Goal: Task Accomplishment & Management: Use online tool/utility

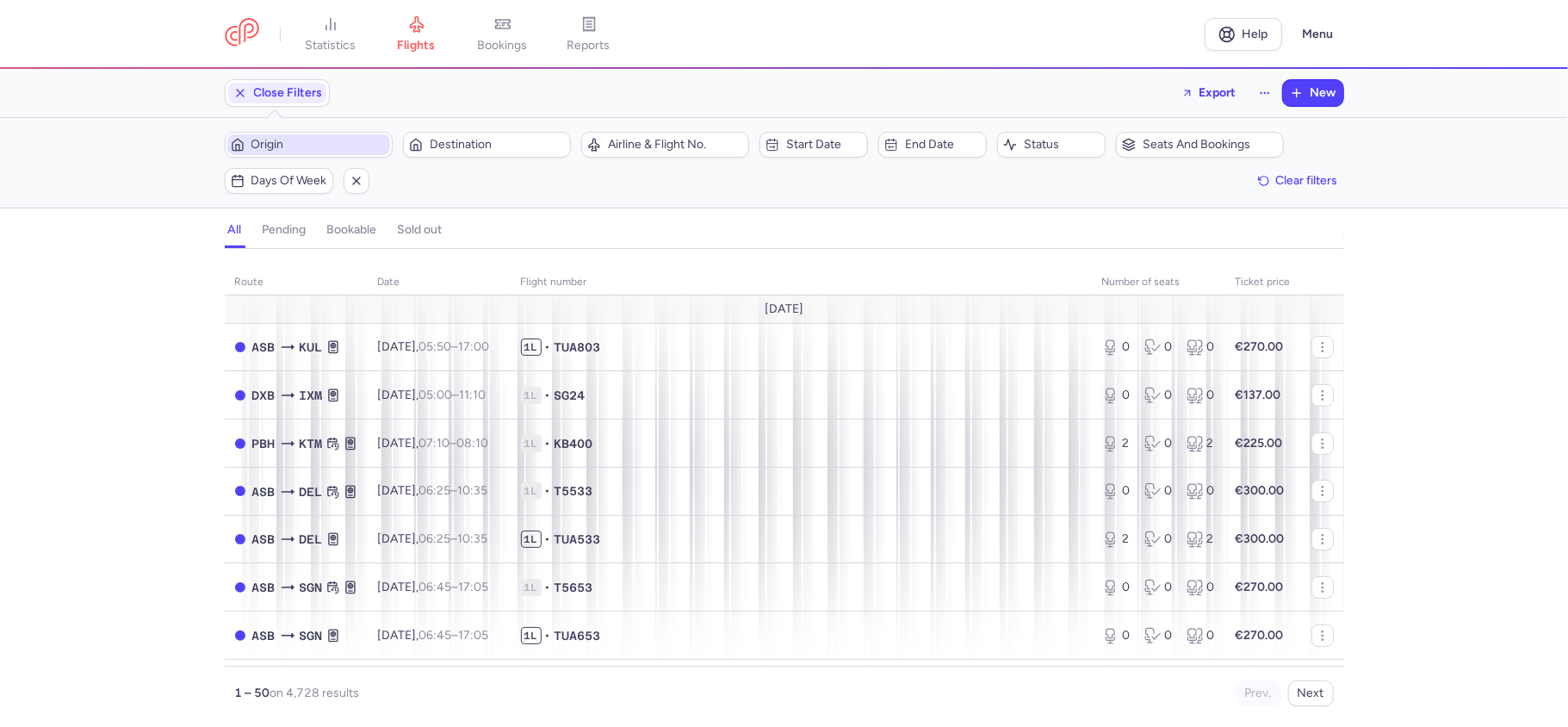
click at [317, 149] on span "Origin" at bounding box center [319, 145] width 136 height 14
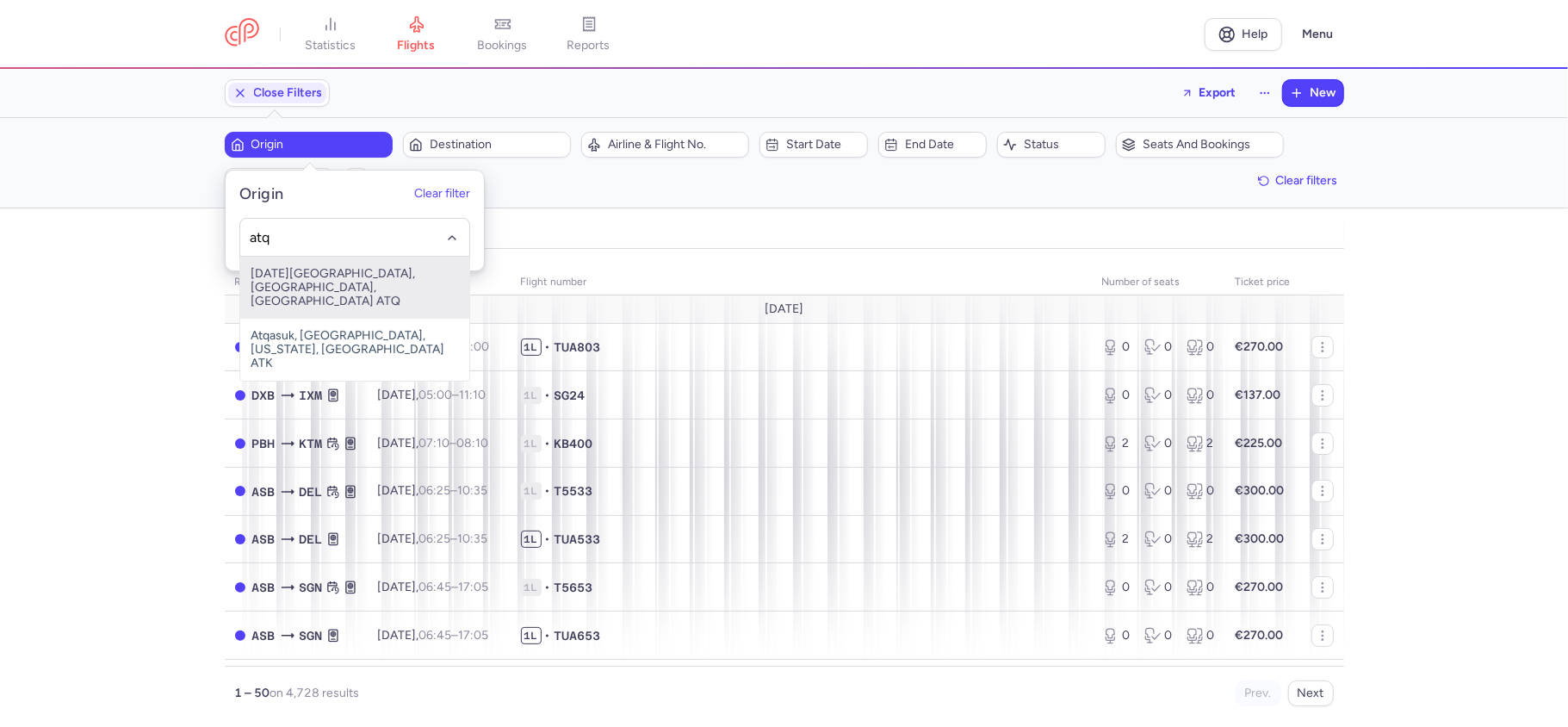
click at [358, 279] on span "[DATE][GEOGRAPHIC_DATA], [GEOGRAPHIC_DATA], [GEOGRAPHIC_DATA] ATQ" at bounding box center [355, 288] width 229 height 62
type input "atq"
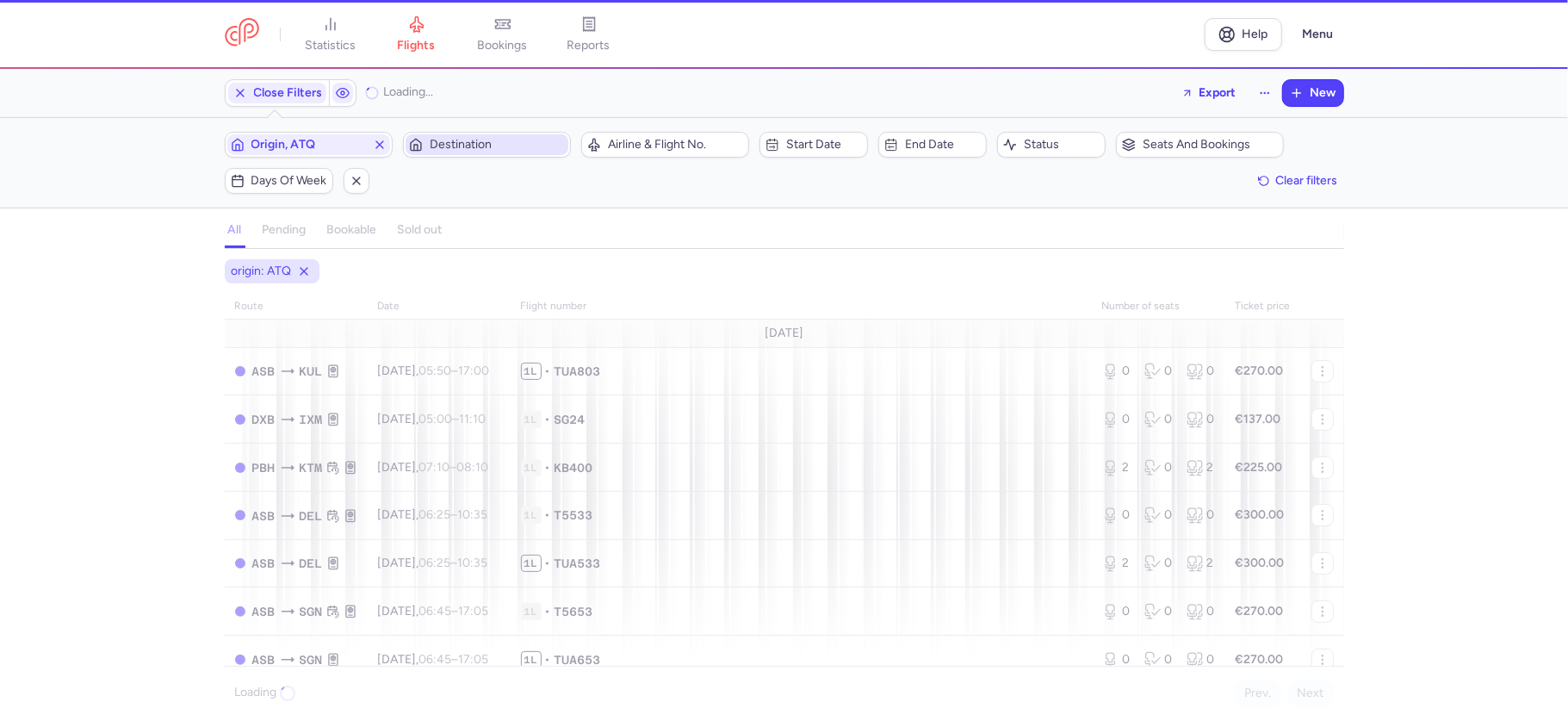
click at [489, 148] on span "Destination" at bounding box center [497, 145] width 136 height 14
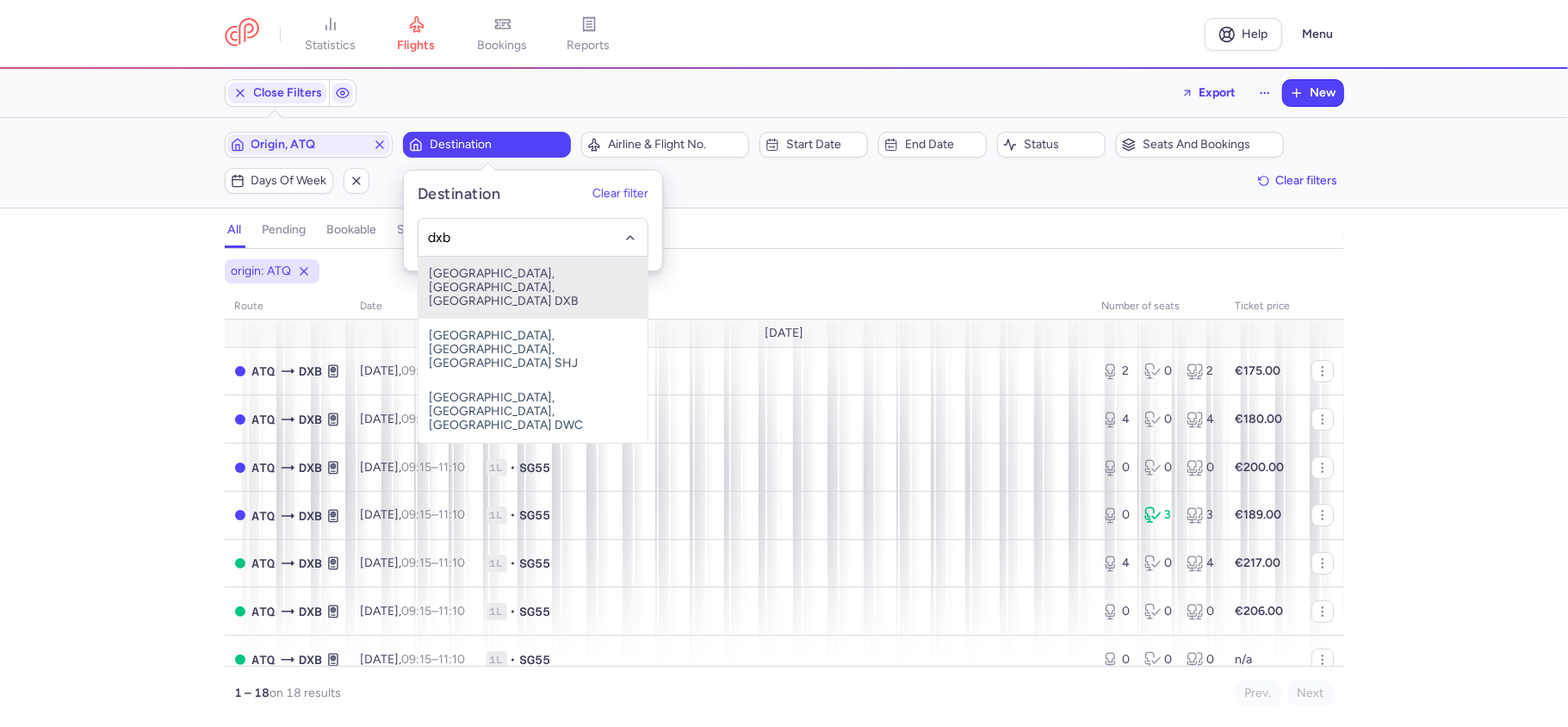
click at [538, 283] on span "[GEOGRAPHIC_DATA], [GEOGRAPHIC_DATA], [GEOGRAPHIC_DATA] DXB" at bounding box center [533, 288] width 229 height 62
type input "dxb"
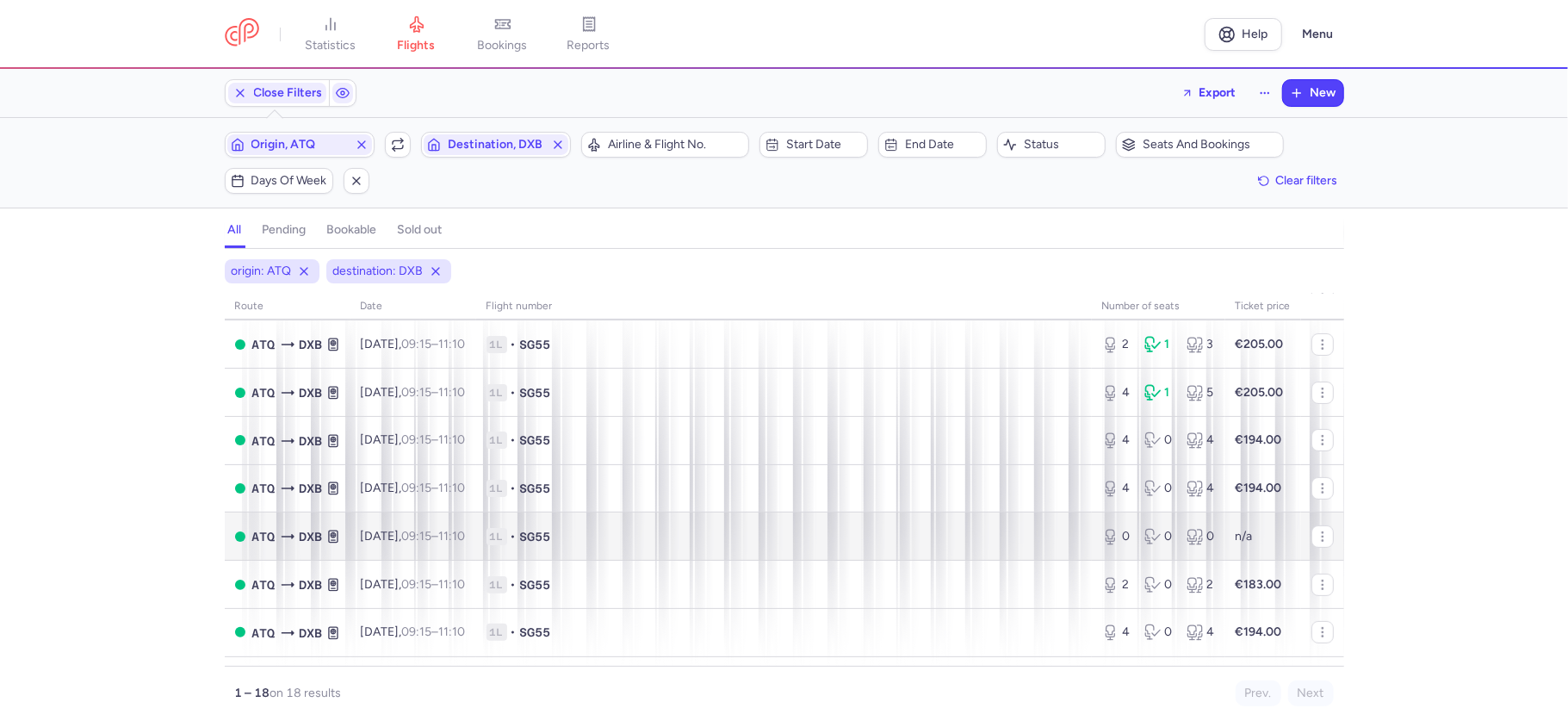
scroll to position [547, 0]
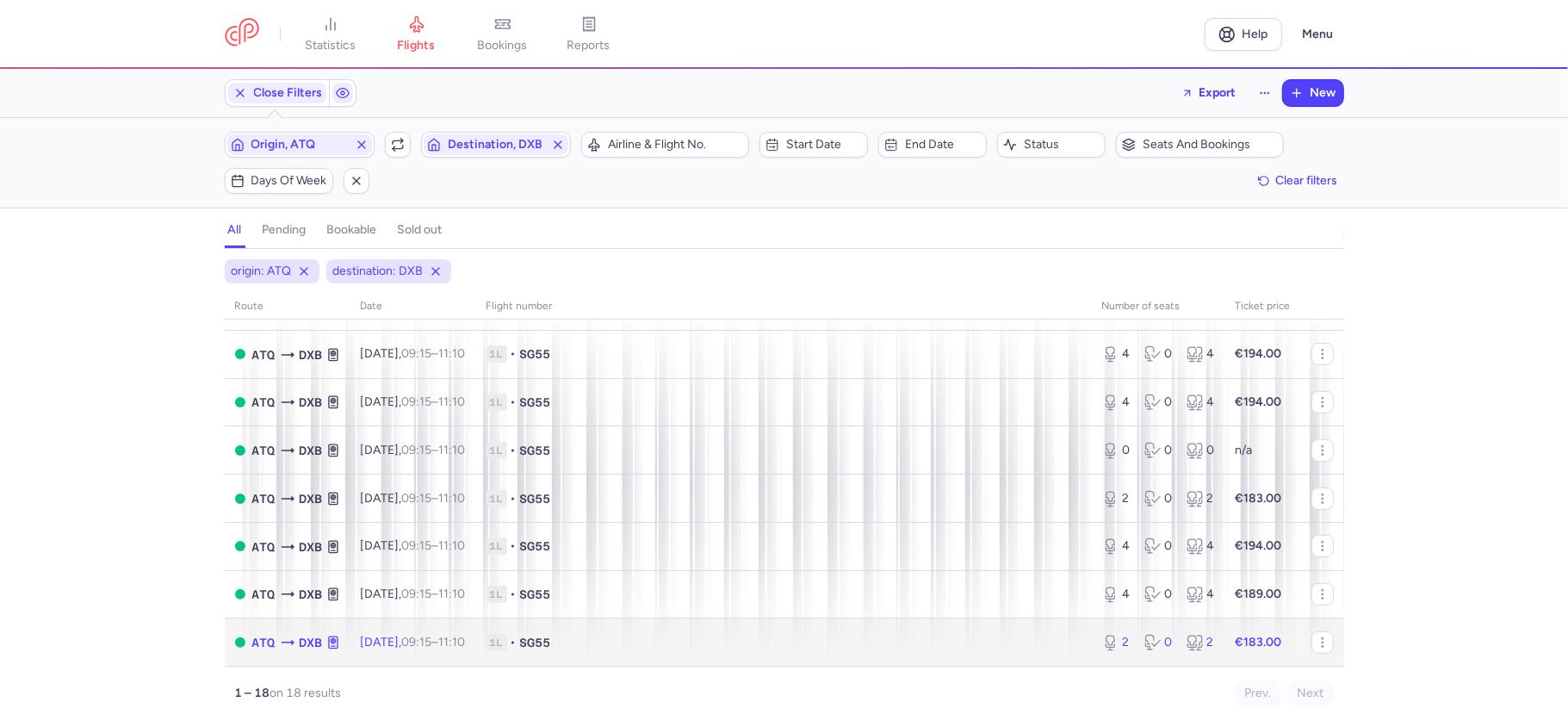
click at [1153, 652] on div "2 0 2" at bounding box center [1159, 643] width 127 height 31
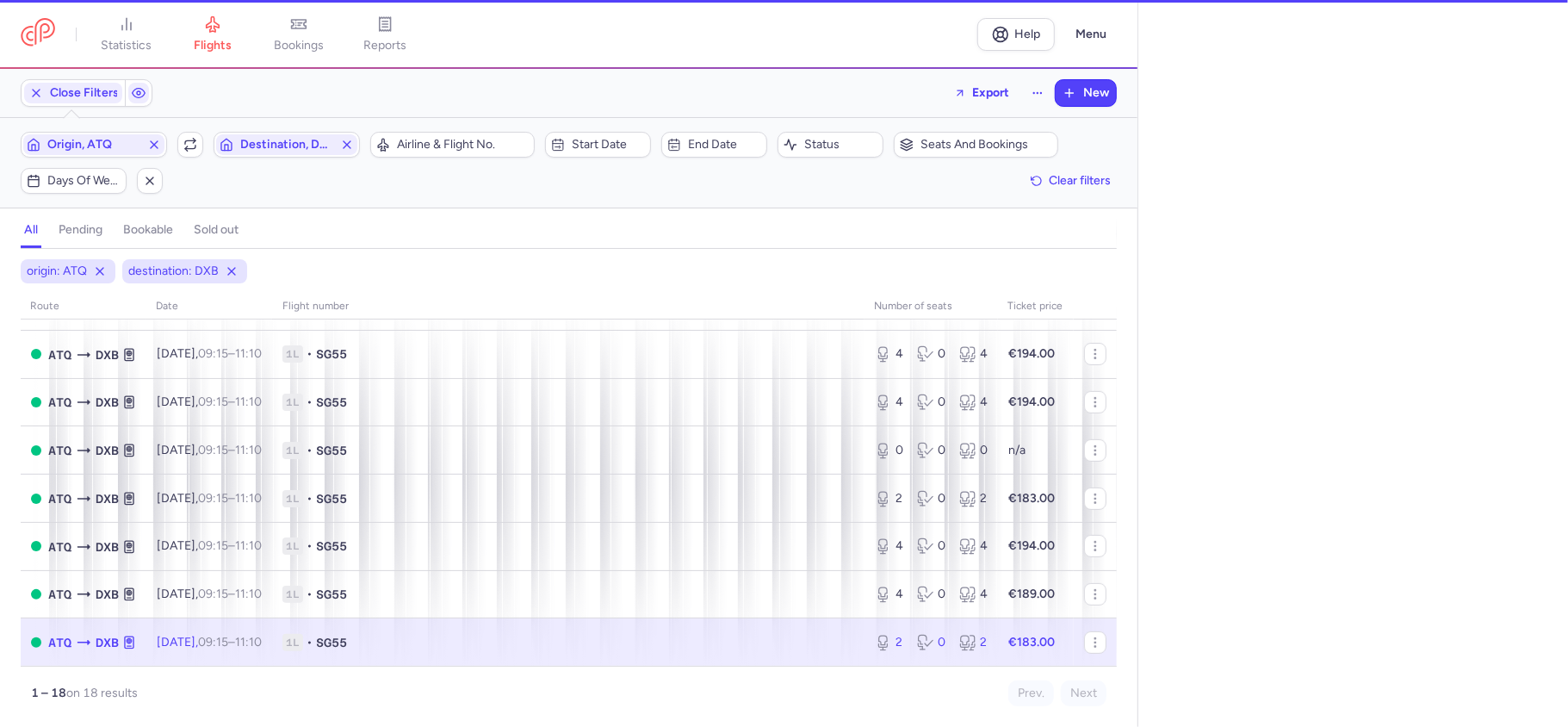
select select "days"
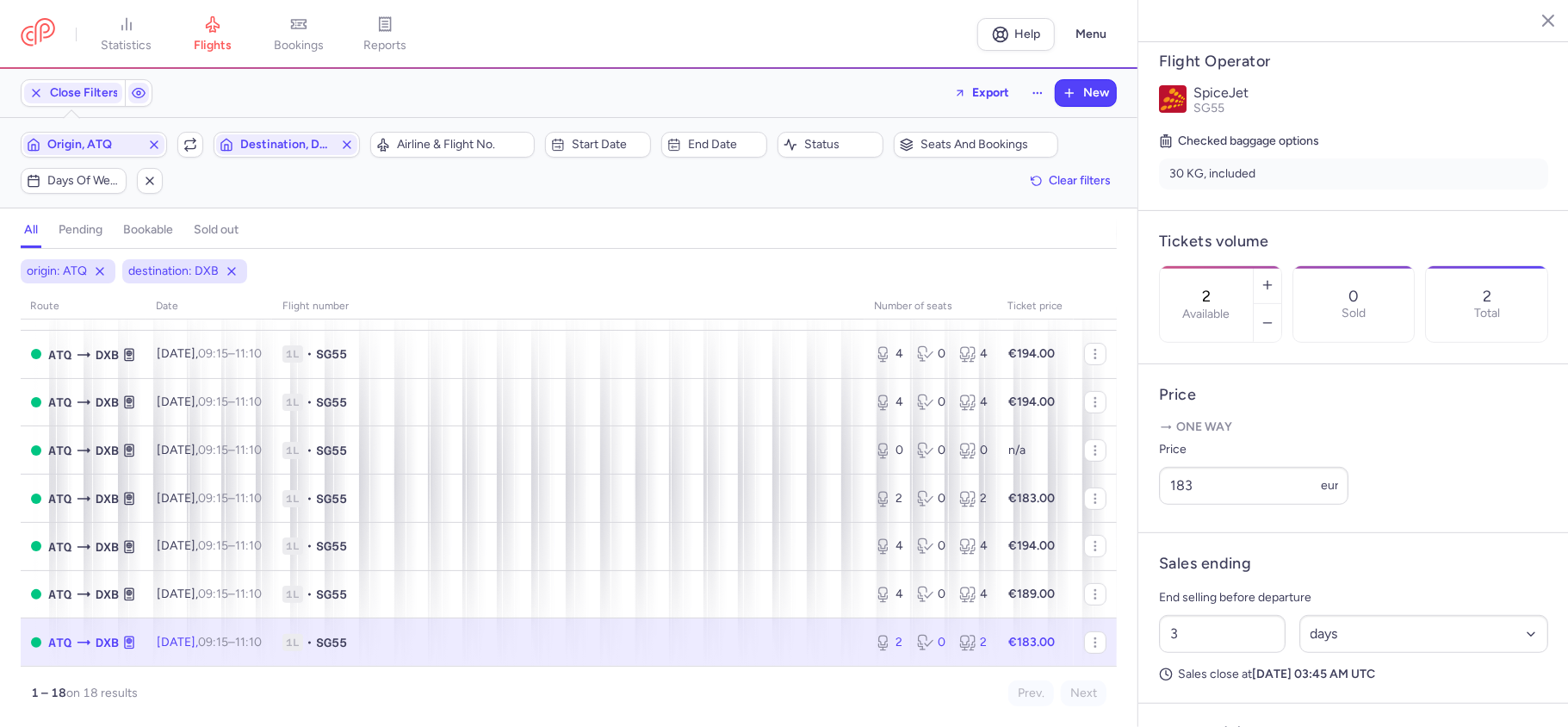
scroll to position [344, 0]
drag, startPoint x: 1242, startPoint y: 229, endPoint x: 1206, endPoint y: 239, distance: 37.4
click at [1206, 264] on div "2 Available" at bounding box center [1206, 302] width 93 height 76
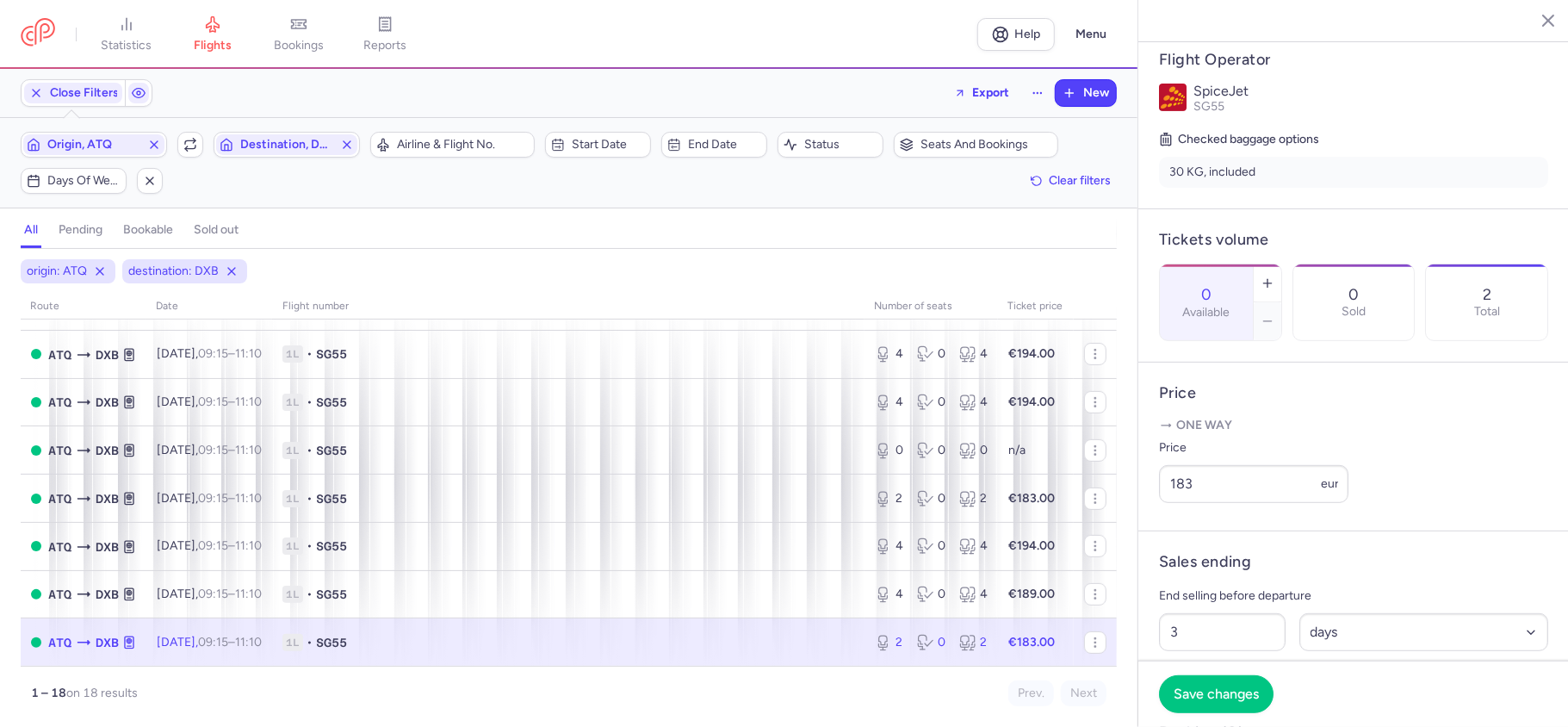
click at [1210, 264] on div "0 Available" at bounding box center [1206, 302] width 93 height 76
click at [1234, 703] on button "Save changes" at bounding box center [1216, 693] width 114 height 38
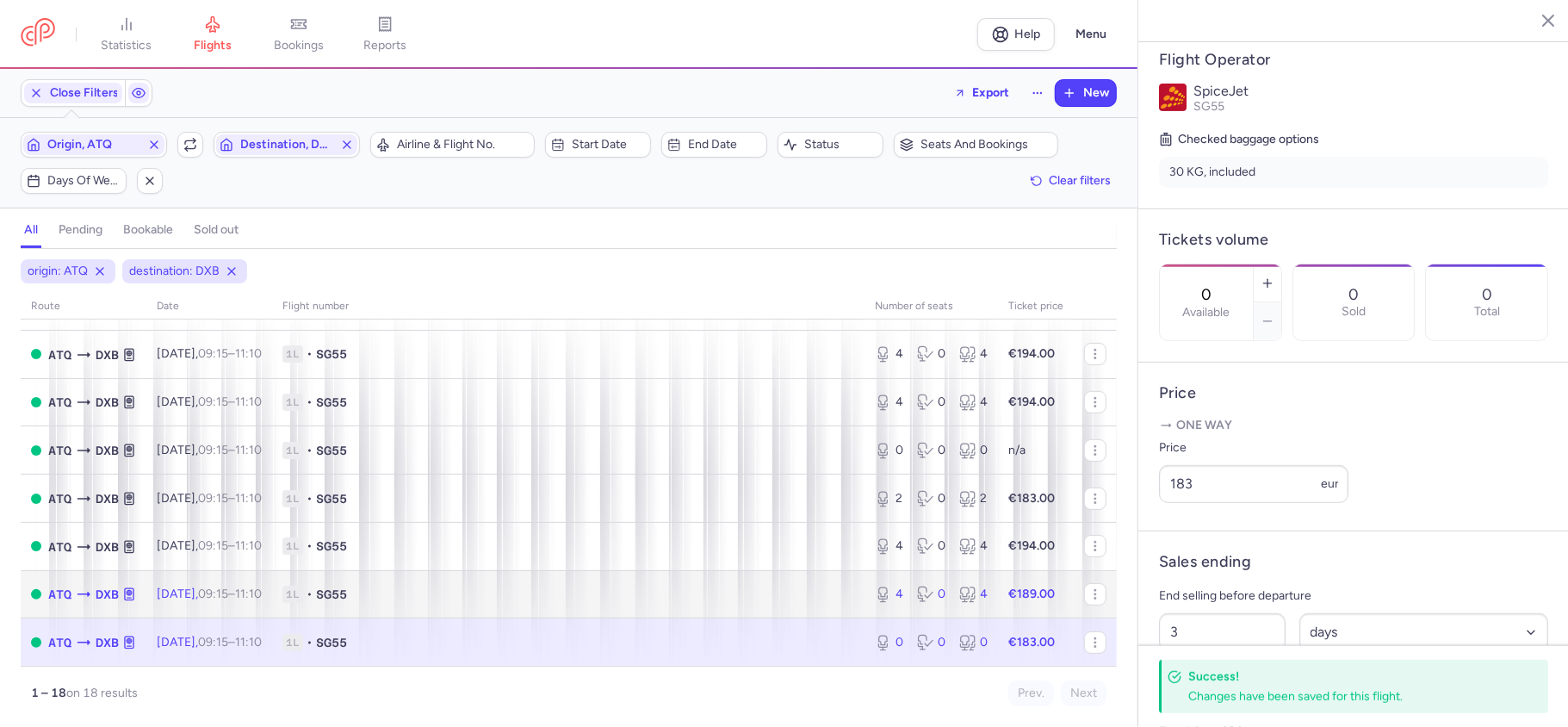
click at [918, 596] on icon at bounding box center [927, 595] width 20 height 18
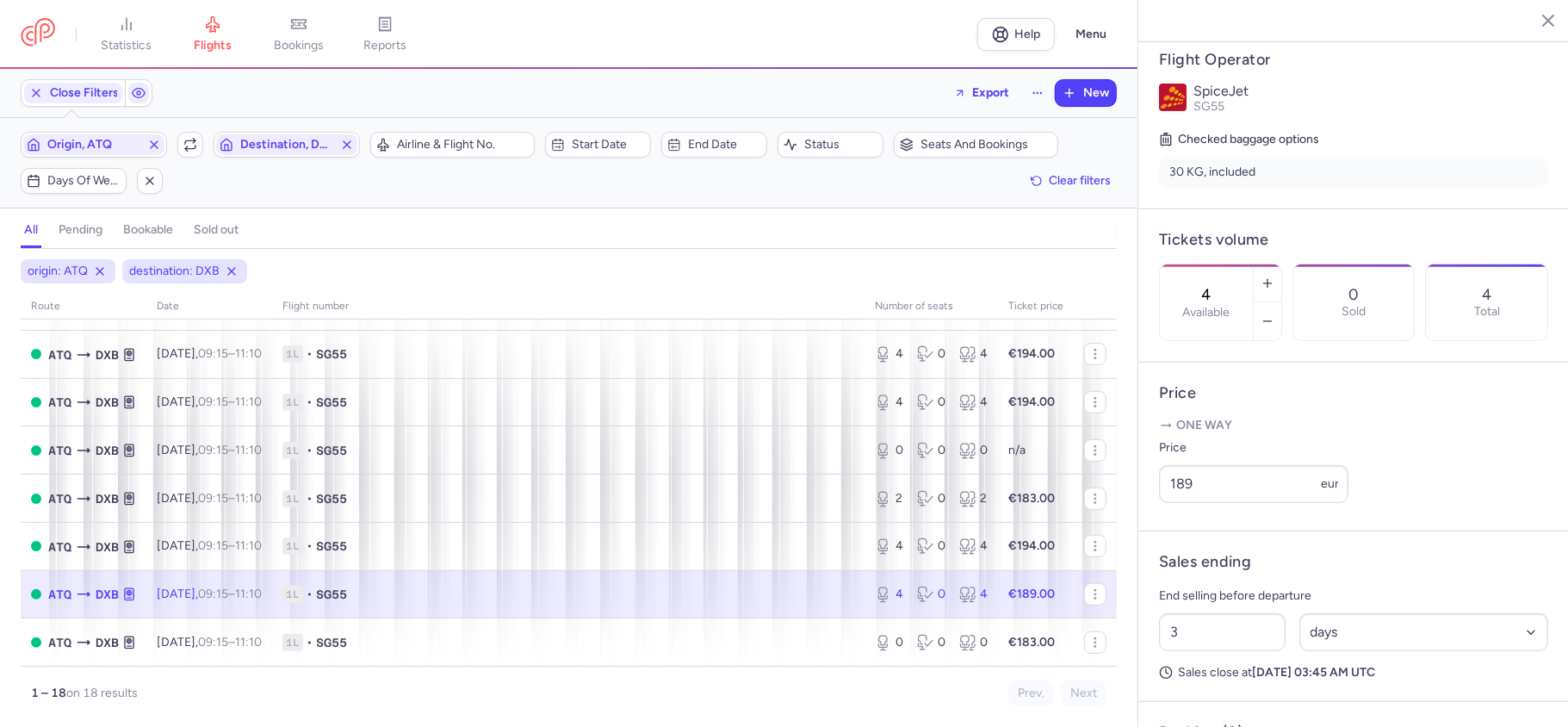
drag, startPoint x: 1240, startPoint y: 241, endPoint x: 1214, endPoint y: 238, distance: 26.2
click at [1214, 285] on input "4" at bounding box center [1206, 295] width 41 height 19
paste input "0"
click at [1203, 694] on span "Save changes" at bounding box center [1216, 694] width 85 height 16
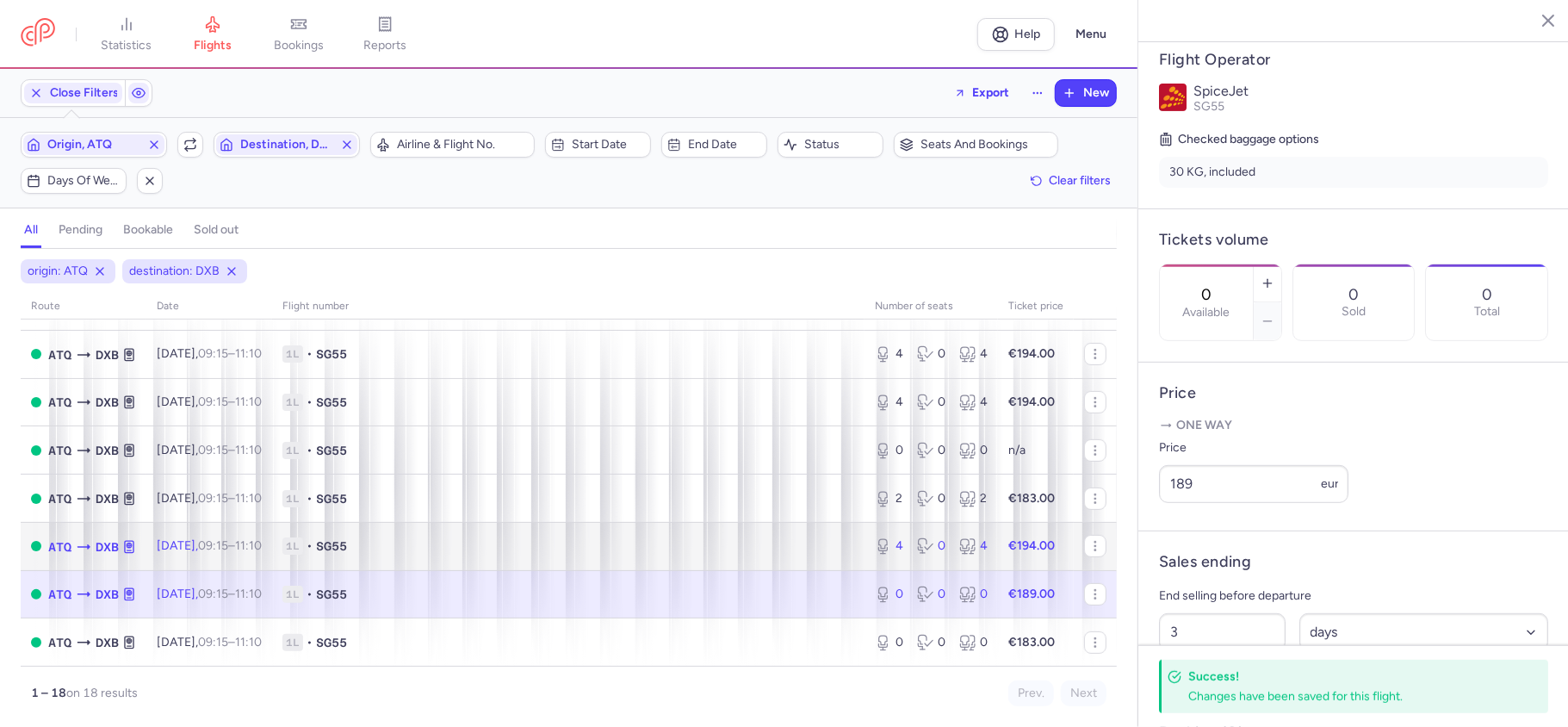
click at [923, 554] on div "4 0 4" at bounding box center [932, 546] width 127 height 31
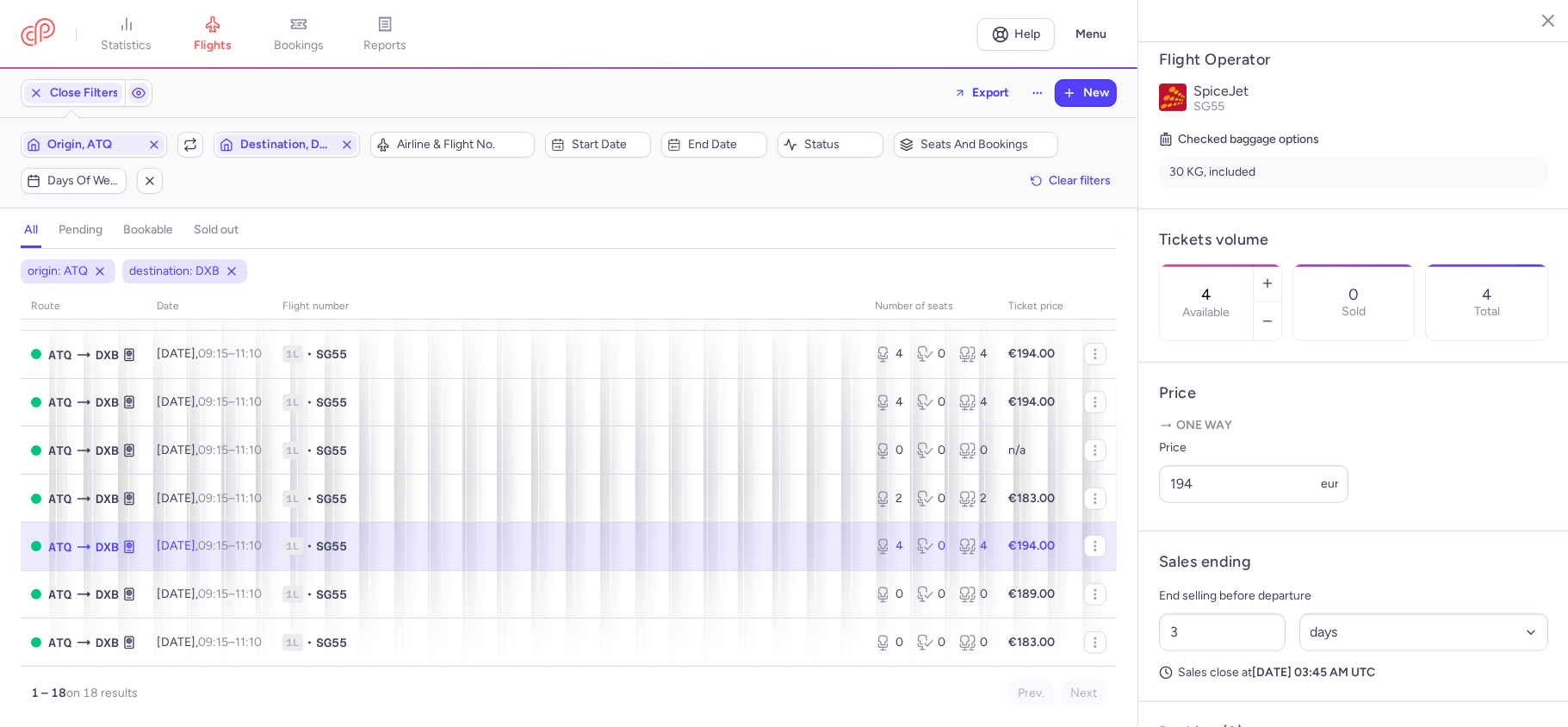
drag, startPoint x: 1230, startPoint y: 236, endPoint x: 1211, endPoint y: 239, distance: 19.2
click at [1211, 264] on div "4 Available" at bounding box center [1206, 302] width 93 height 76
paste input "0"
click at [1230, 703] on button "Save changes" at bounding box center [1216, 693] width 114 height 38
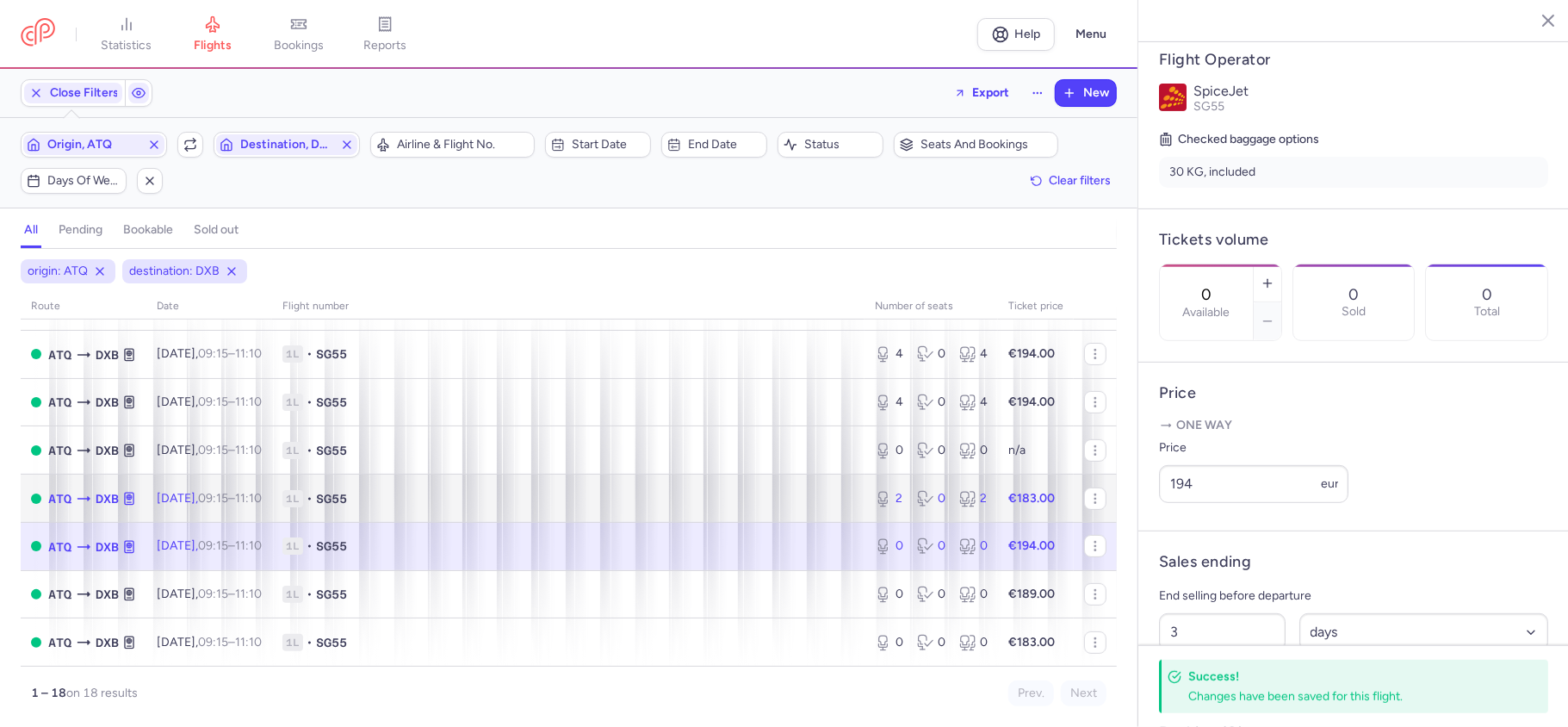
click at [914, 506] on div "2 0 2" at bounding box center [932, 498] width 127 height 31
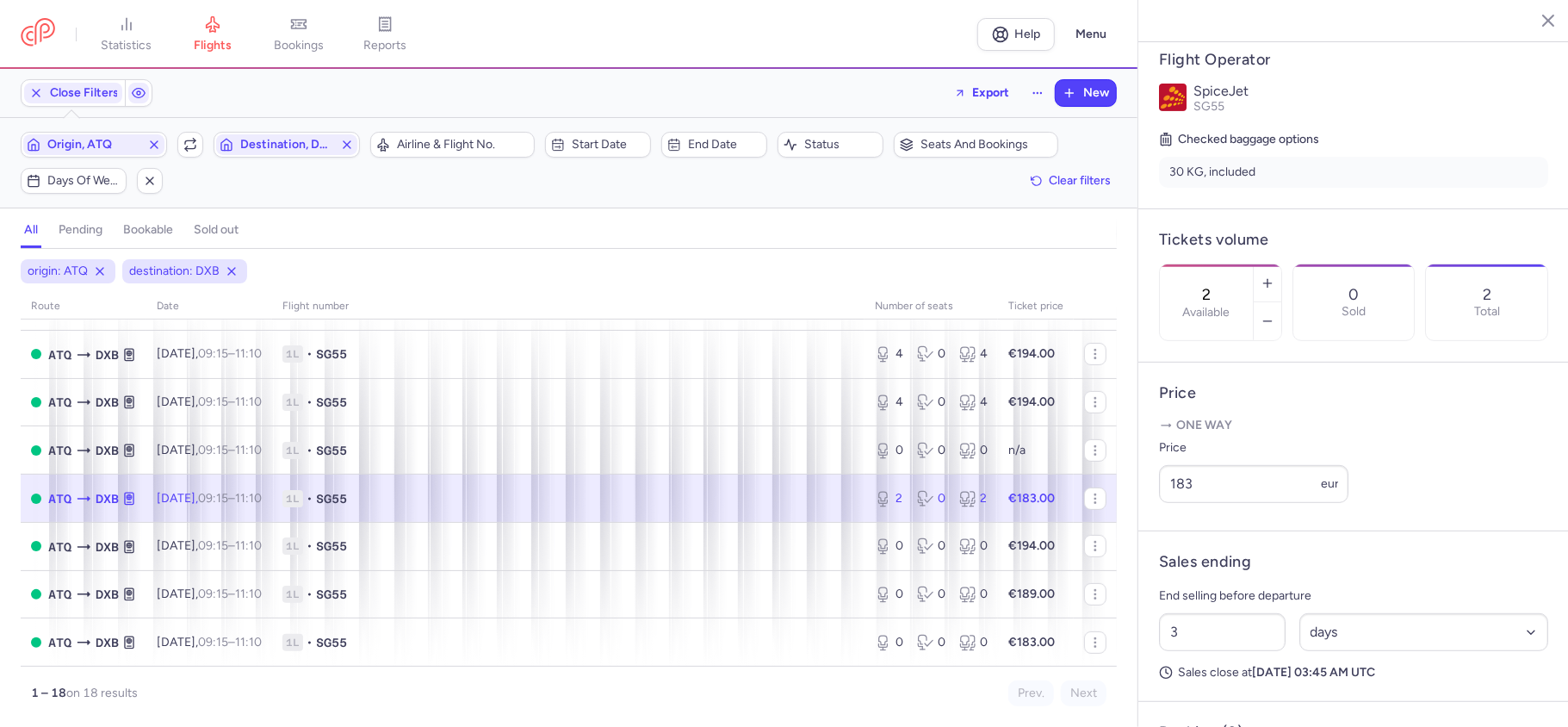
drag, startPoint x: 1248, startPoint y: 222, endPoint x: 1216, endPoint y: 236, distance: 34.9
click at [1216, 264] on div "2 Available" at bounding box center [1206, 302] width 93 height 76
paste input "0"
type input "0"
click at [1220, 701] on span "Save changes" at bounding box center [1216, 694] width 85 height 16
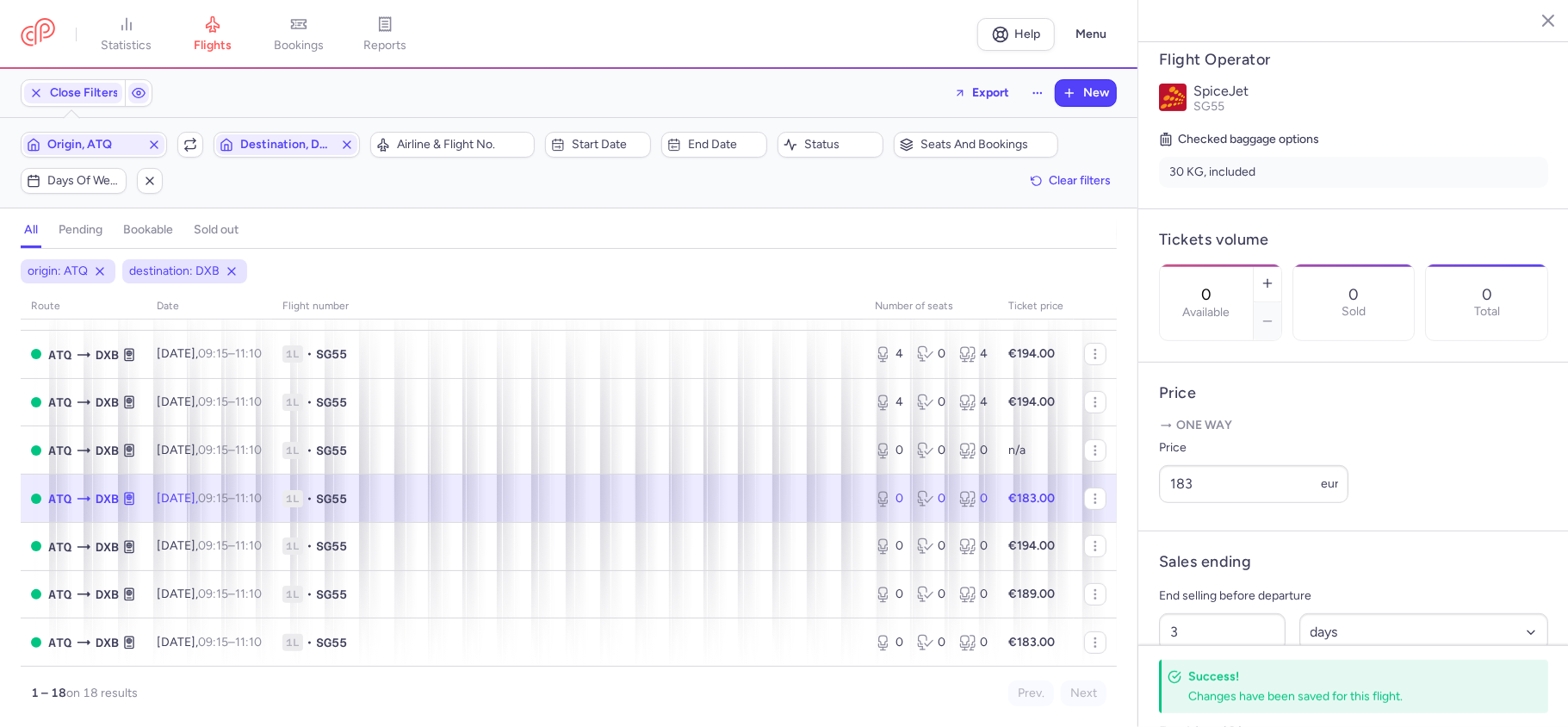
click at [1537, 22] on icon "button" at bounding box center [1535, 20] width 18 height 18
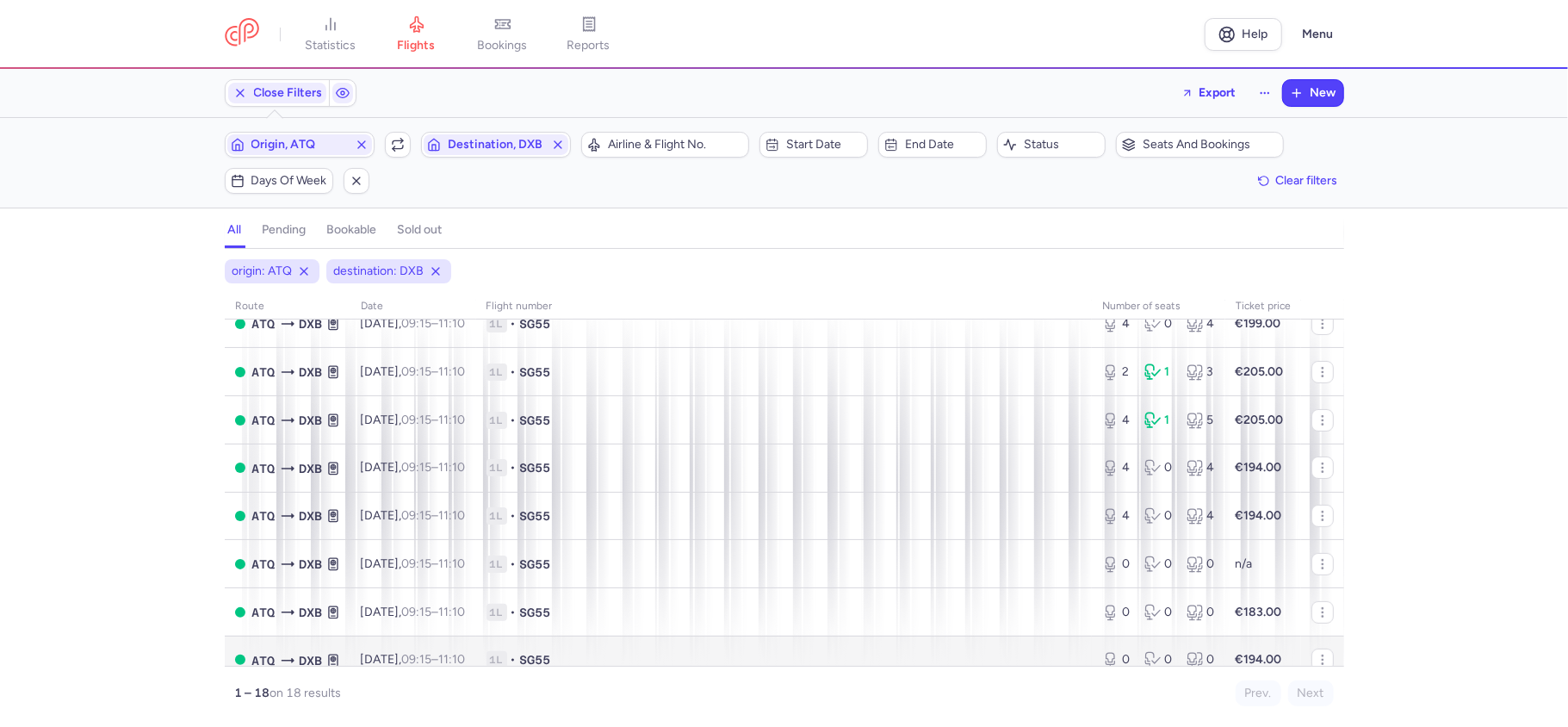
scroll to position [317, 0]
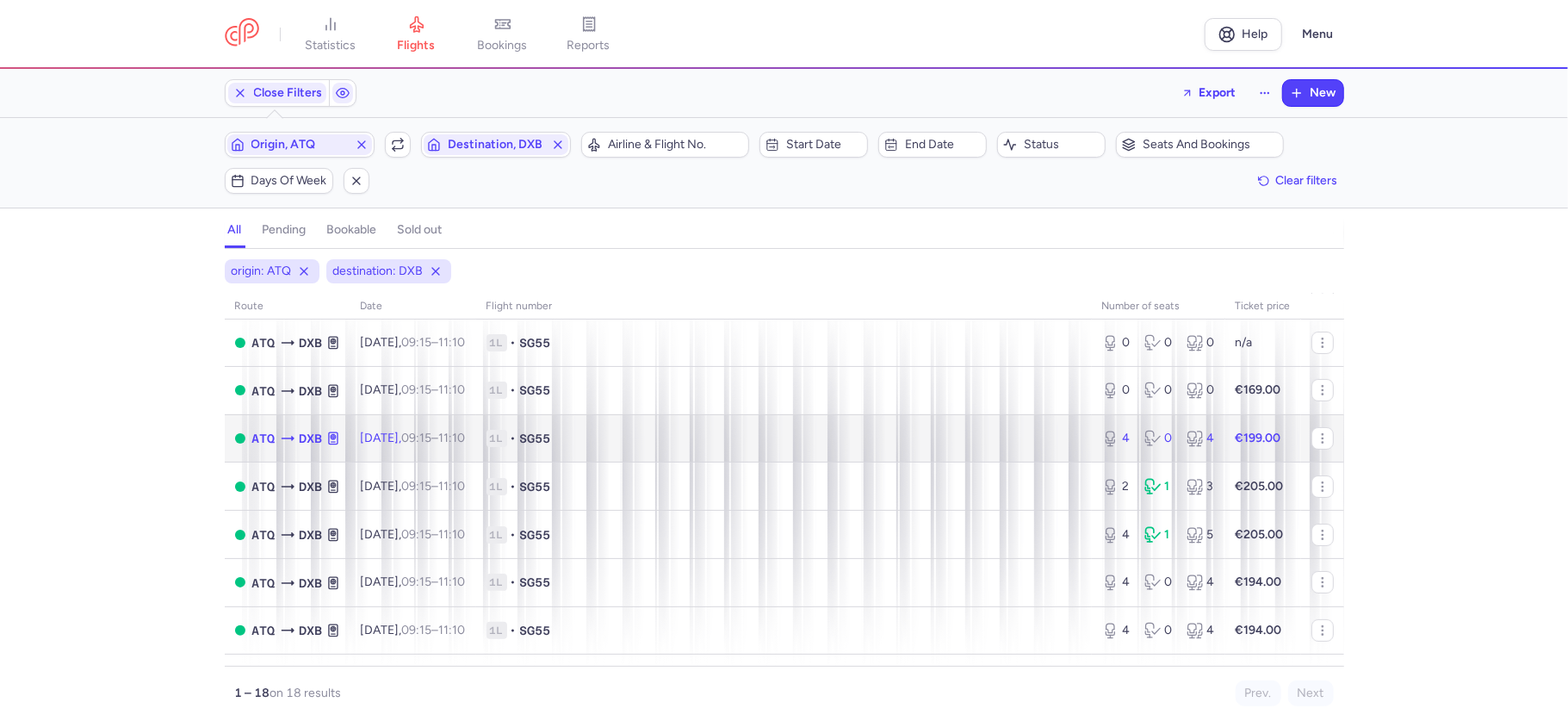
click at [1159, 452] on div "4 0 4" at bounding box center [1159, 438] width 127 height 31
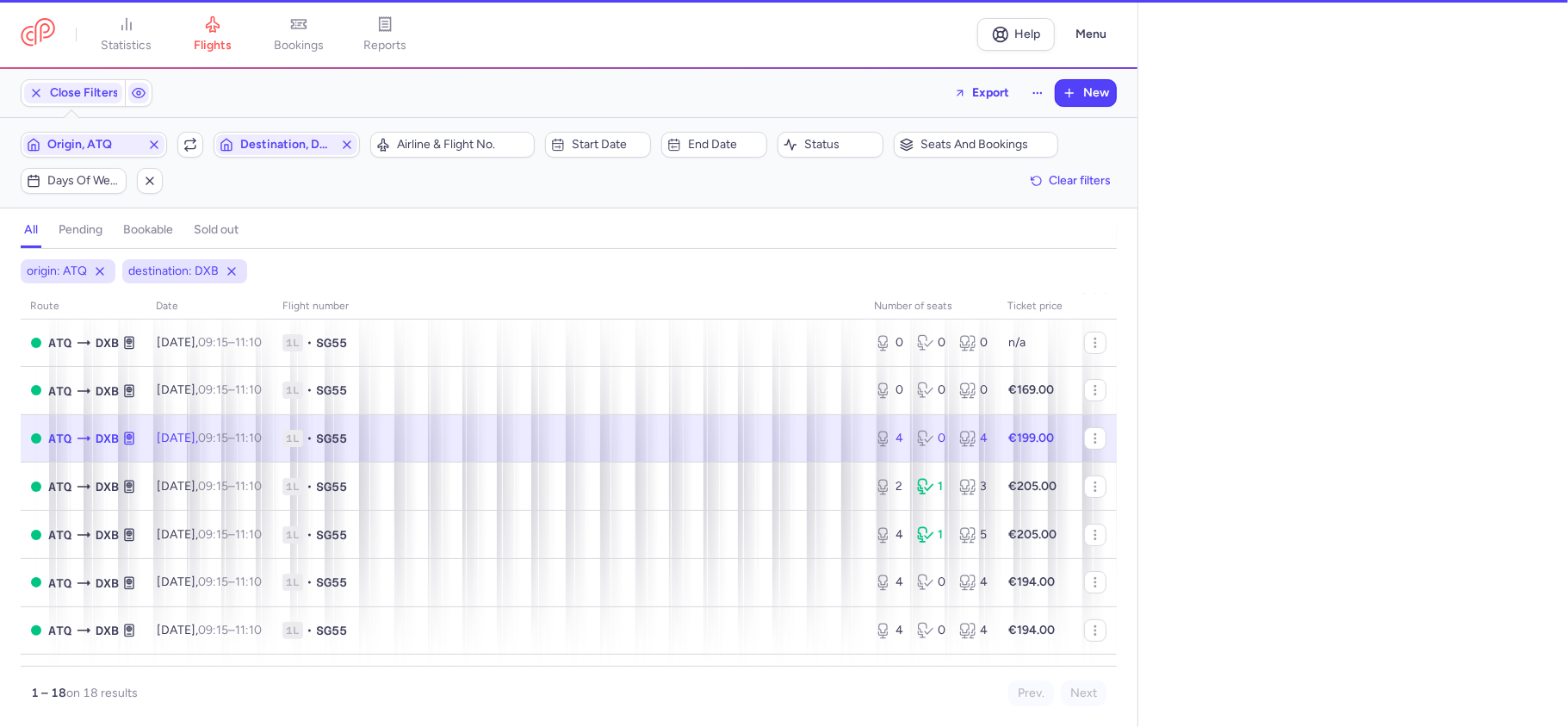
select select "days"
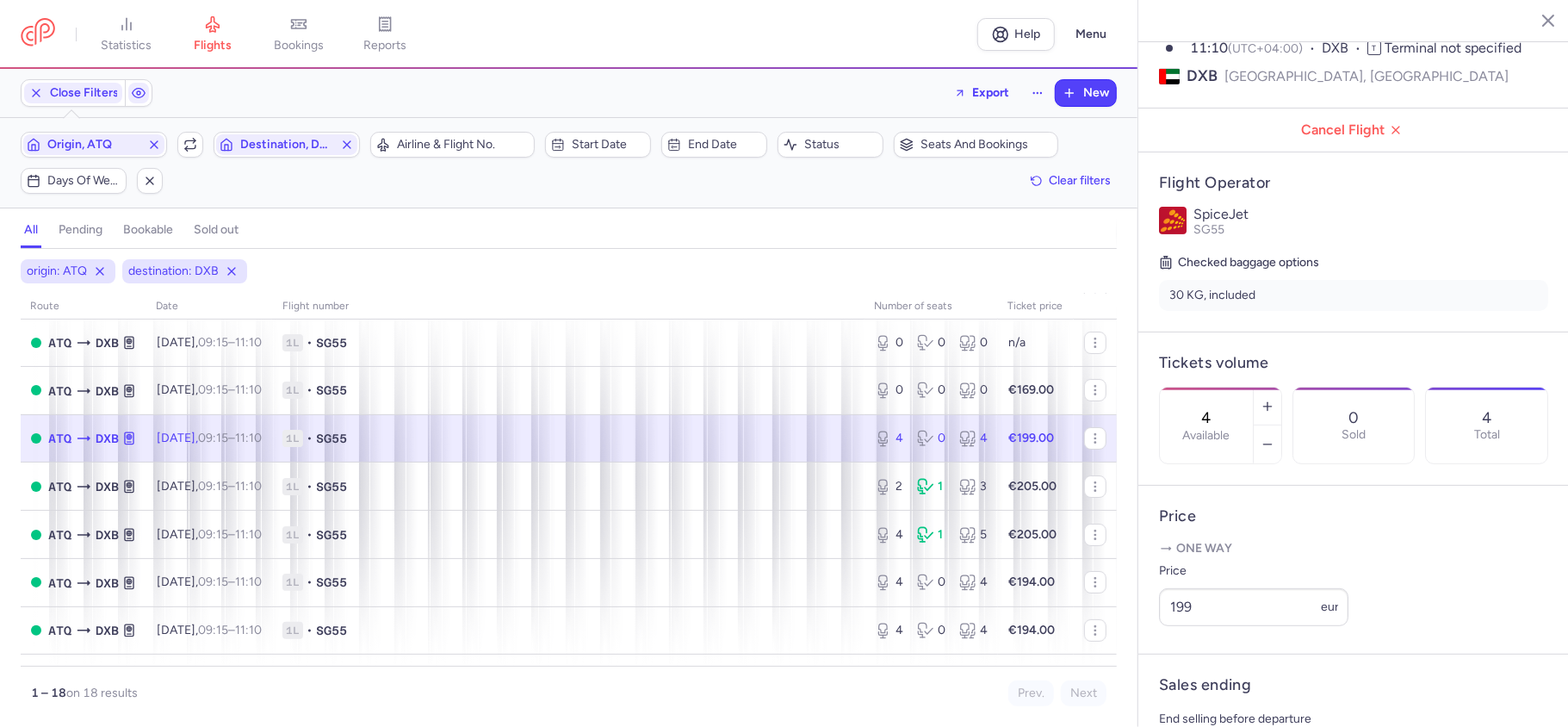
scroll to position [229, 0]
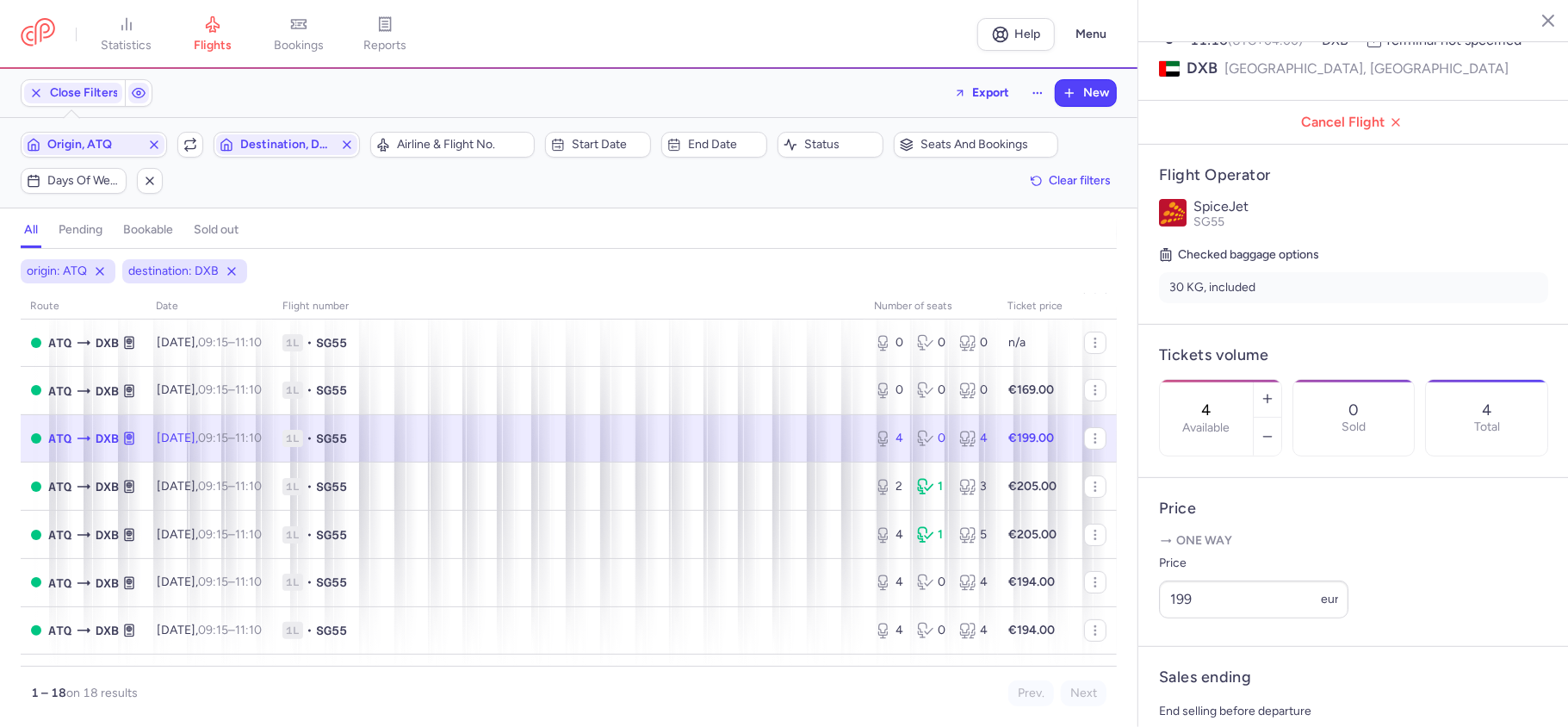
drag, startPoint x: 1250, startPoint y: 349, endPoint x: 1224, endPoint y: 349, distance: 26.0
click at [1224, 400] on input "4" at bounding box center [1206, 410] width 41 height 19
paste input "0"
click at [1192, 701] on span "Save changes" at bounding box center [1216, 694] width 85 height 16
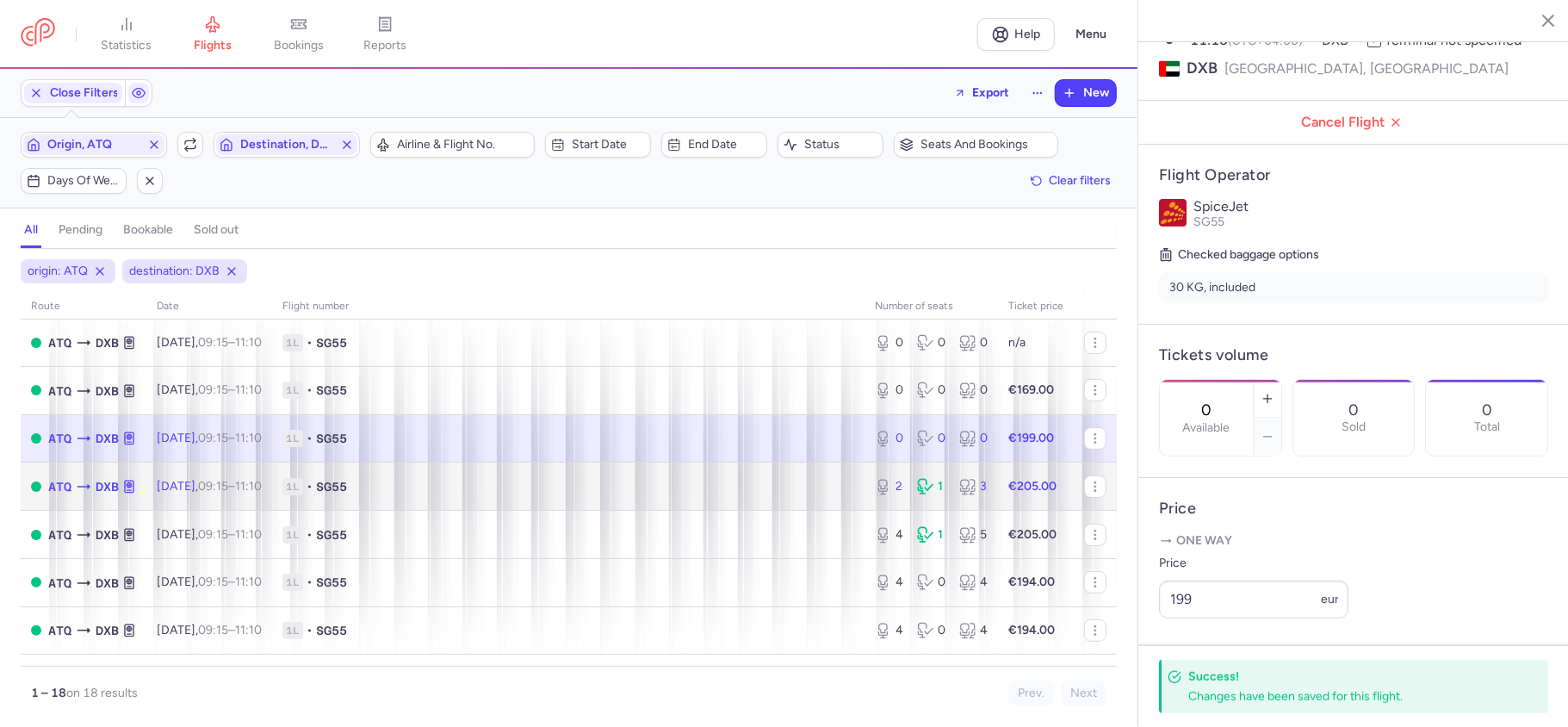
click at [911, 503] on div "2 1 3" at bounding box center [932, 486] width 127 height 31
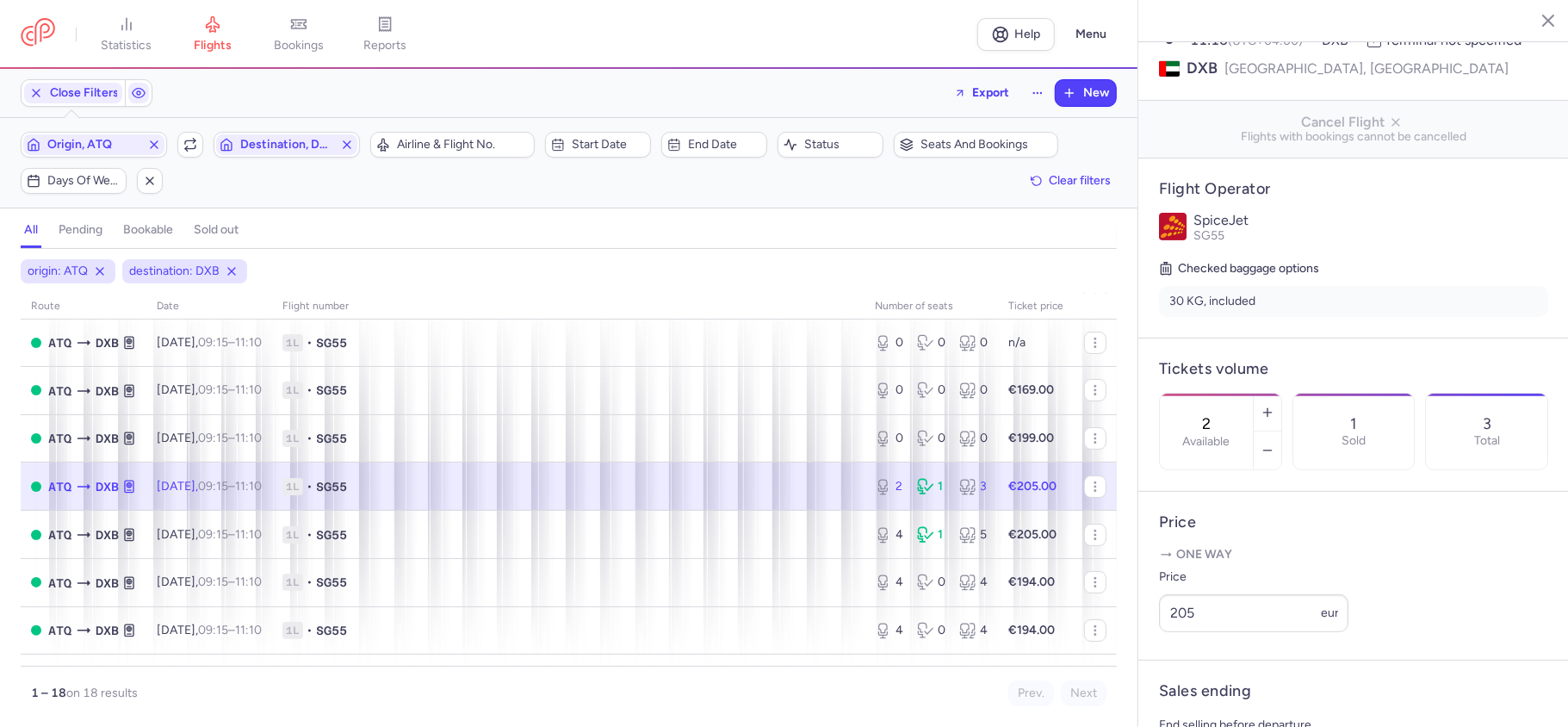
drag, startPoint x: 1231, startPoint y: 362, endPoint x: 1205, endPoint y: 367, distance: 26.5
click at [1205, 393] on div "2 Available" at bounding box center [1206, 431] width 93 height 76
paste input "0"
click at [1192, 687] on span "Save changes" at bounding box center [1216, 694] width 85 height 16
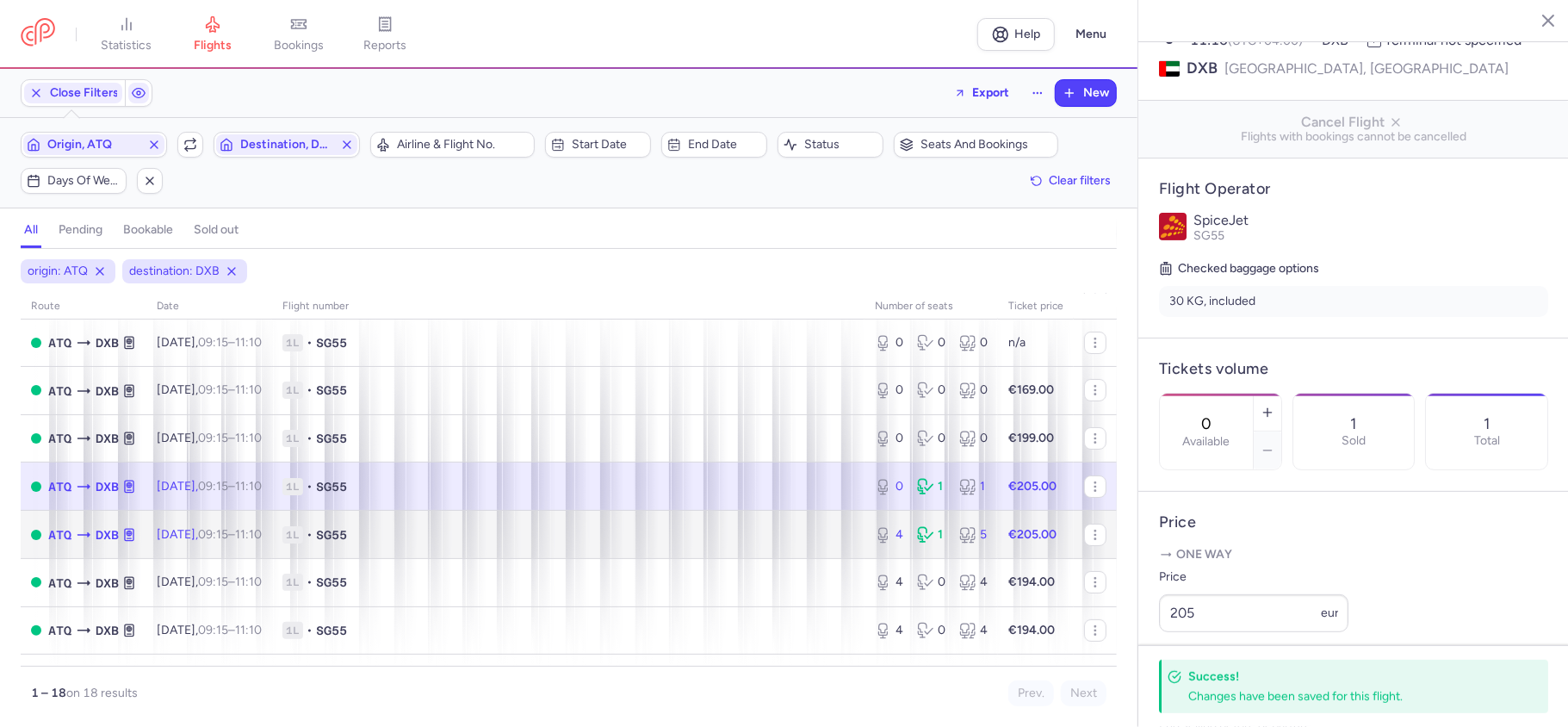
click at [913, 545] on div "4 1 5" at bounding box center [932, 534] width 127 height 31
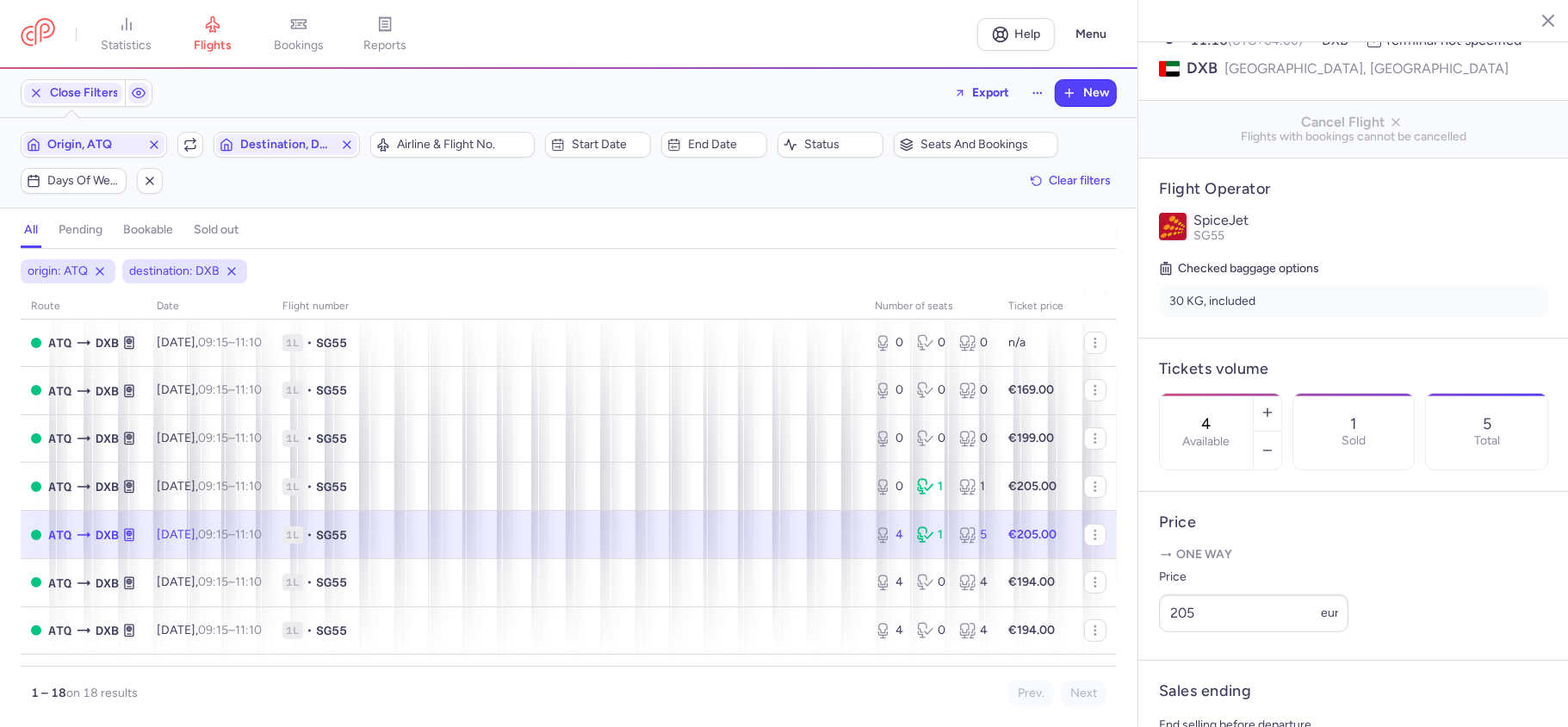
drag, startPoint x: 1245, startPoint y: 365, endPoint x: 1213, endPoint y: 366, distance: 32.0
click at [1213, 393] on div "4 Available" at bounding box center [1206, 431] width 93 height 76
paste input "0"
click at [1210, 703] on button "Save changes" at bounding box center [1216, 693] width 114 height 38
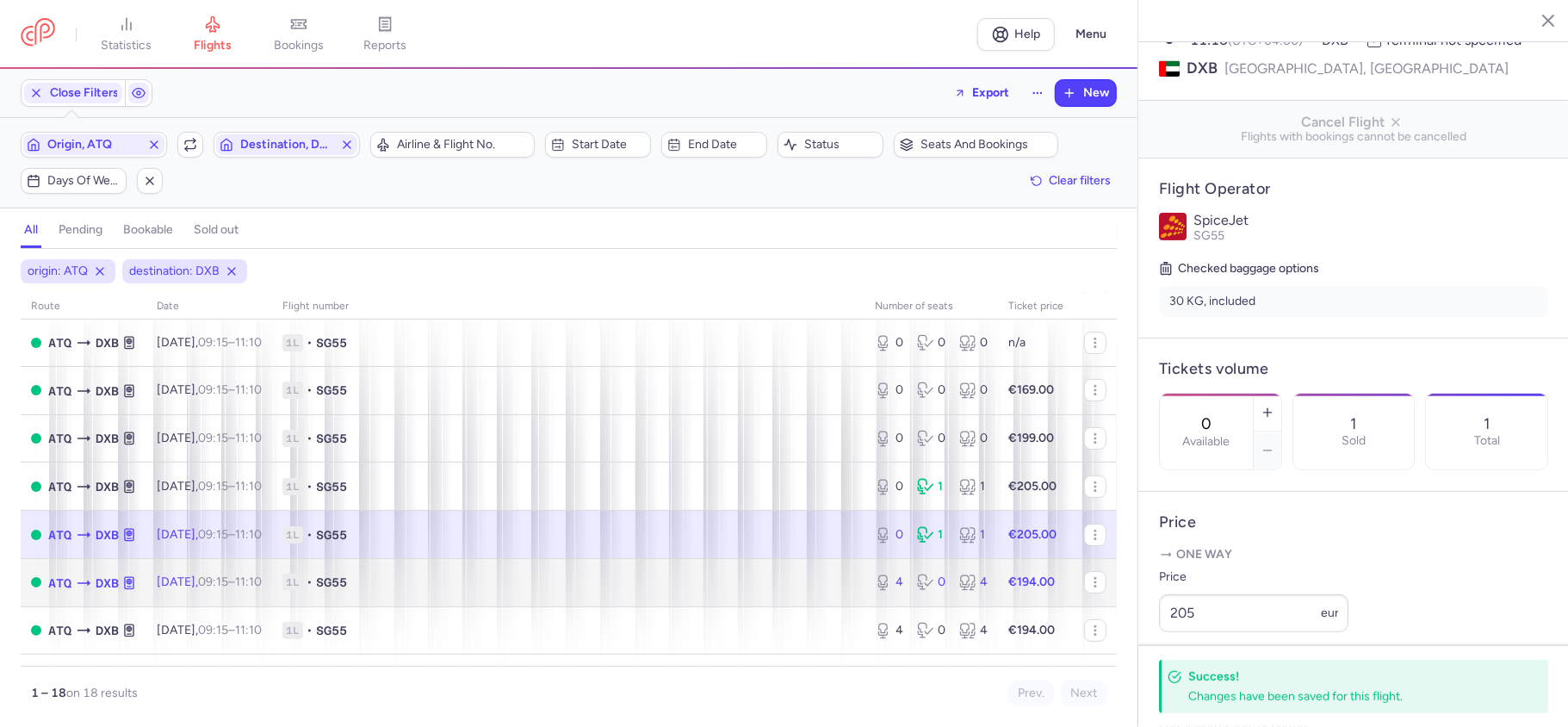
click at [920, 598] on div "4 0 4" at bounding box center [932, 582] width 127 height 31
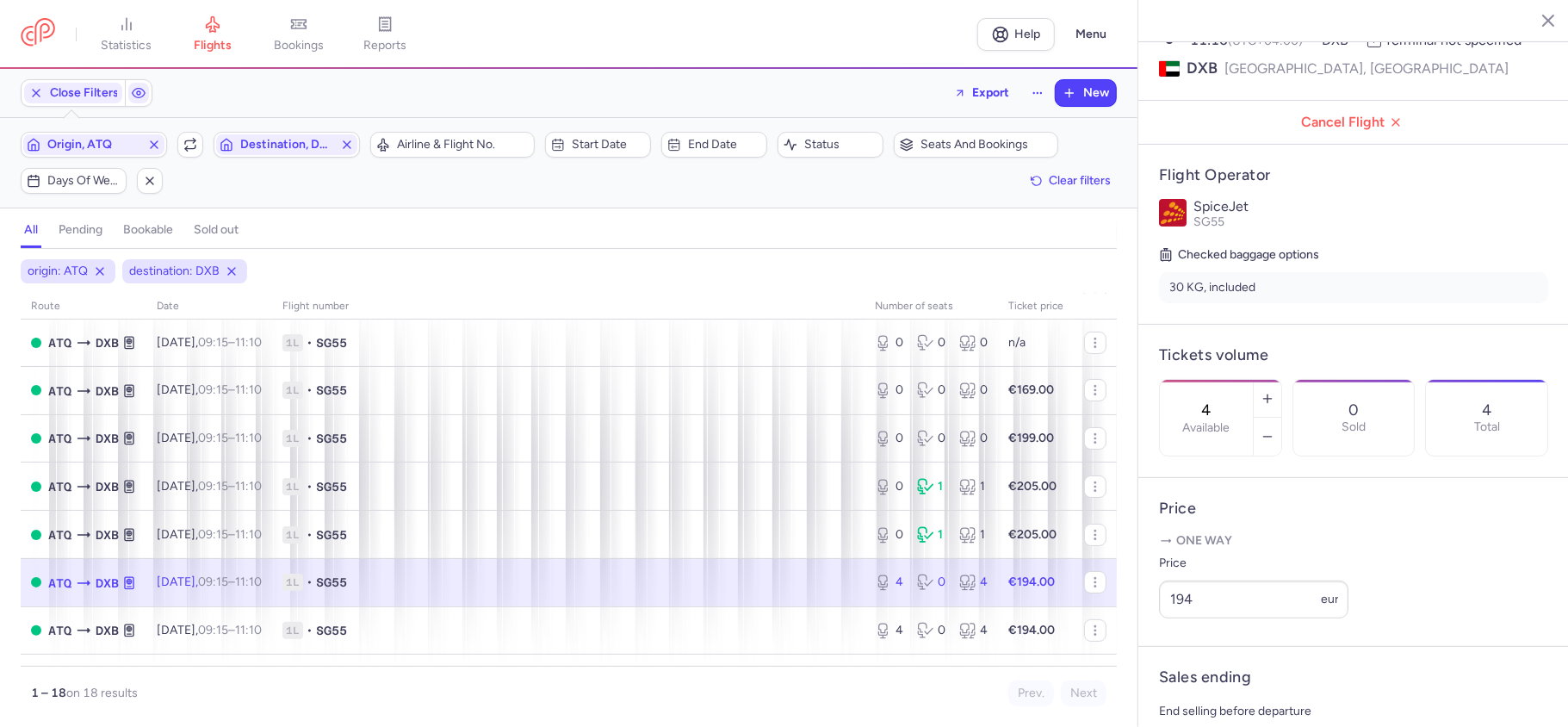
drag, startPoint x: 1223, startPoint y: 348, endPoint x: 1210, endPoint y: 349, distance: 13.0
click at [1210, 380] on div "4 Available" at bounding box center [1206, 418] width 93 height 76
paste input "0"
click at [1210, 687] on span "Save changes" at bounding box center [1216, 694] width 85 height 16
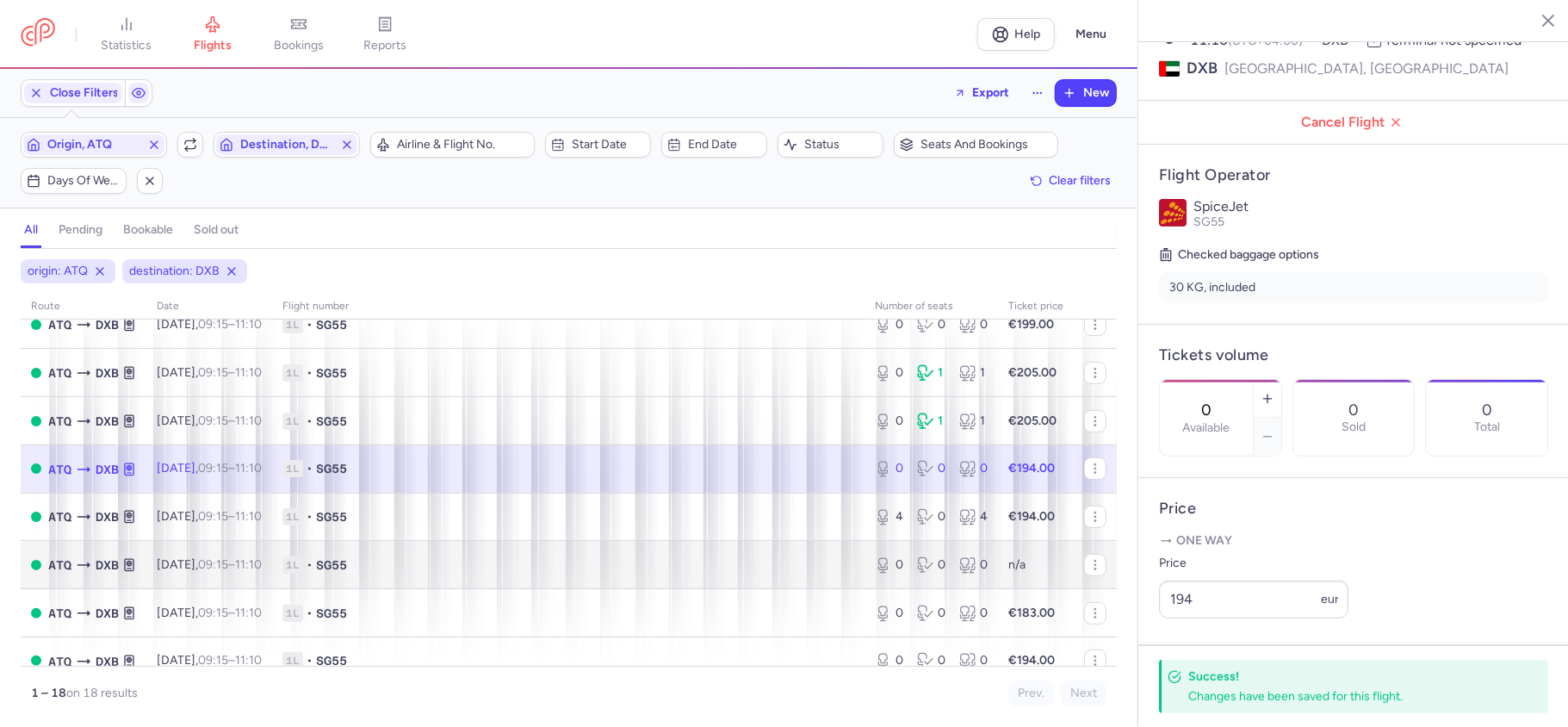
scroll to position [431, 0]
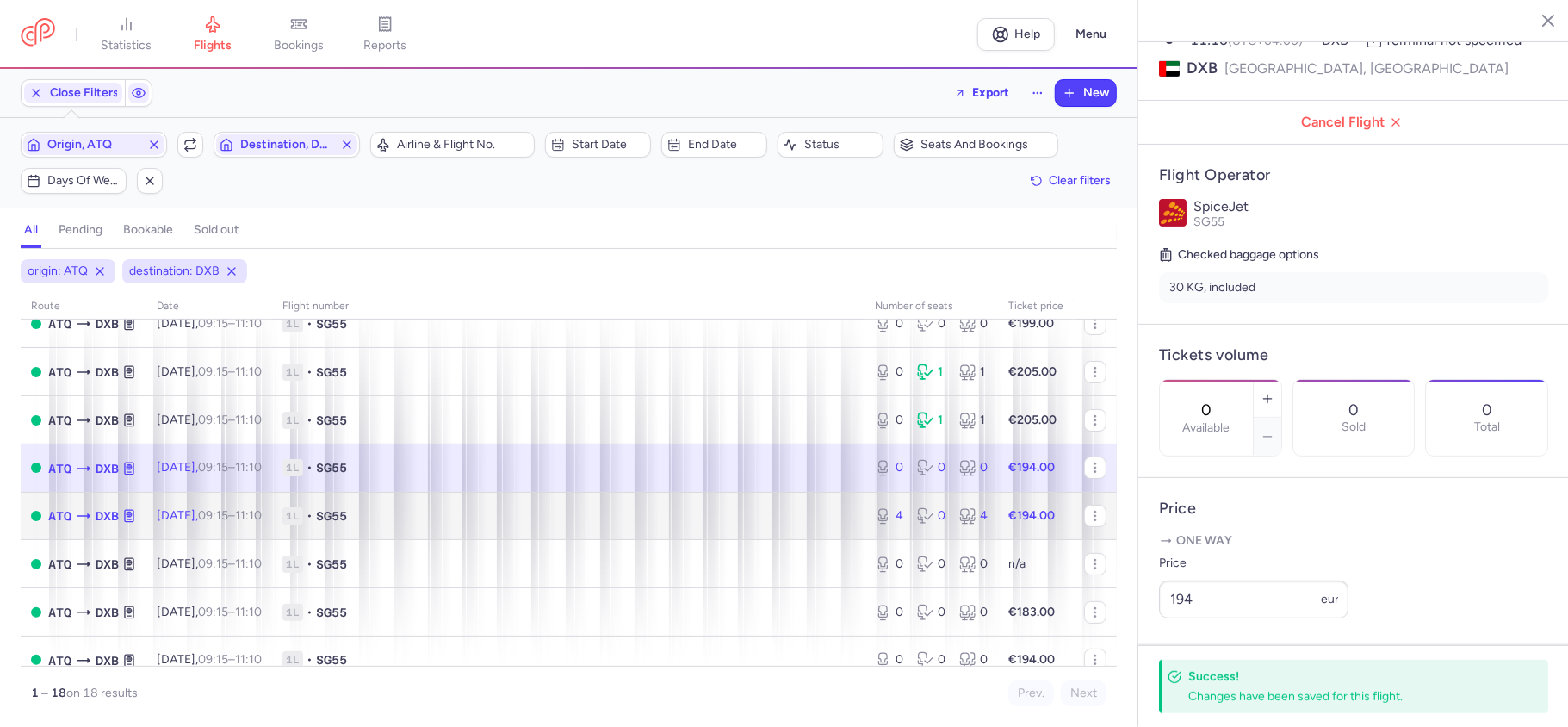
click at [917, 522] on icon at bounding box center [926, 516] width 18 height 18
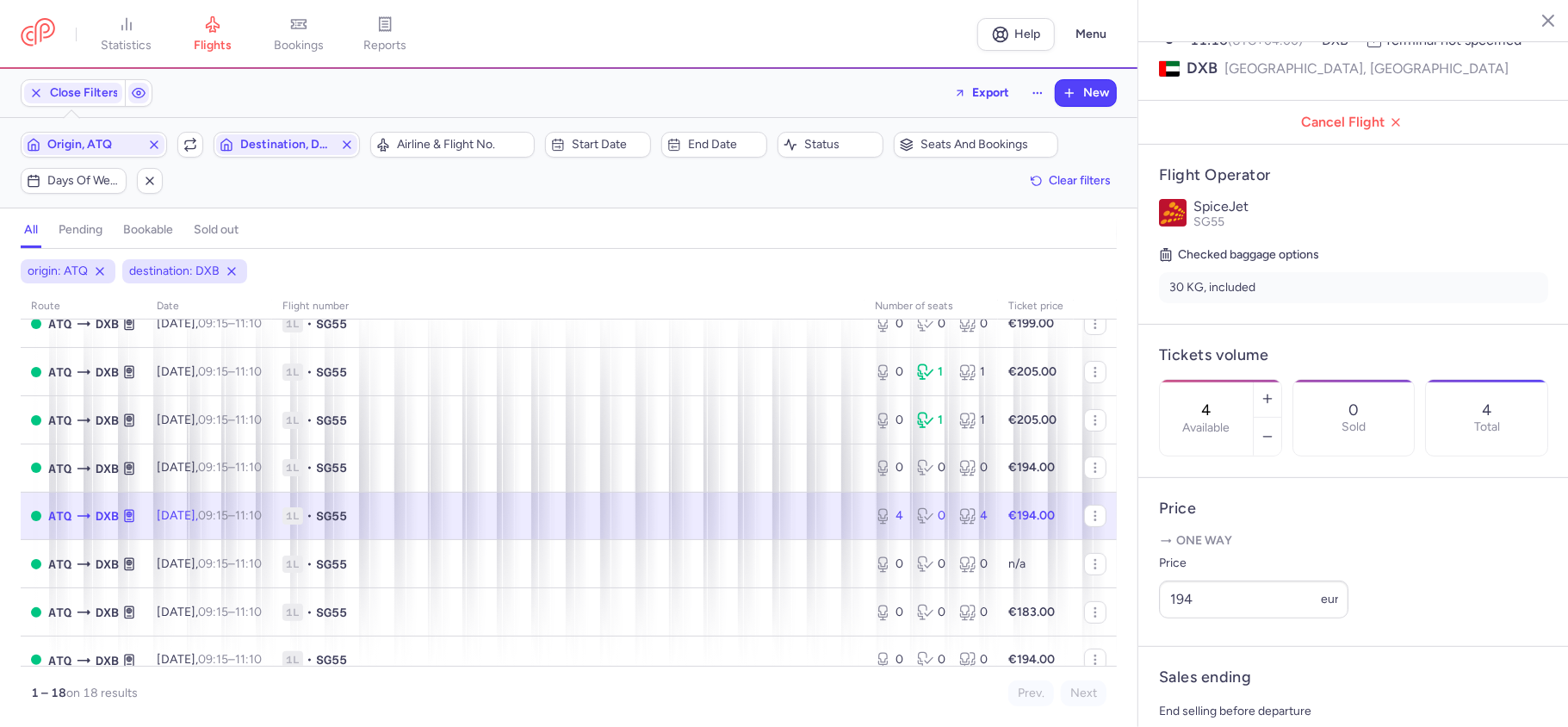
drag, startPoint x: 1255, startPoint y: 332, endPoint x: 1209, endPoint y: 345, distance: 47.8
click at [1209, 380] on div "4 Available" at bounding box center [1206, 418] width 93 height 76
paste input "0"
click at [1210, 697] on span "Save changes" at bounding box center [1216, 694] width 85 height 16
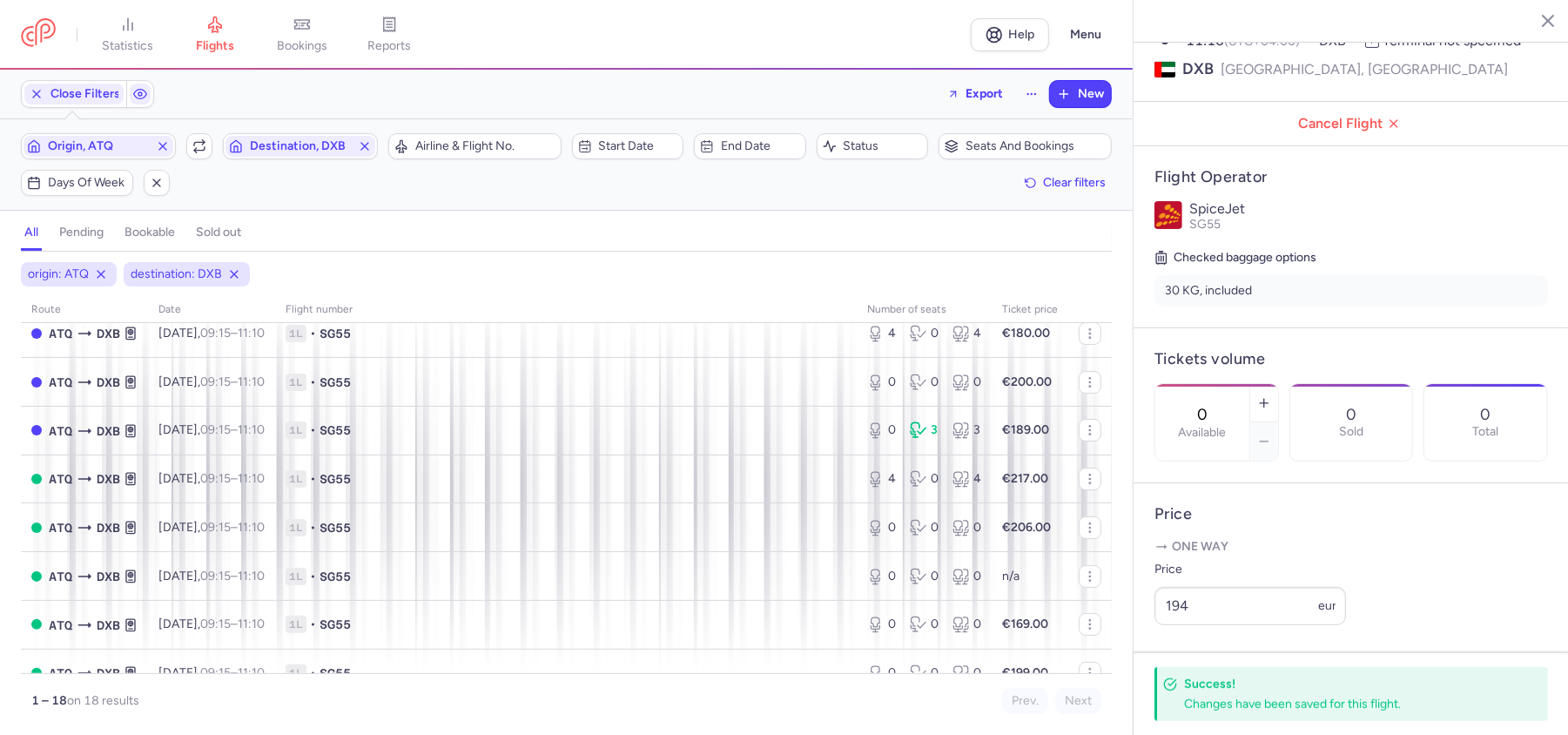
scroll to position [116, 0]
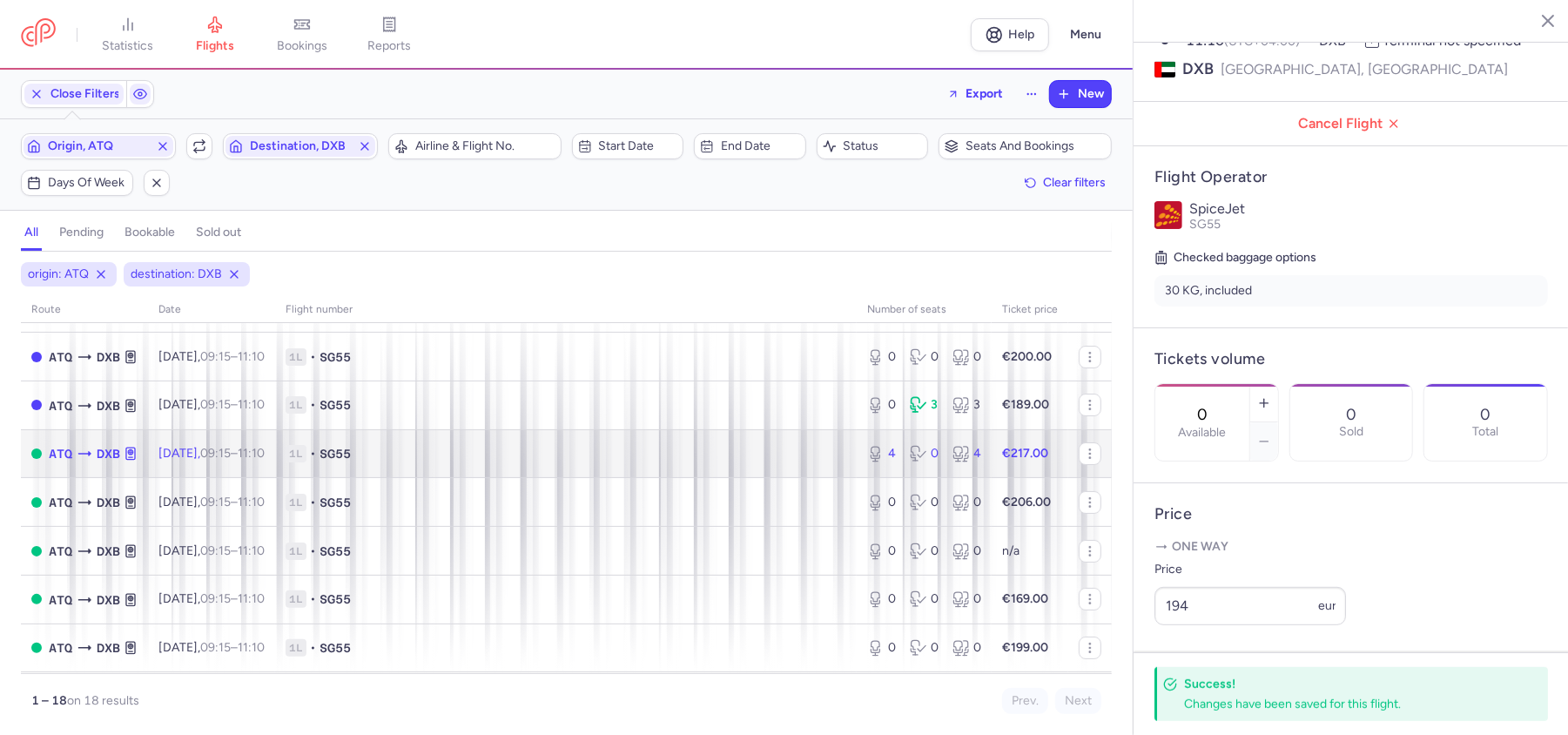
click at [914, 469] on div "4 0 4" at bounding box center [924, 453] width 128 height 31
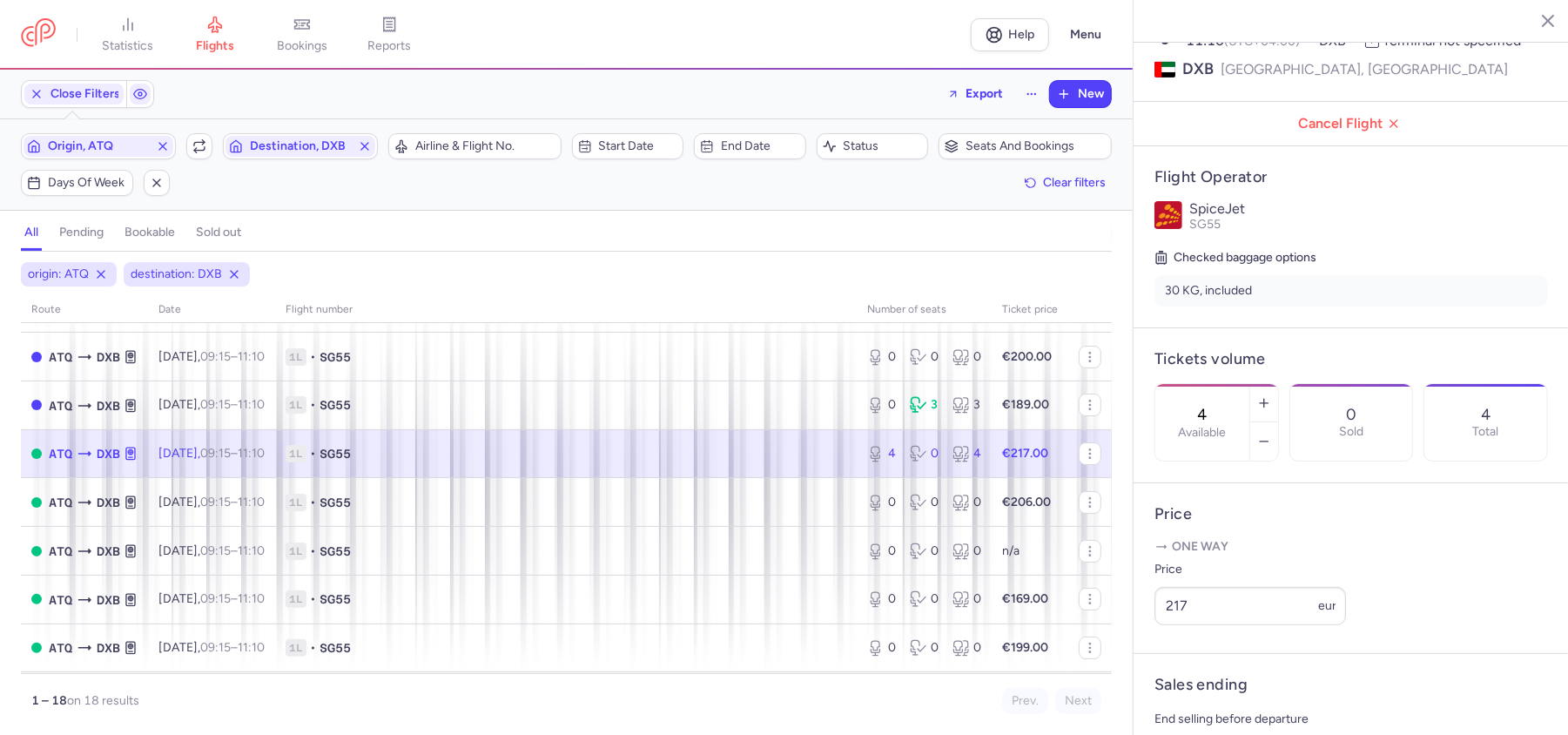
drag, startPoint x: 1238, startPoint y: 352, endPoint x: 1173, endPoint y: 373, distance: 68.3
click at [1173, 384] on div "4 Available" at bounding box center [1202, 423] width 94 height 77
paste input "0"
type input "0"
click at [1210, 699] on span "Save changes" at bounding box center [1211, 701] width 86 height 16
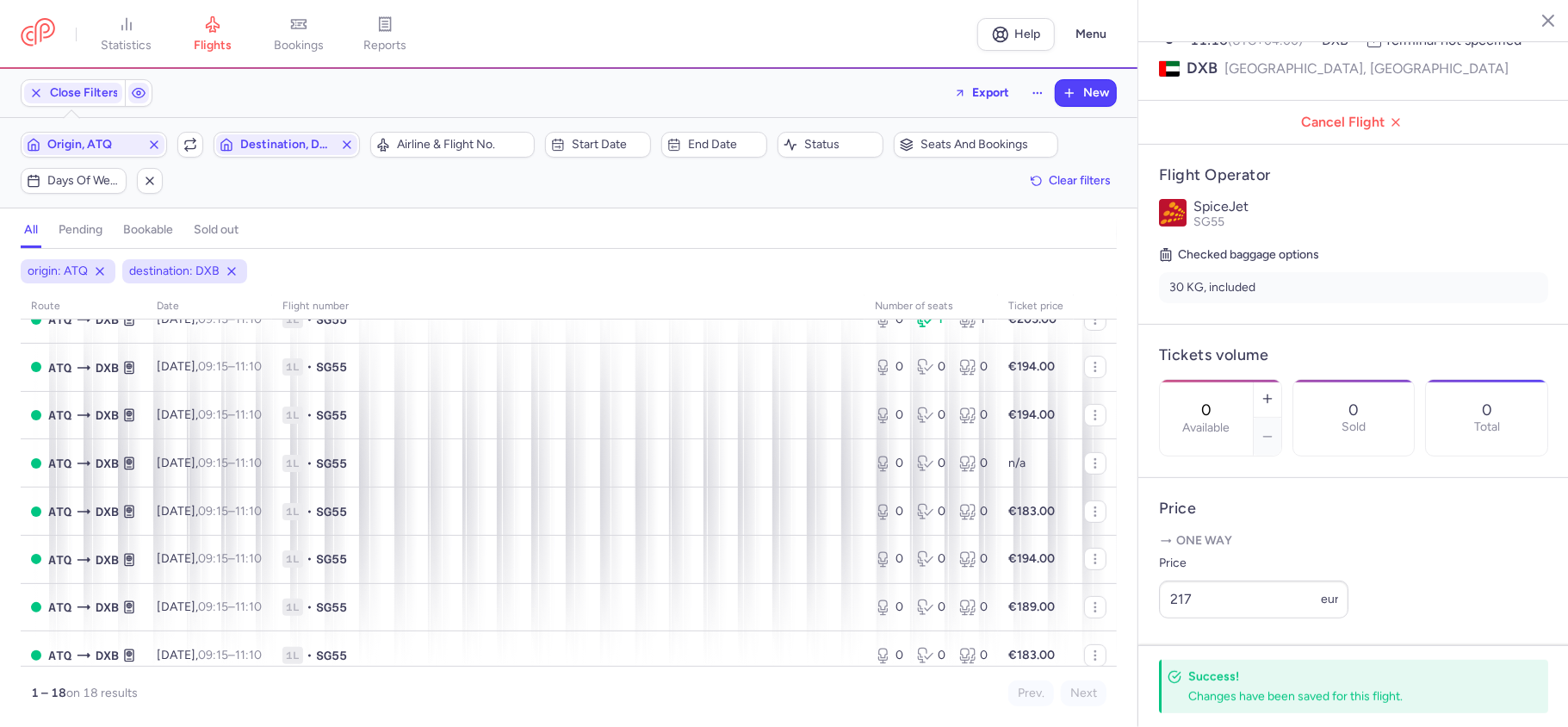
scroll to position [547, 0]
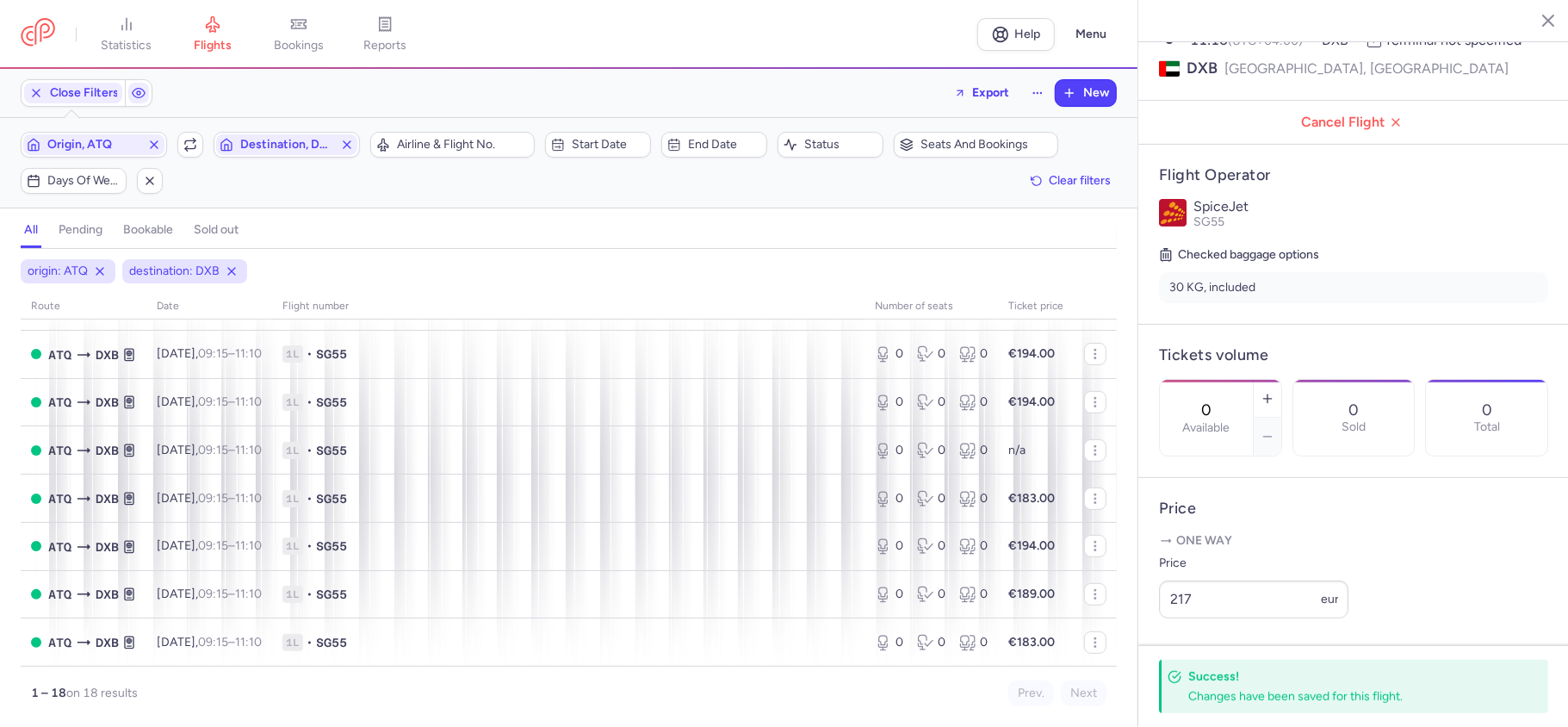
click at [1542, 24] on icon "button" at bounding box center [1535, 20] width 18 height 18
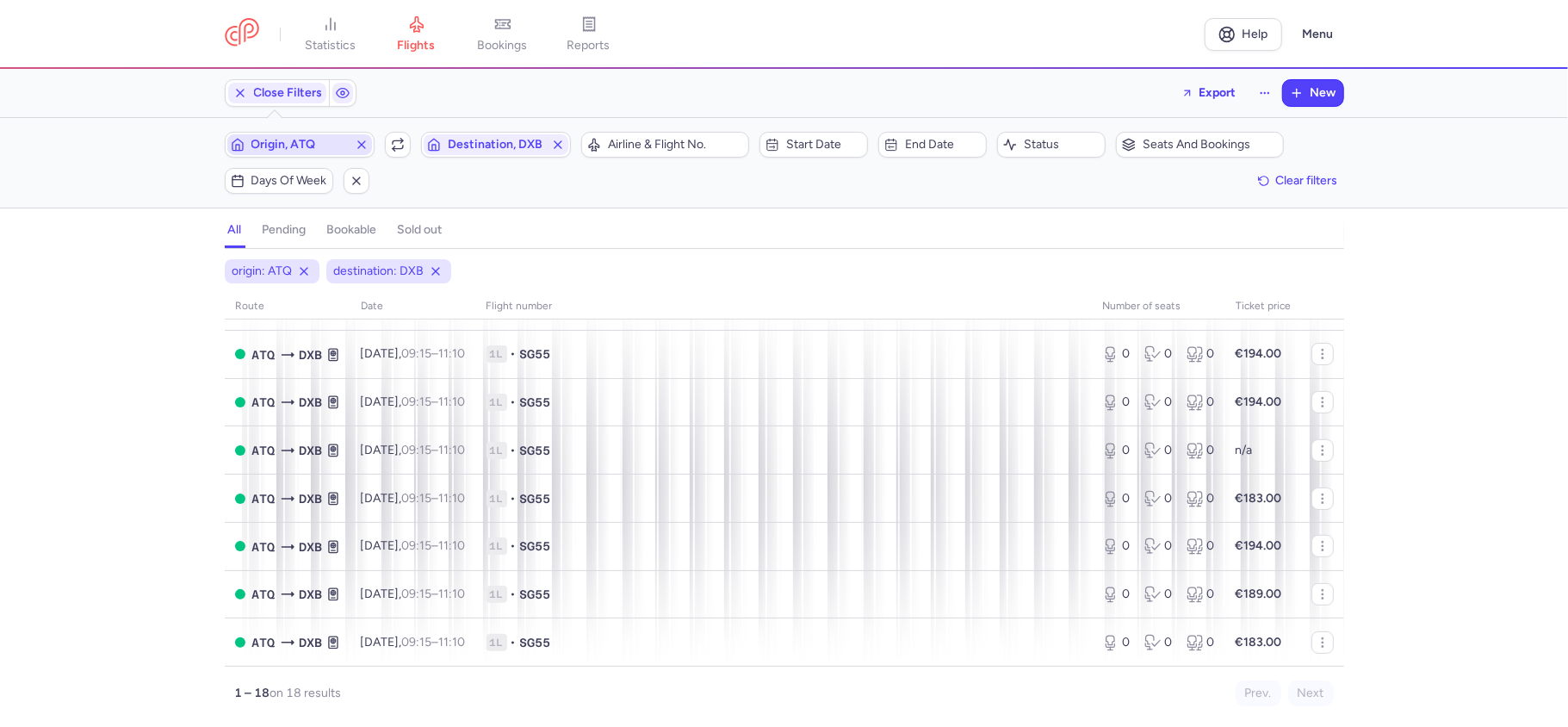
click at [317, 148] on span "Origin, ATQ" at bounding box center [300, 145] width 97 height 14
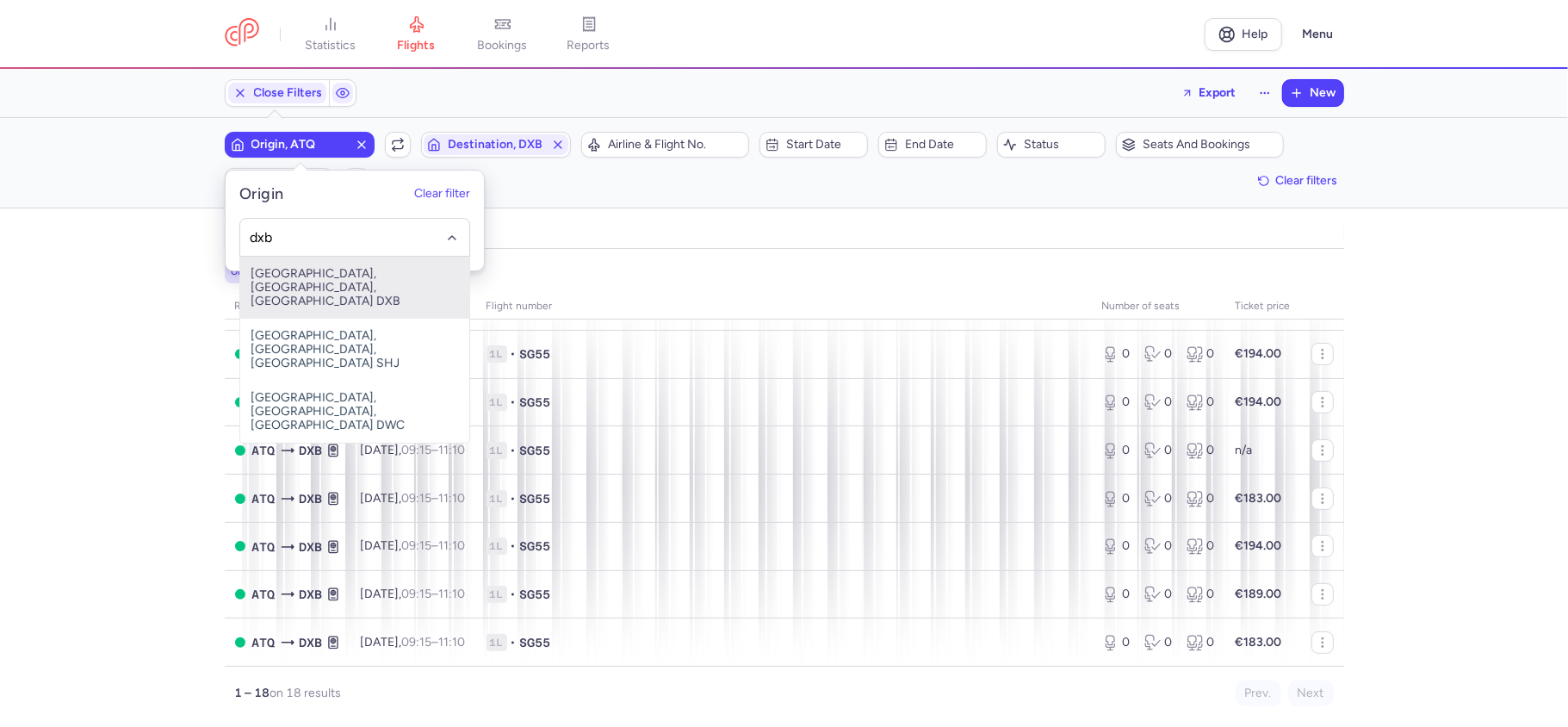
click at [365, 277] on span "[GEOGRAPHIC_DATA], [GEOGRAPHIC_DATA], [GEOGRAPHIC_DATA] DXB" at bounding box center [355, 288] width 229 height 62
type input "dxb"
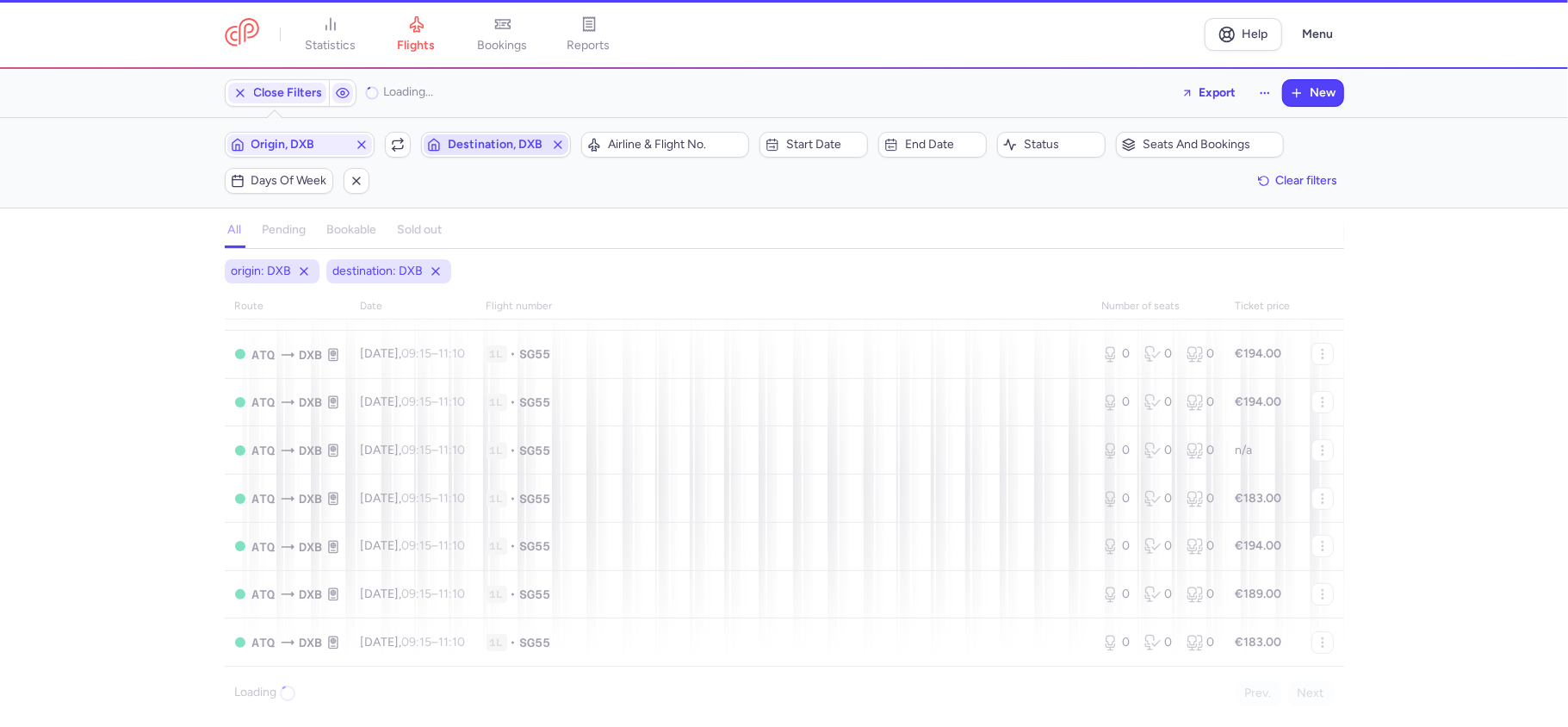
click at [483, 142] on span "Destination, DXB" at bounding box center [496, 145] width 97 height 14
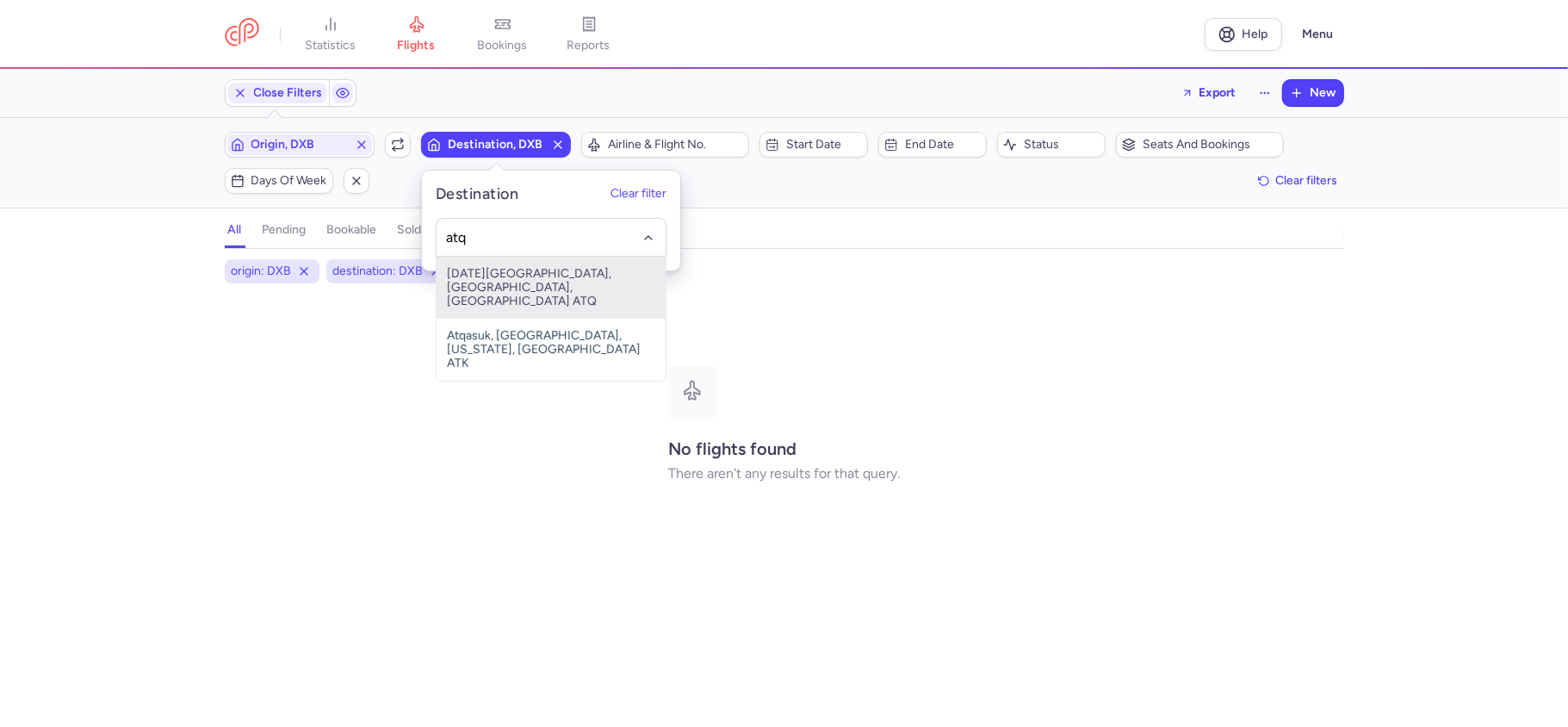
click at [556, 273] on span "[DATE][GEOGRAPHIC_DATA], [GEOGRAPHIC_DATA], [GEOGRAPHIC_DATA] ATQ" at bounding box center [551, 288] width 229 height 62
type input "atq"
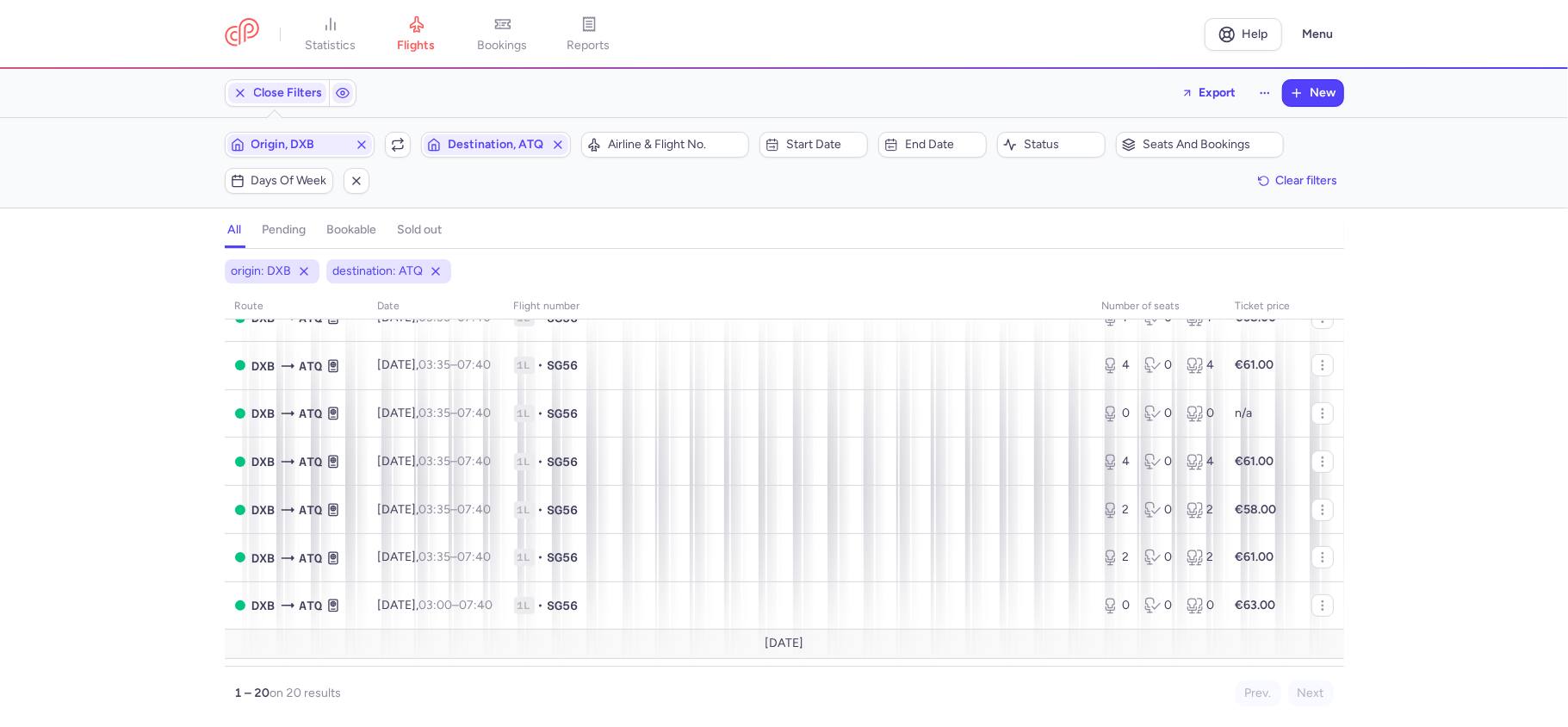
scroll to position [574, 0]
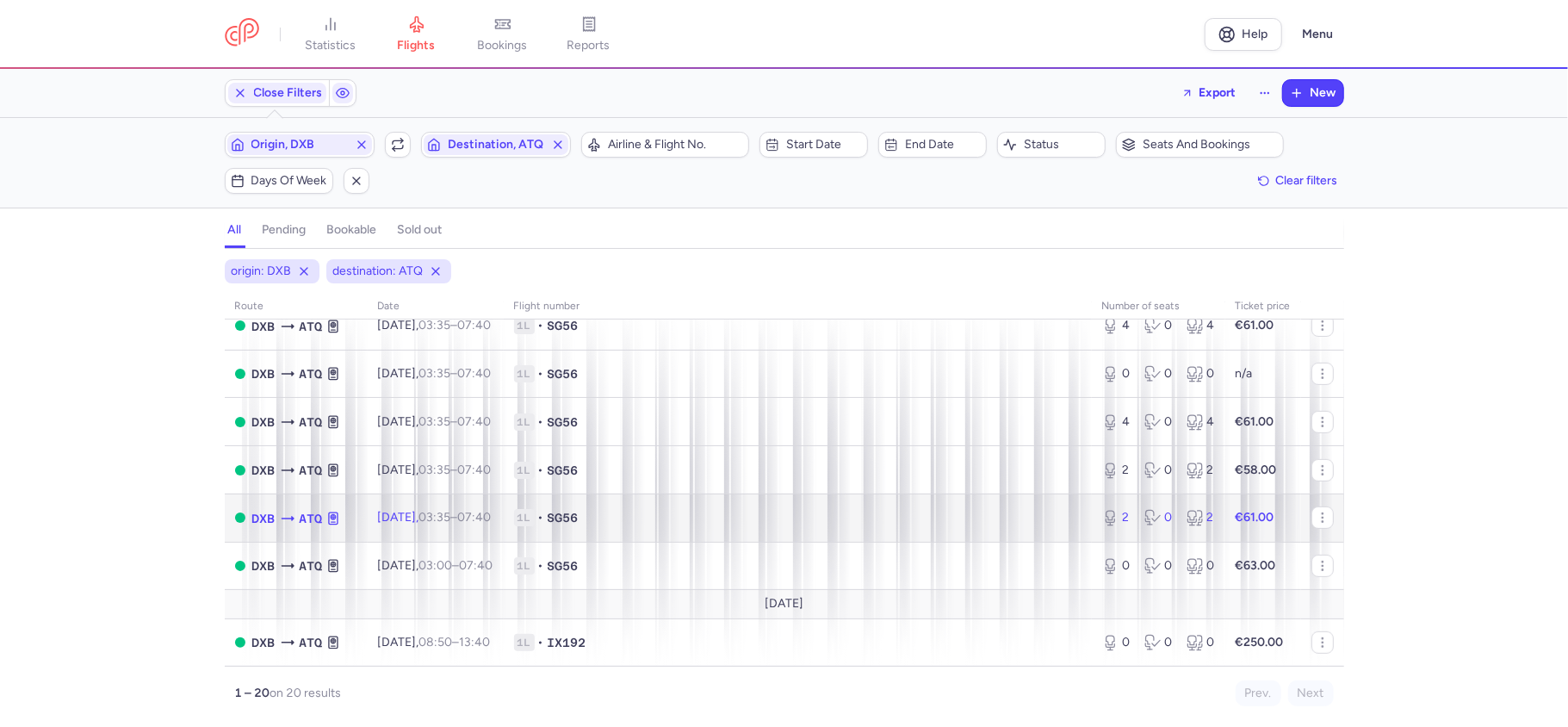
click at [1165, 532] on div "2 0 2" at bounding box center [1159, 518] width 127 height 31
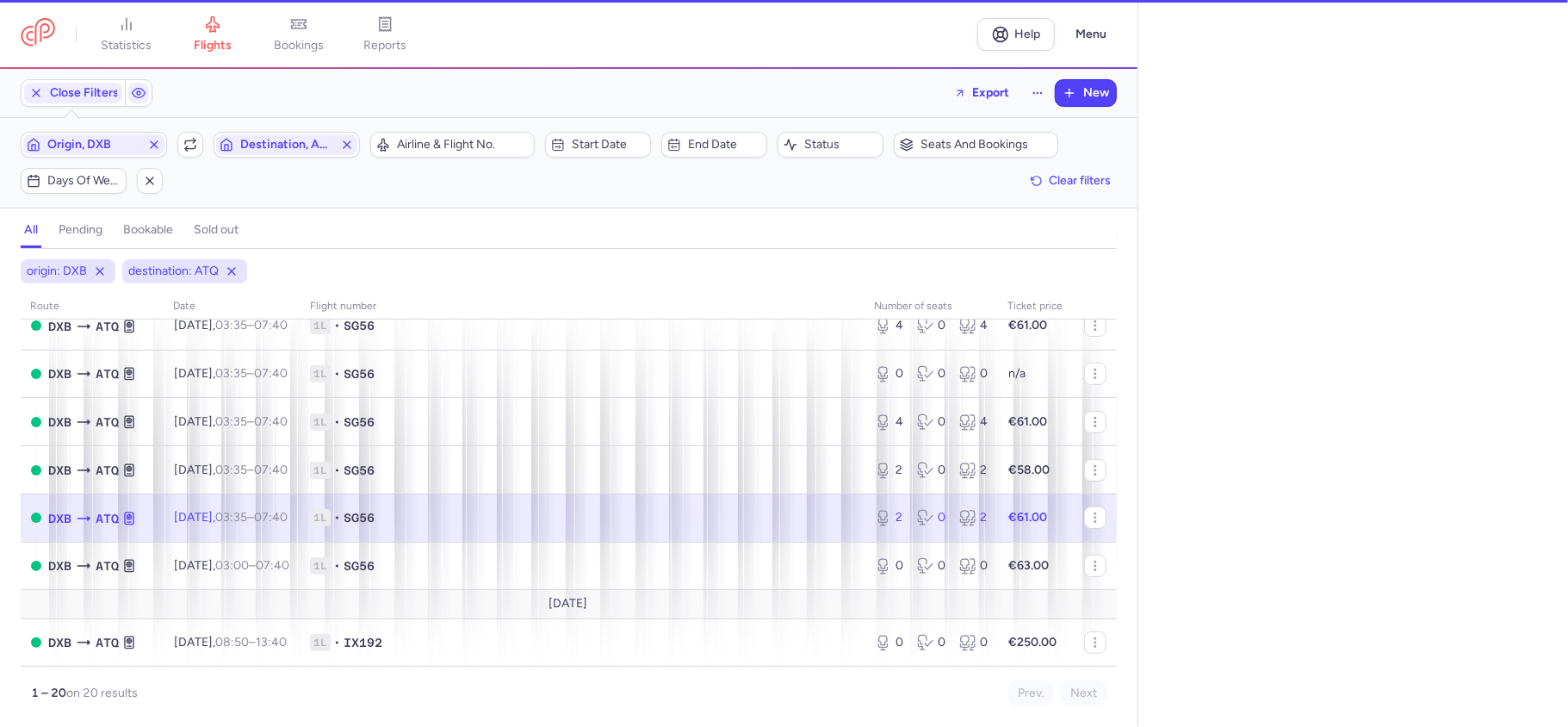
select select "days"
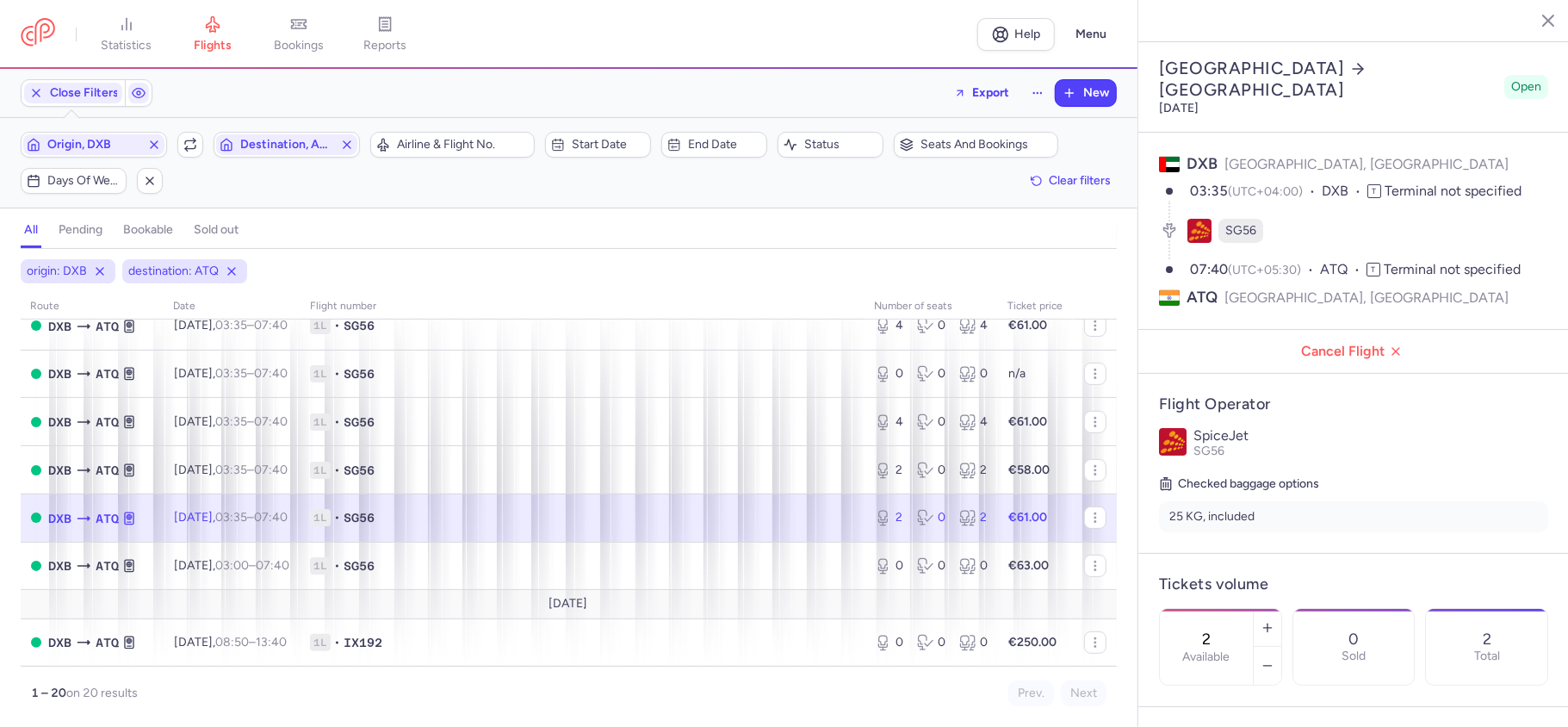
scroll to position [114, 0]
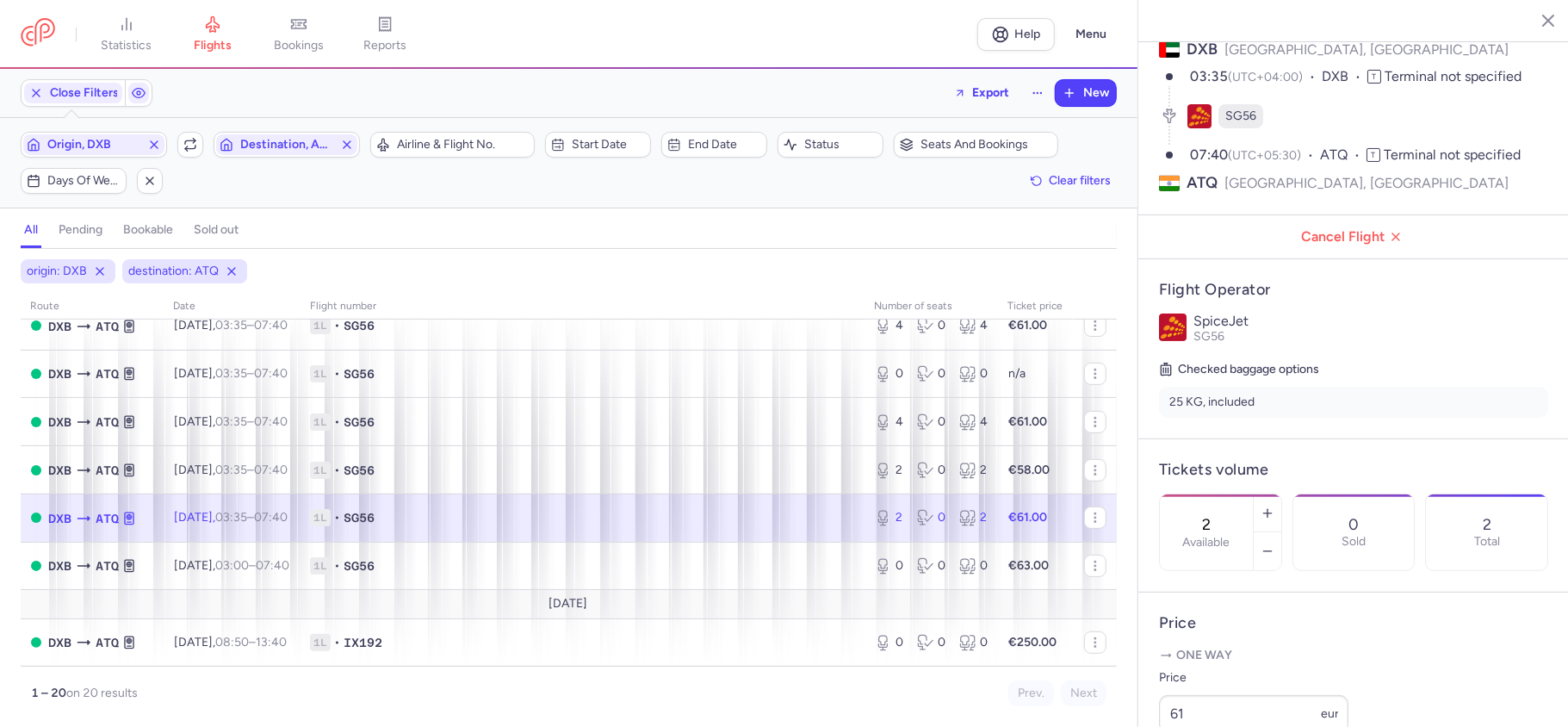
drag, startPoint x: 1249, startPoint y: 455, endPoint x: 1220, endPoint y: 460, distance: 29.4
click at [1220, 515] on input "2" at bounding box center [1206, 525] width 41 height 19
paste input "0"
click at [1205, 701] on button "Save changes" at bounding box center [1216, 693] width 114 height 38
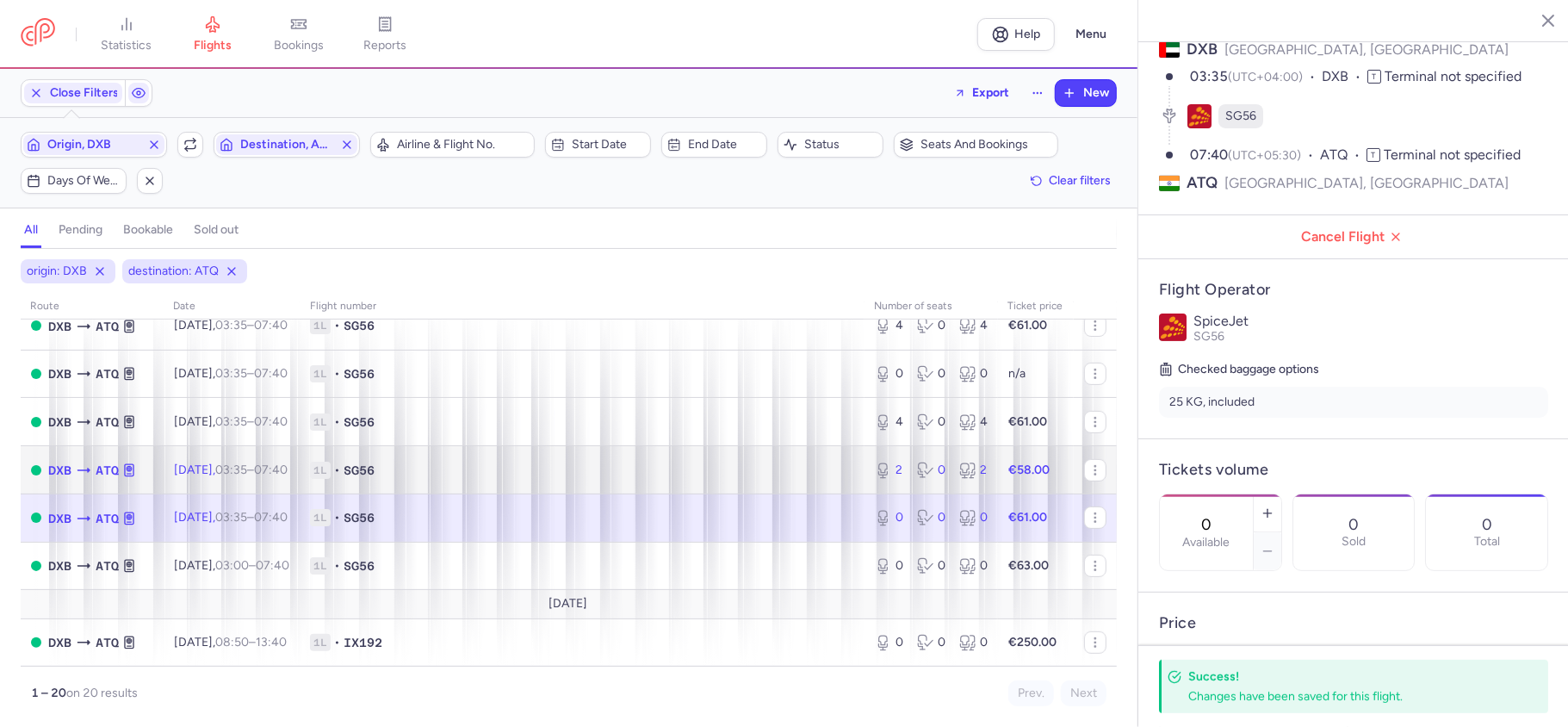
click at [934, 484] on div "2 0 2" at bounding box center [932, 470] width 127 height 31
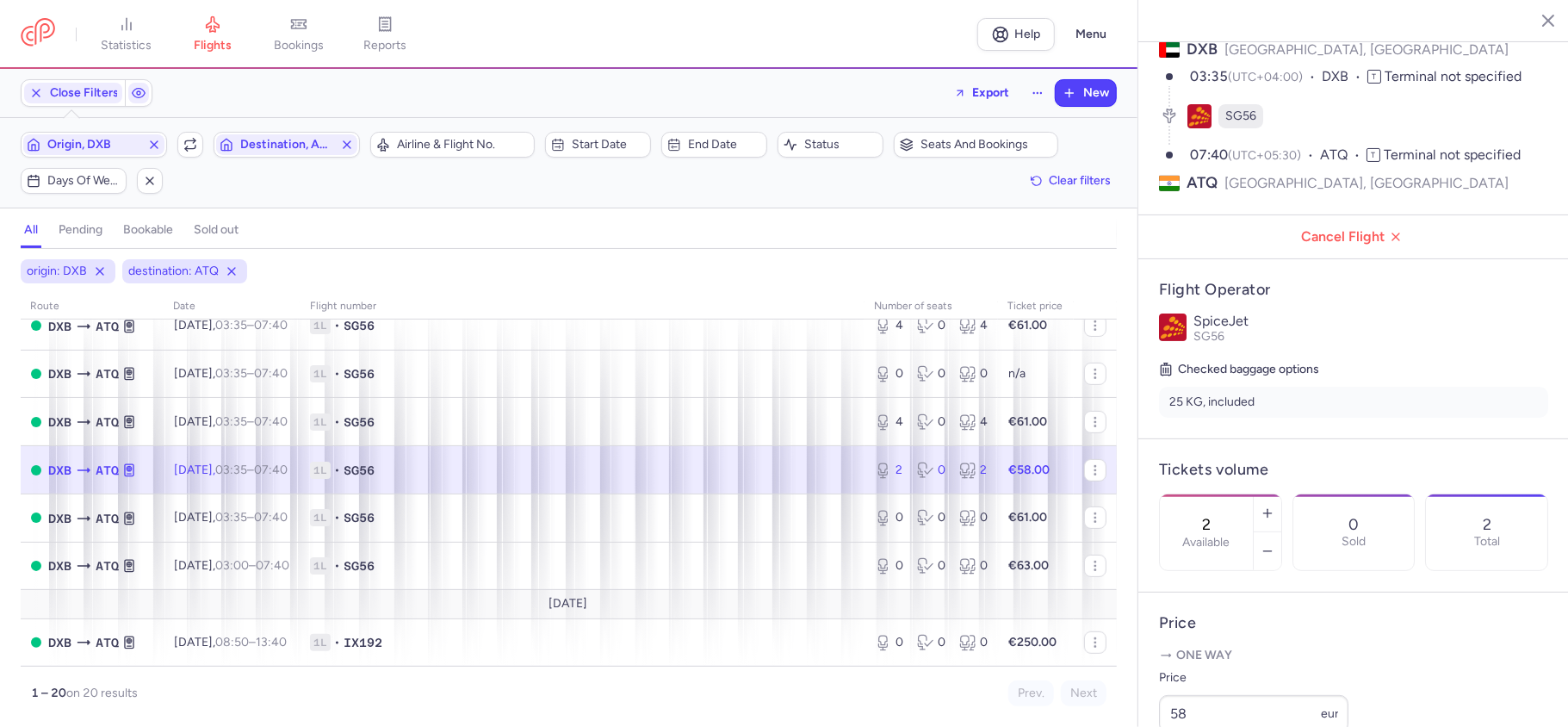
click at [1202, 495] on div "2 Available" at bounding box center [1206, 532] width 93 height 76
paste input "0"
click at [1213, 694] on span "Save changes" at bounding box center [1216, 694] width 85 height 16
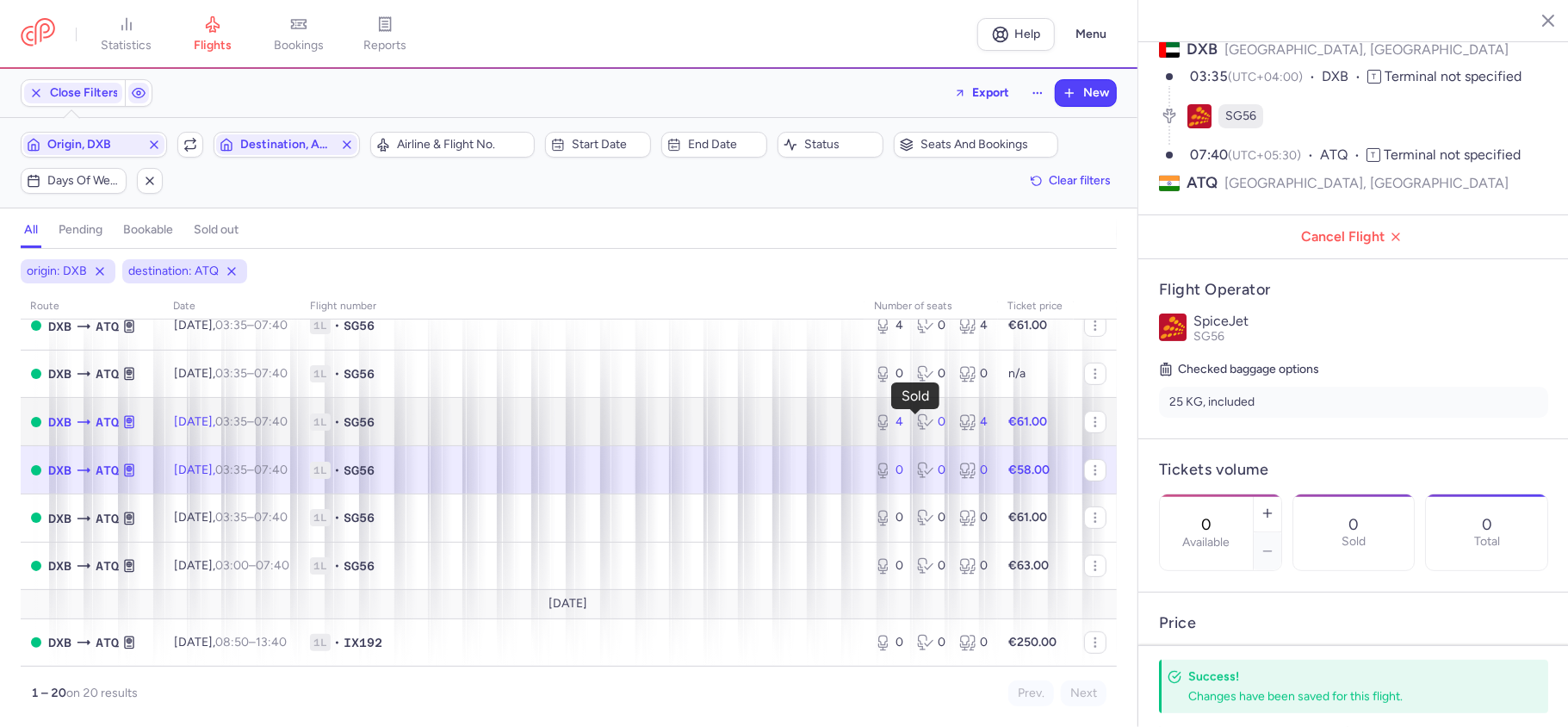
click at [917, 428] on icon at bounding box center [926, 422] width 18 height 18
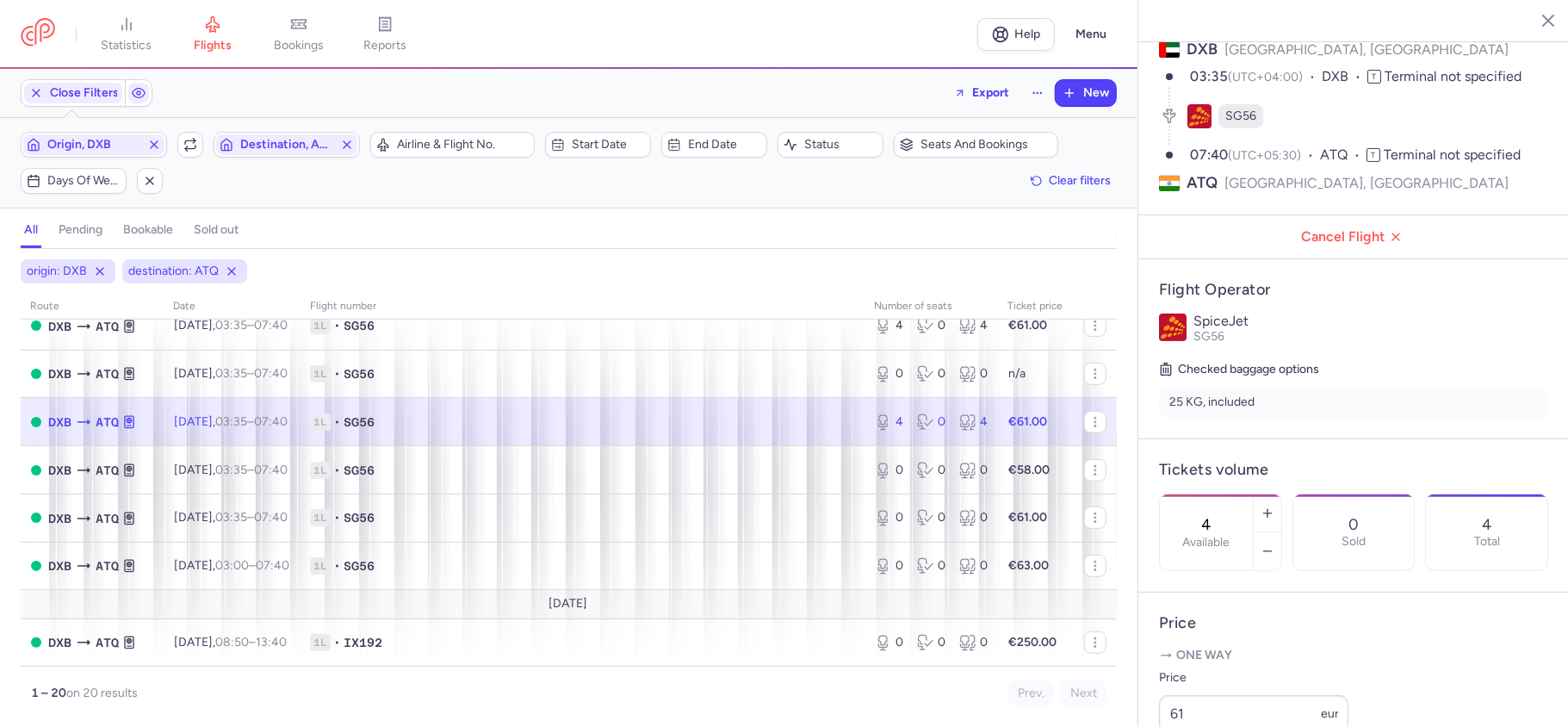
drag, startPoint x: 1252, startPoint y: 455, endPoint x: 1205, endPoint y: 469, distance: 49.0
click at [1205, 495] on div "4 Available" at bounding box center [1206, 532] width 93 height 76
paste input "0"
type input "0"
click at [1210, 680] on button "Save changes" at bounding box center [1216, 693] width 114 height 38
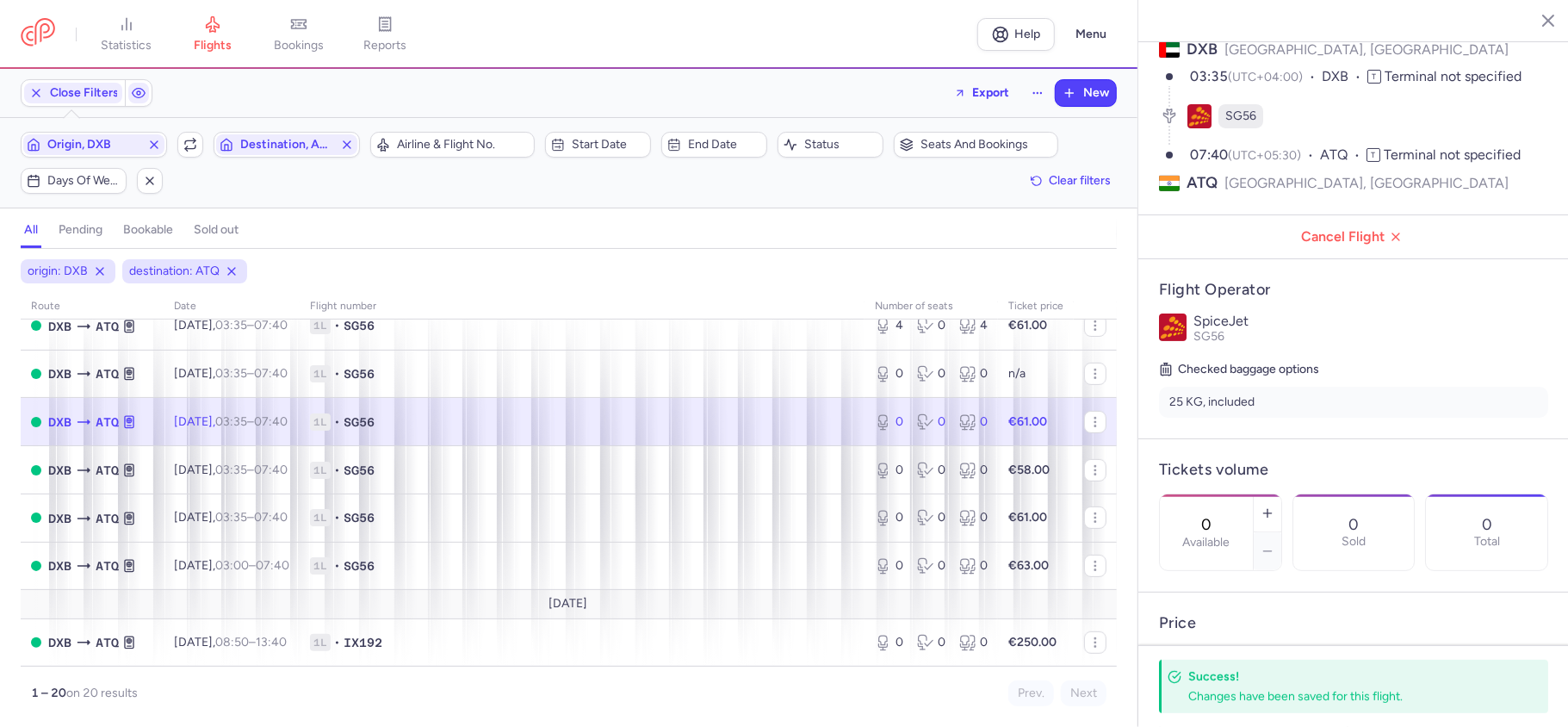
click at [1544, 21] on button "button" at bounding box center [1535, 19] width 26 height 26
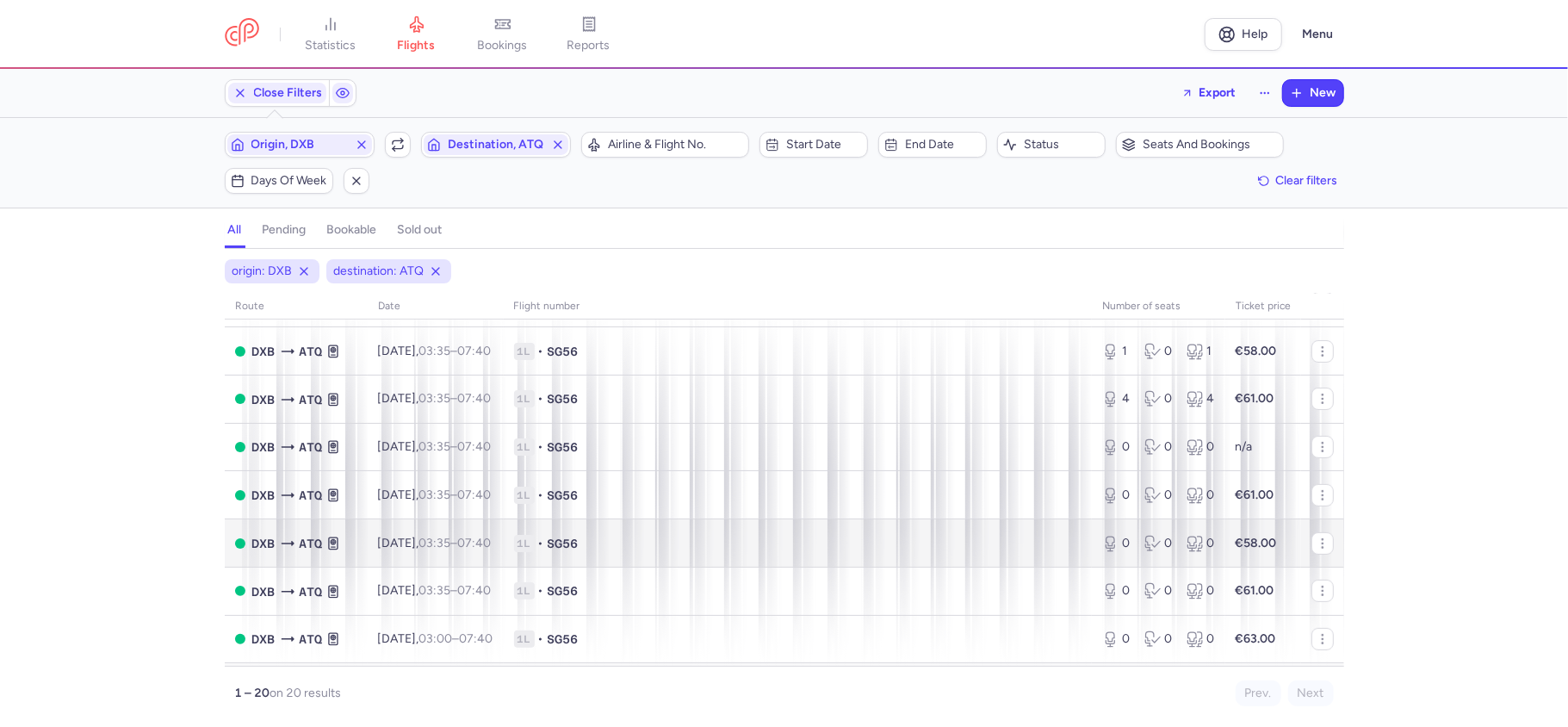
scroll to position [459, 0]
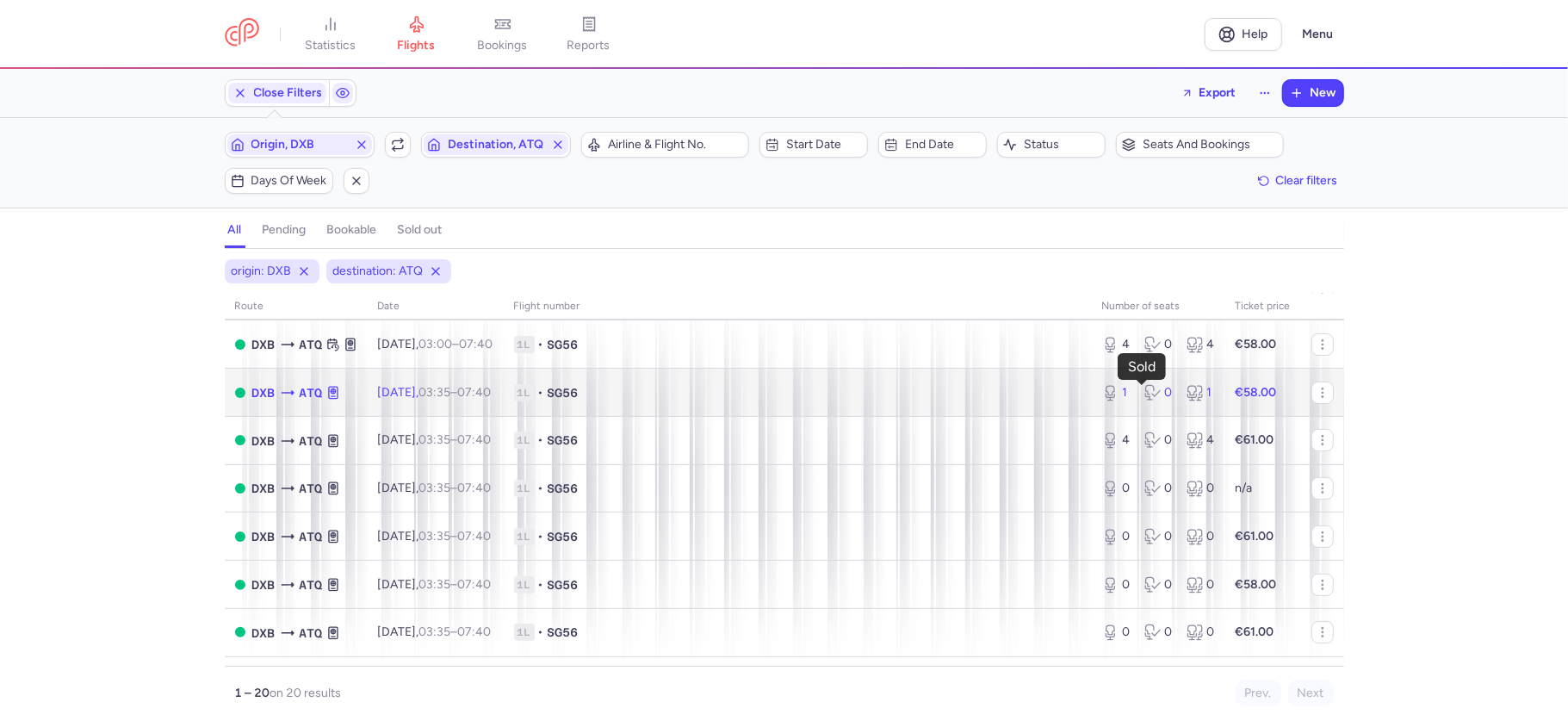
click at [1145, 391] on icon at bounding box center [1154, 393] width 18 height 18
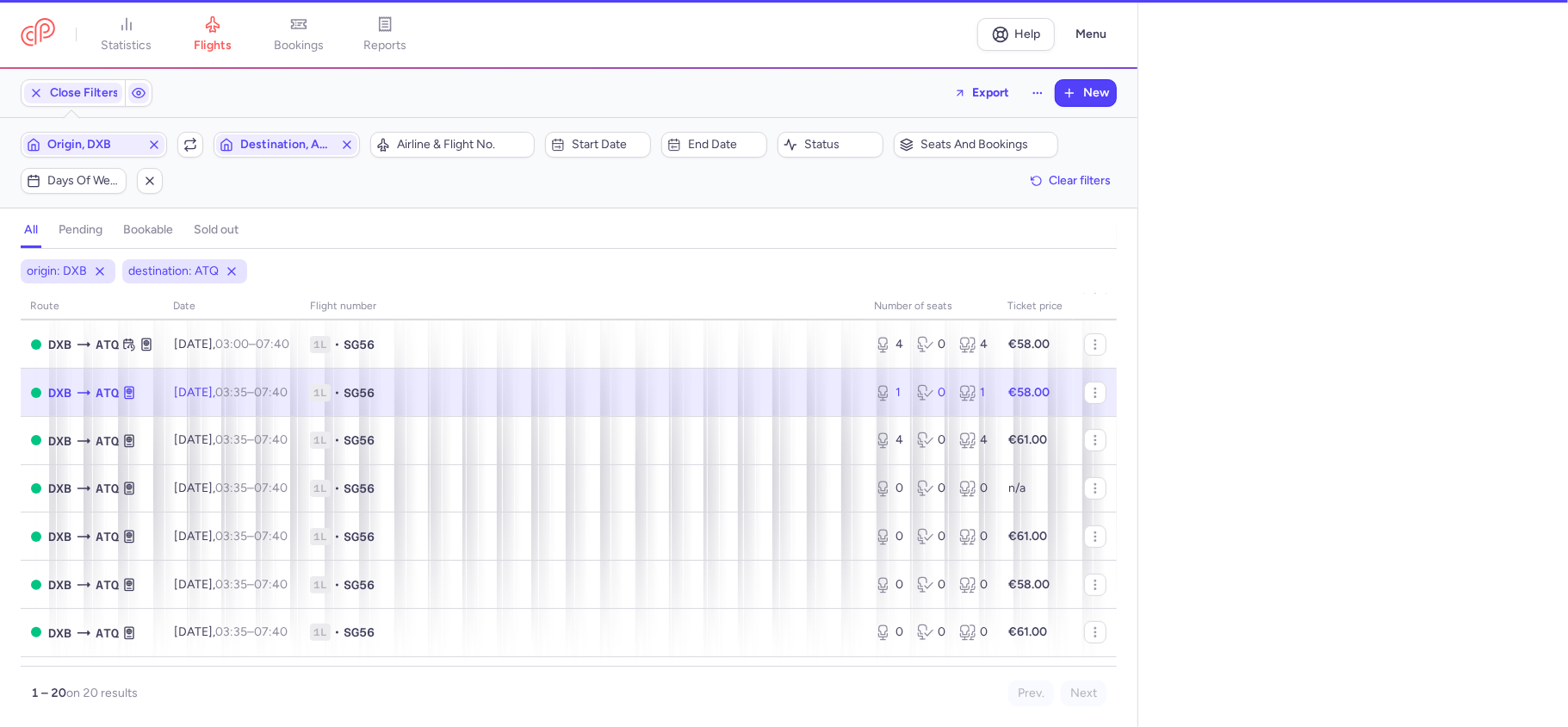
select select "days"
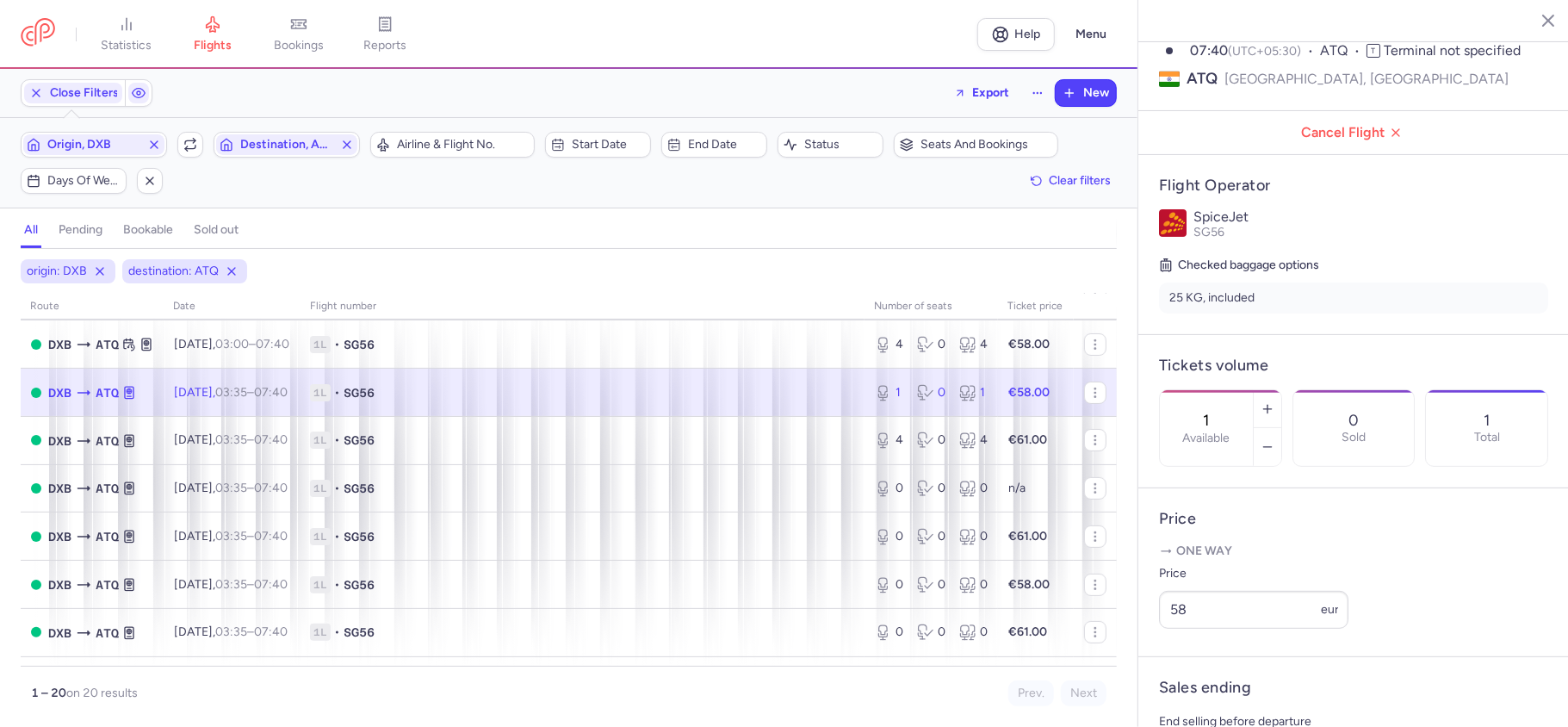
scroll to position [229, 0]
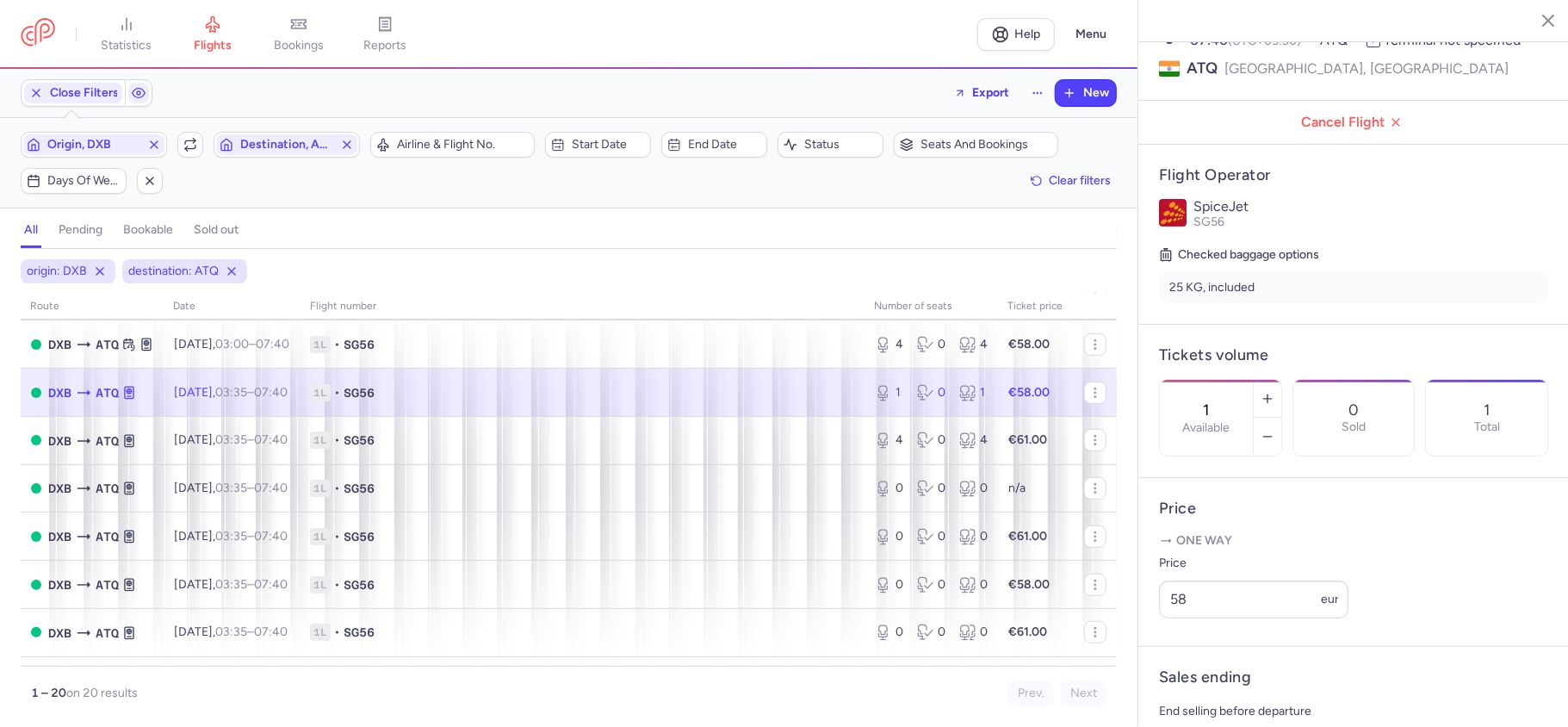
click at [1206, 380] on div "1 Available" at bounding box center [1206, 418] width 93 height 76
paste input "0"
click at [1193, 672] on footer "Save changes" at bounding box center [1353, 694] width 430 height 66
click at [1205, 689] on span "Save changes" at bounding box center [1216, 694] width 85 height 16
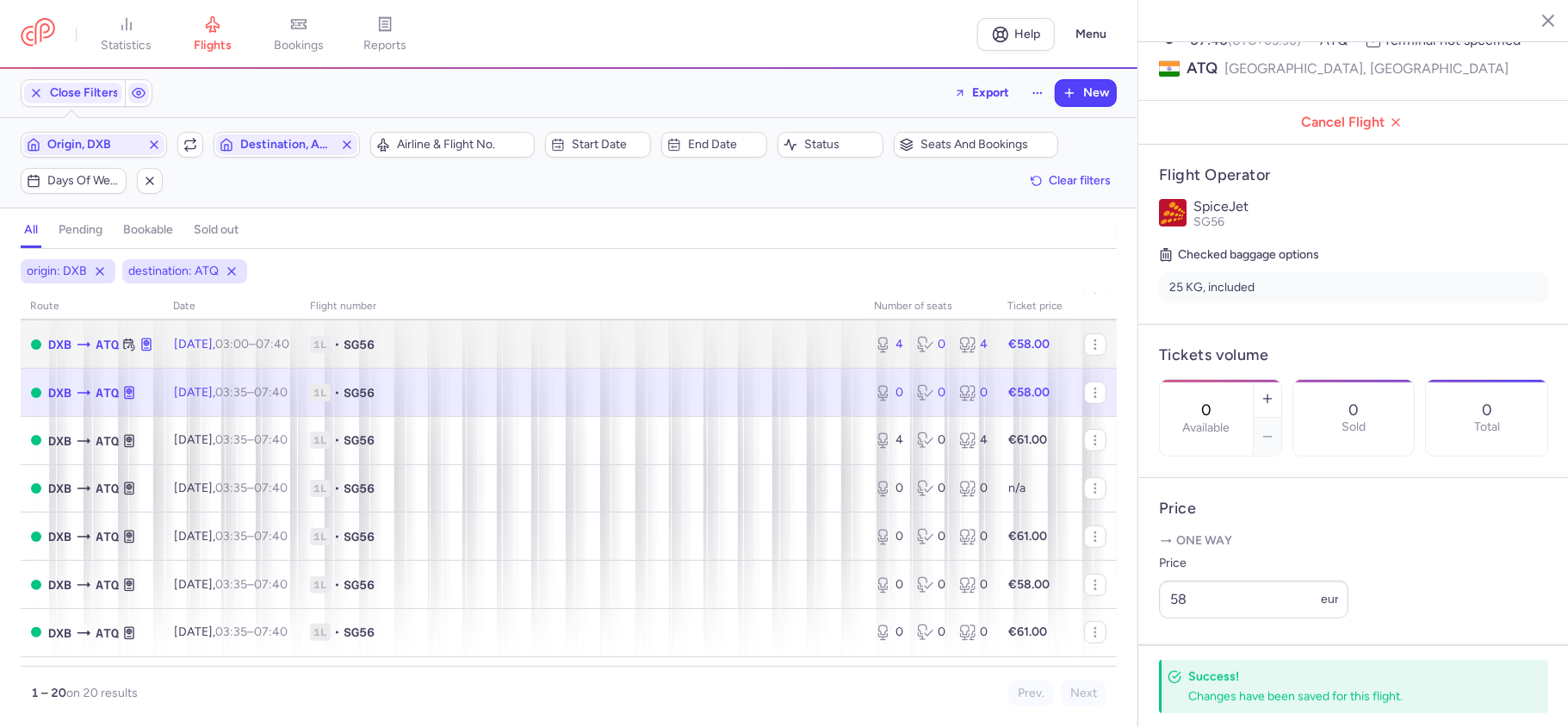
click at [932, 360] on div "4 0 4" at bounding box center [932, 344] width 127 height 31
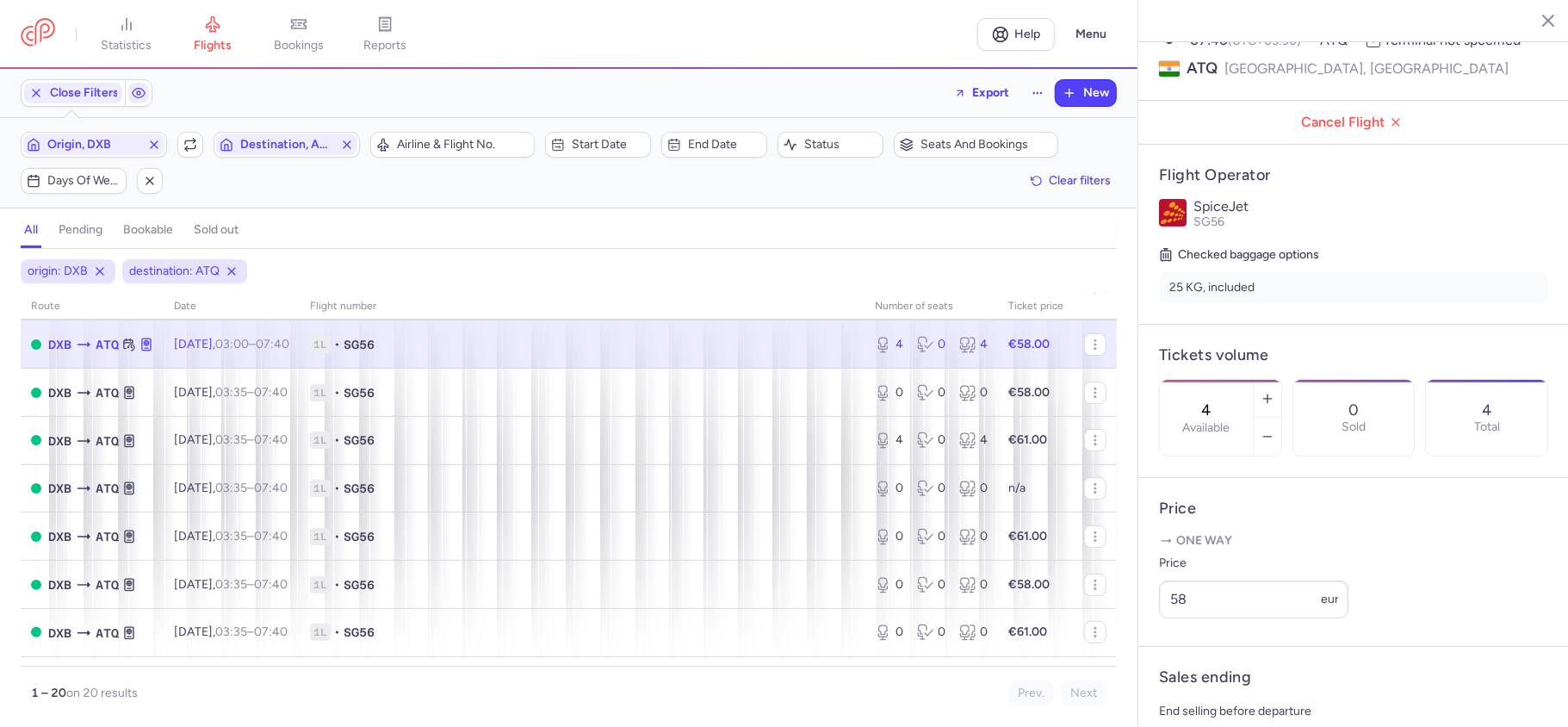
drag, startPoint x: 1221, startPoint y: 351, endPoint x: 1193, endPoint y: 356, distance: 28.4
click at [1193, 380] on div "4 Available" at bounding box center [1206, 418] width 93 height 76
paste input "0"
type input "0"
click at [1202, 704] on button "Save changes" at bounding box center [1216, 693] width 114 height 38
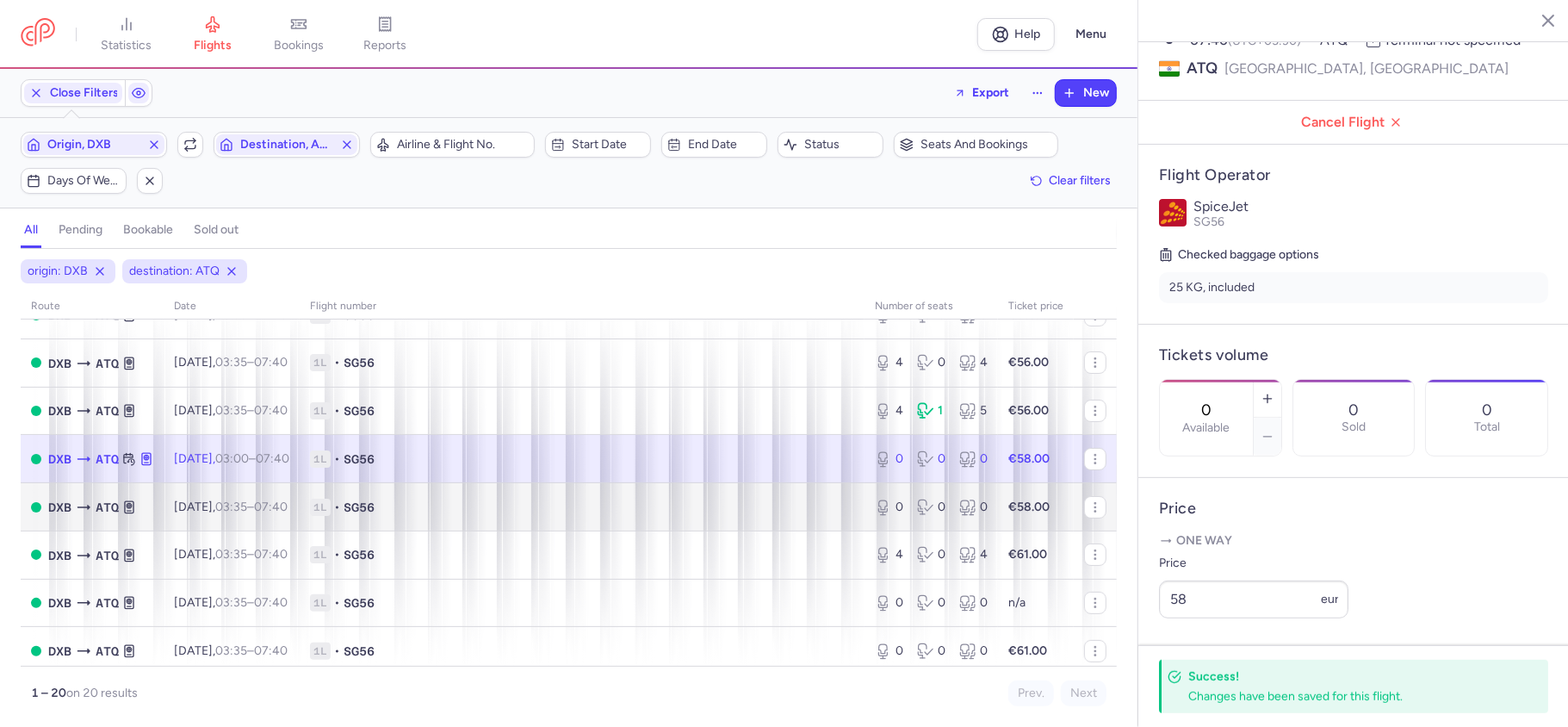
scroll to position [459, 0]
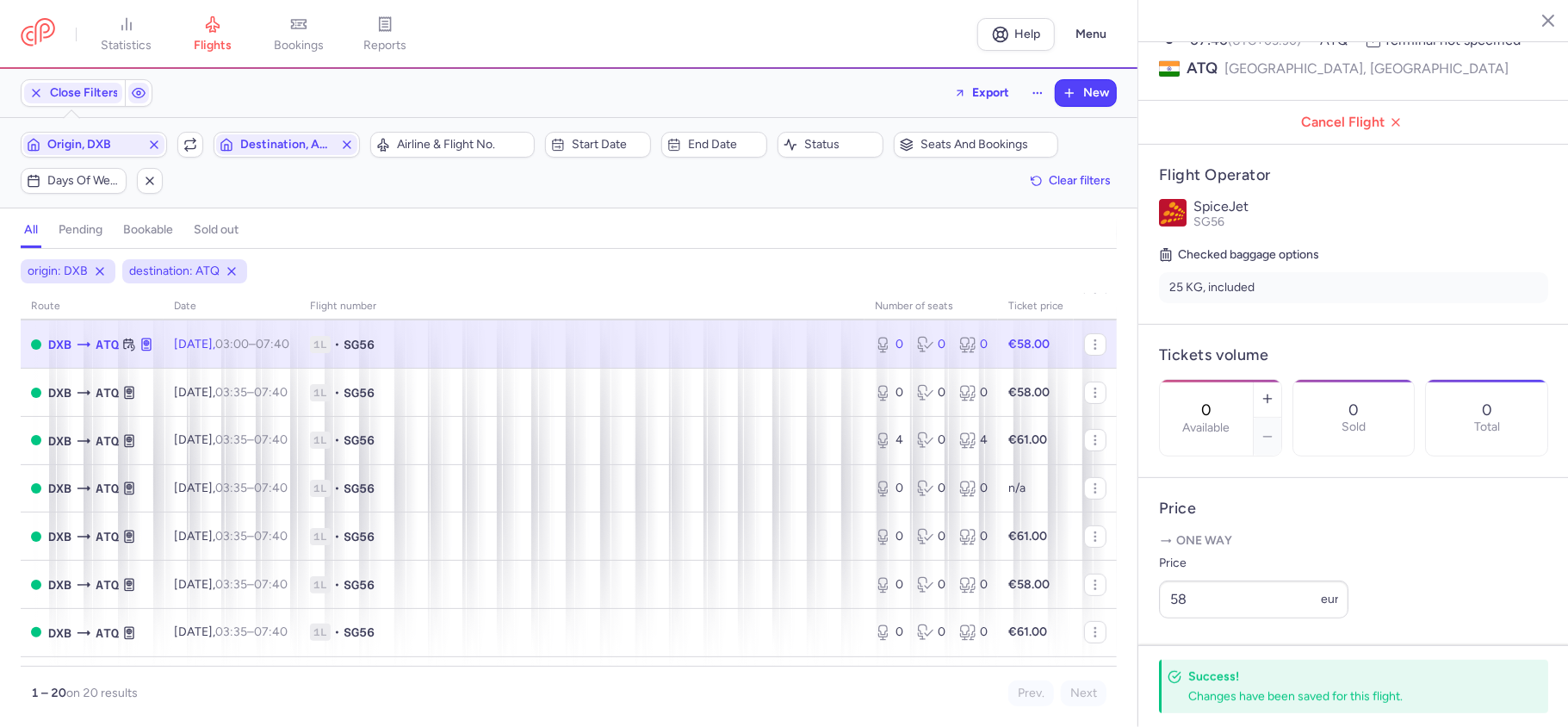
click at [1540, 20] on icon "button" at bounding box center [1535, 20] width 18 height 18
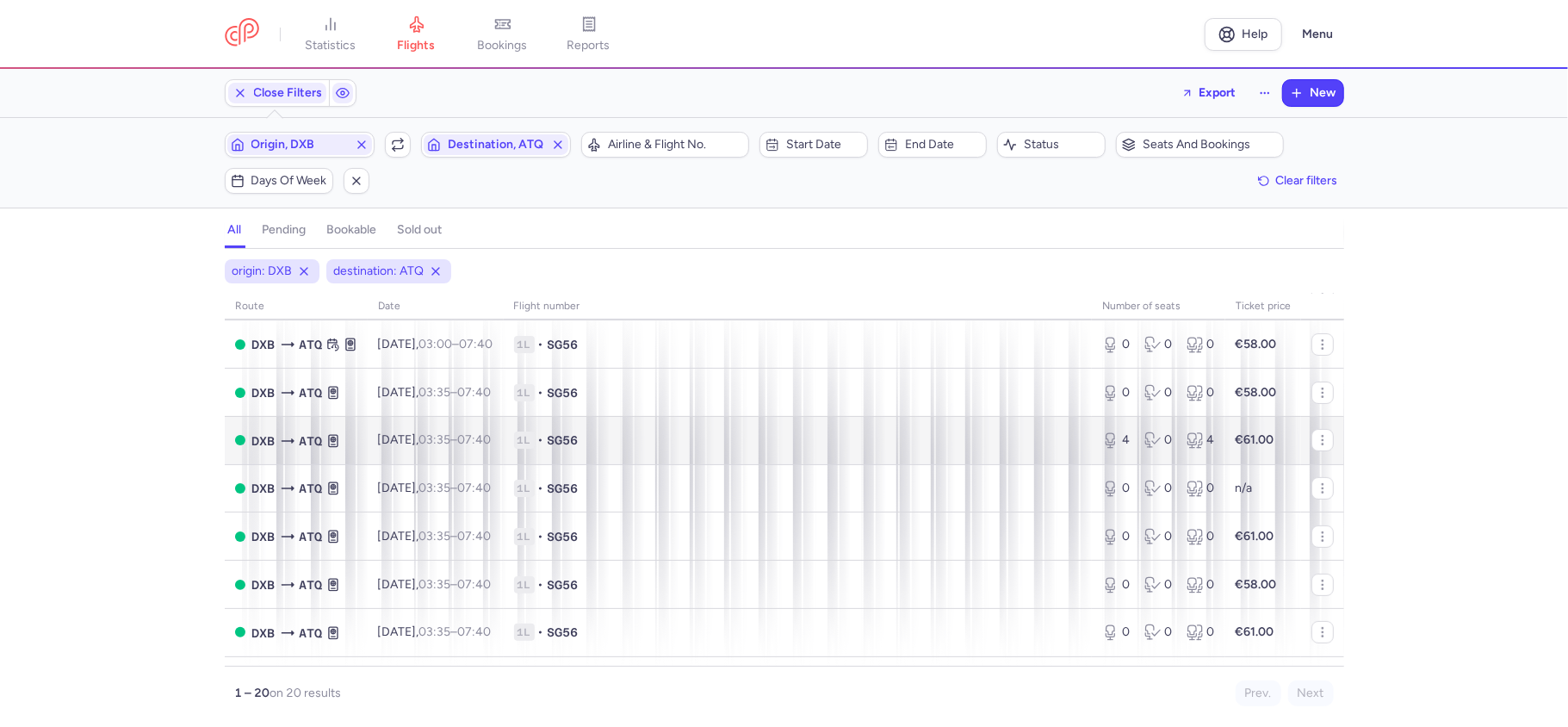
scroll to position [670, 0]
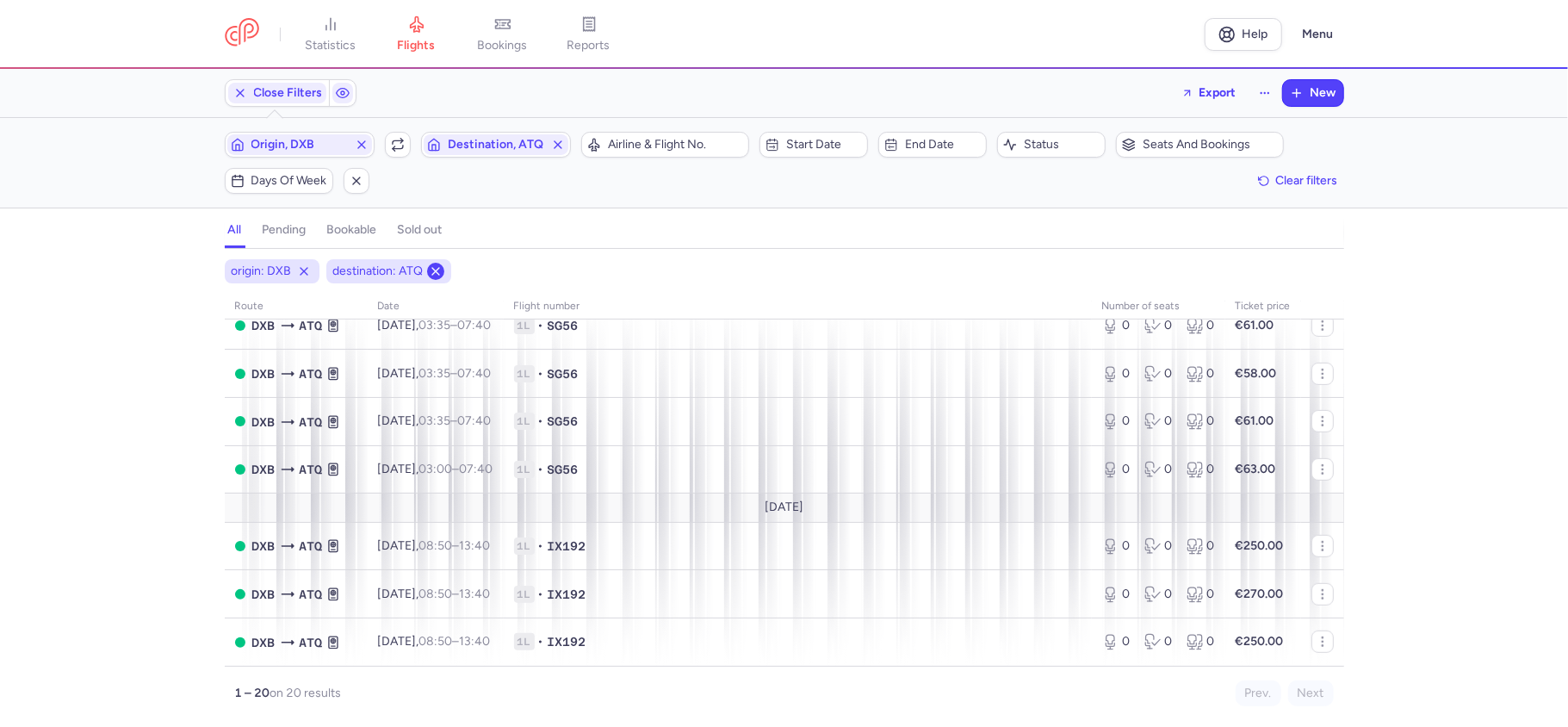
click at [439, 270] on icon at bounding box center [436, 271] width 14 height 14
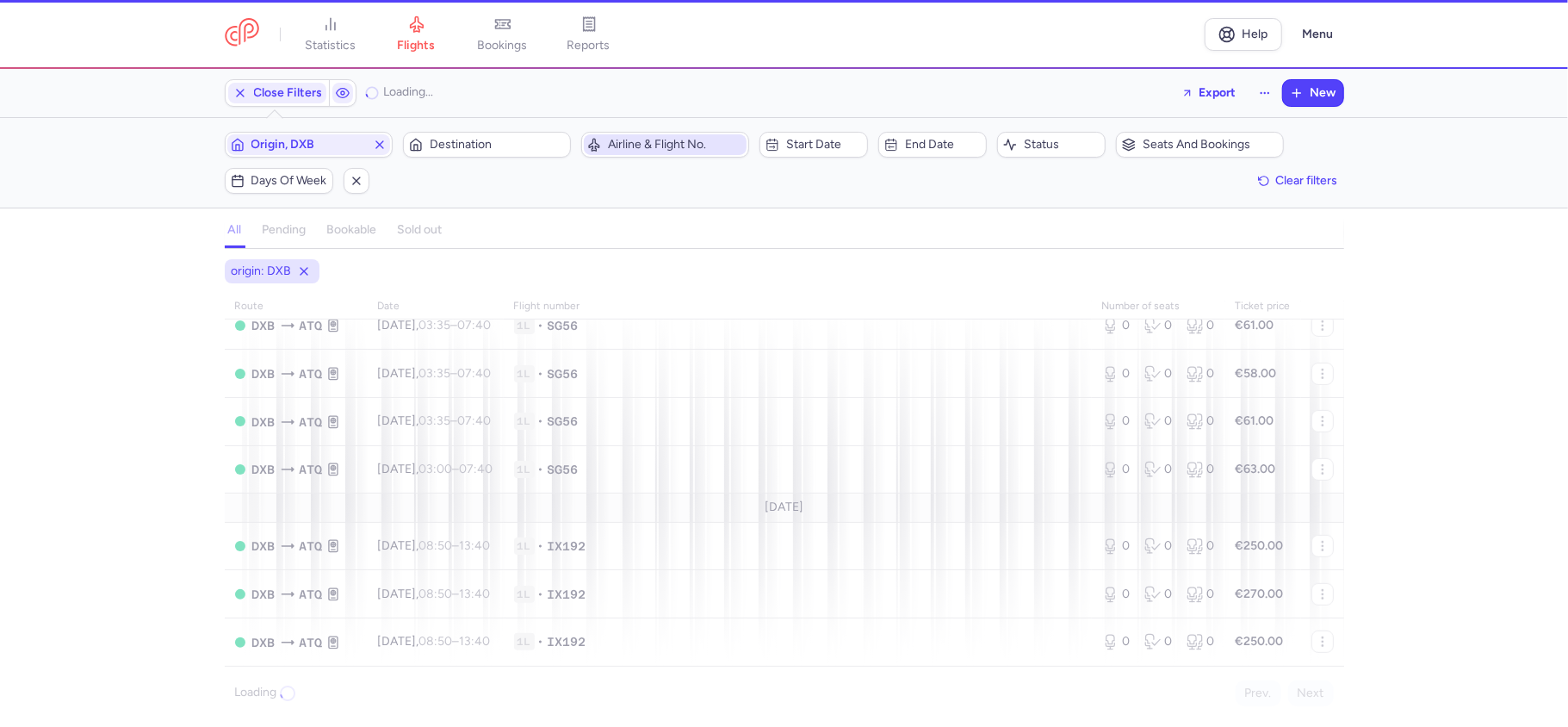
drag, startPoint x: 301, startPoint y: 281, endPoint x: 648, endPoint y: 148, distance: 371.6
click at [301, 280] on button at bounding box center [304, 272] width 18 height 18
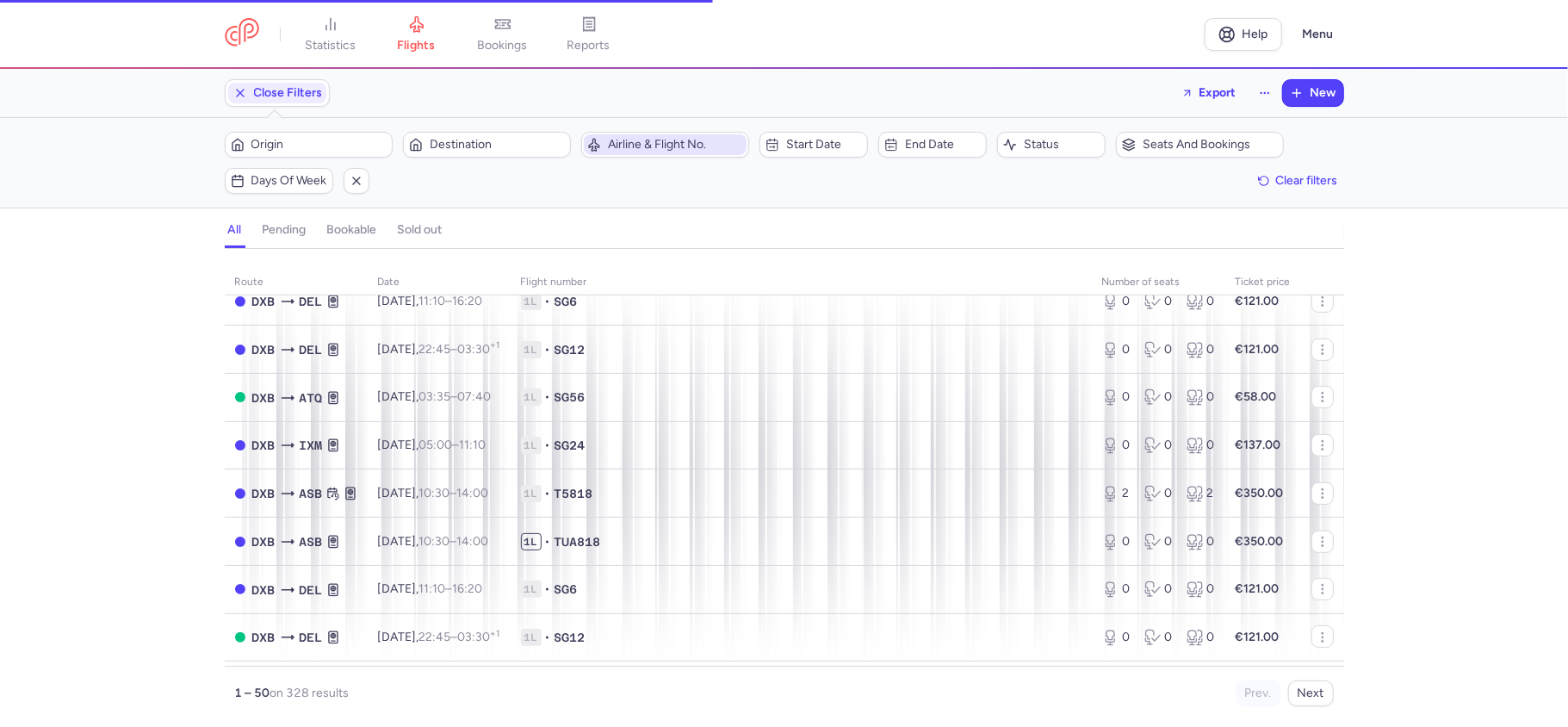
click at [651, 148] on span "Airline & Flight No." at bounding box center [676, 145] width 136 height 14
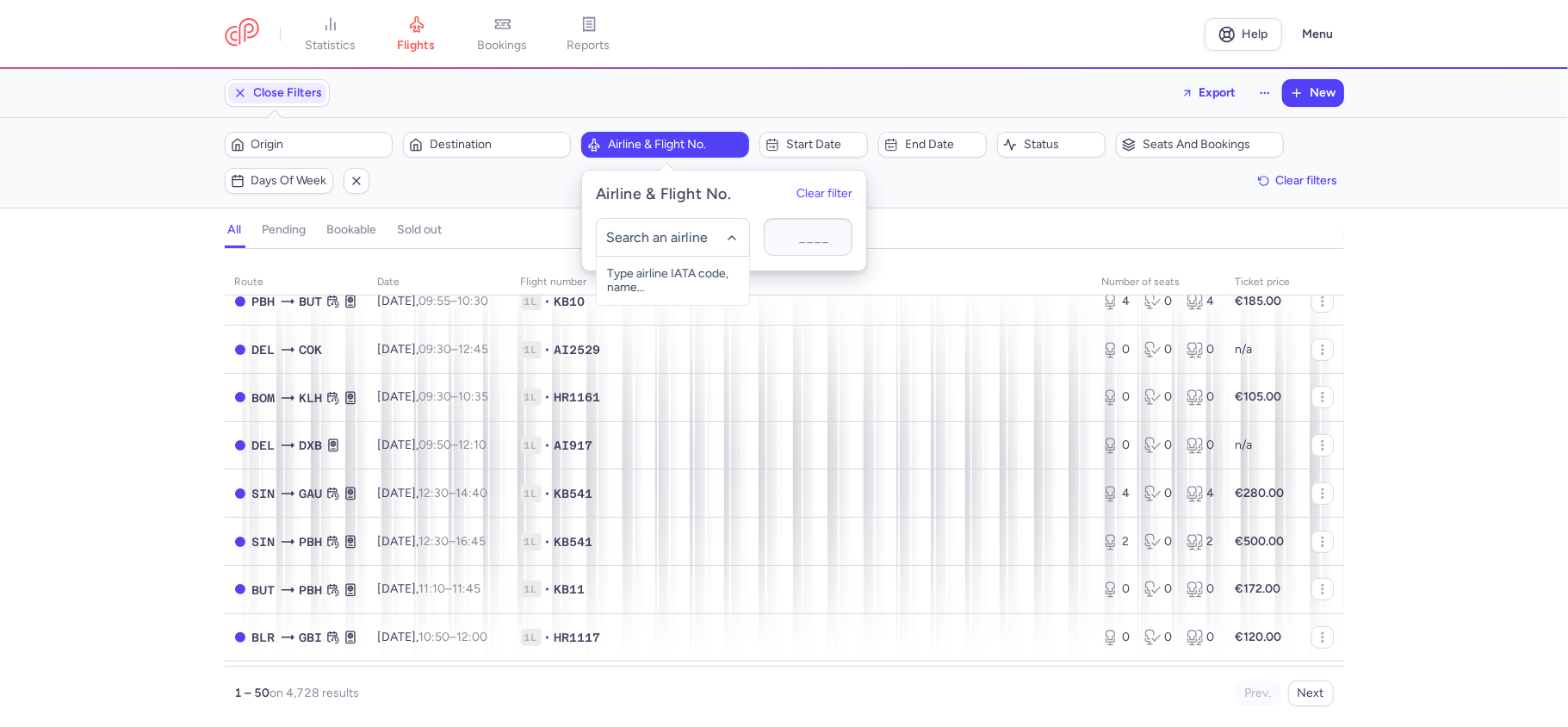
type input "d"
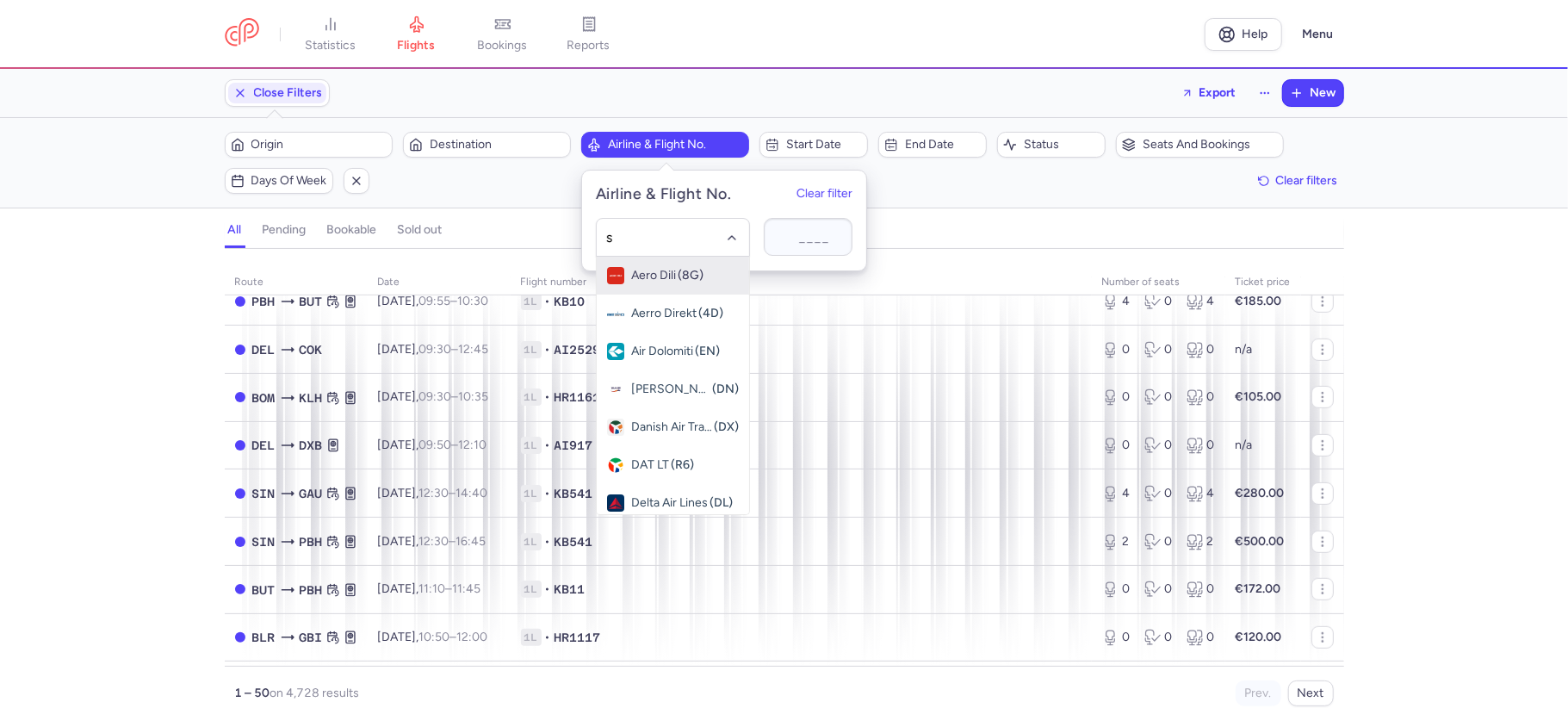
type input "sg"
click at [681, 276] on span "(SG)" at bounding box center [693, 275] width 26 height 14
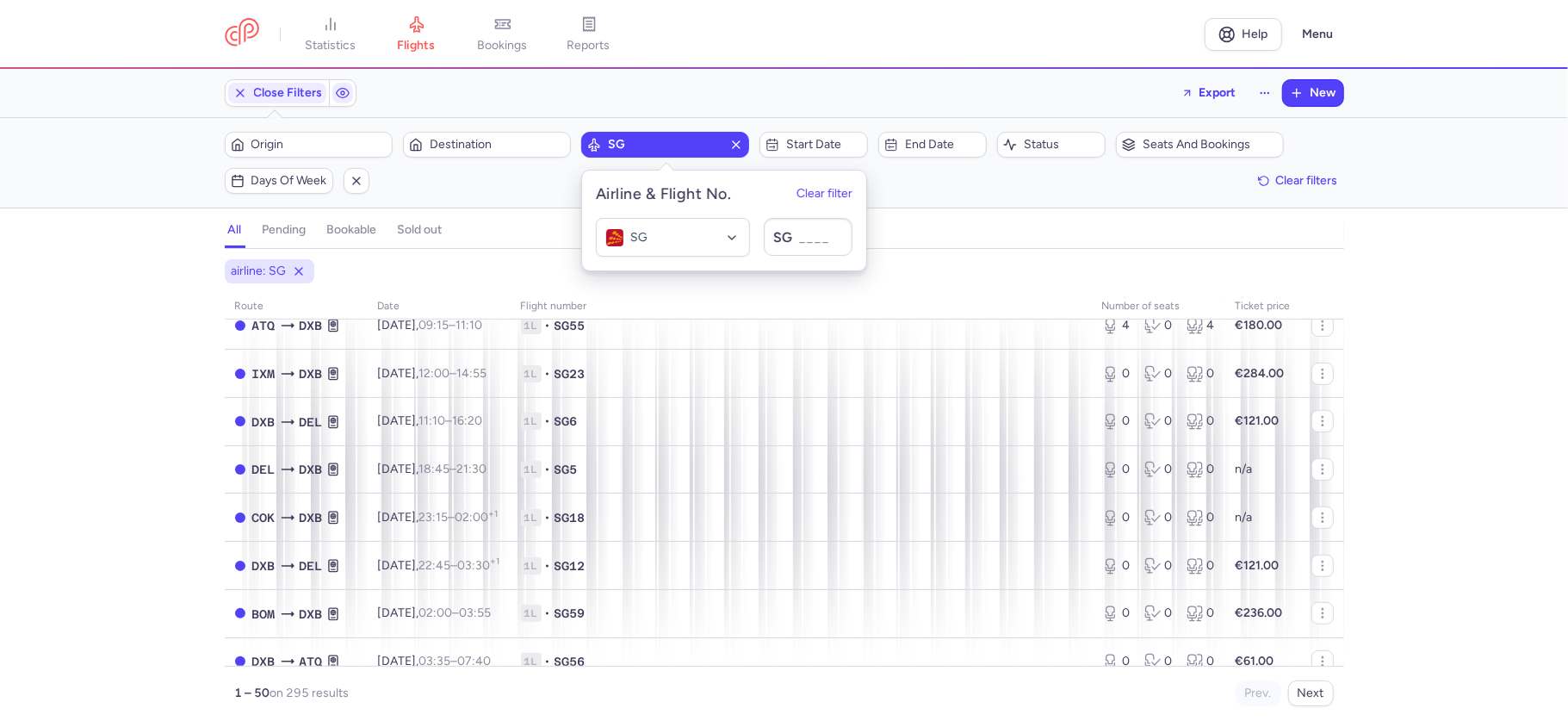
click at [480, 202] on div "Filters (1) – 295 results Origin Destination SG Start date End date Status Seat…" at bounding box center [784, 163] width 1568 height 90
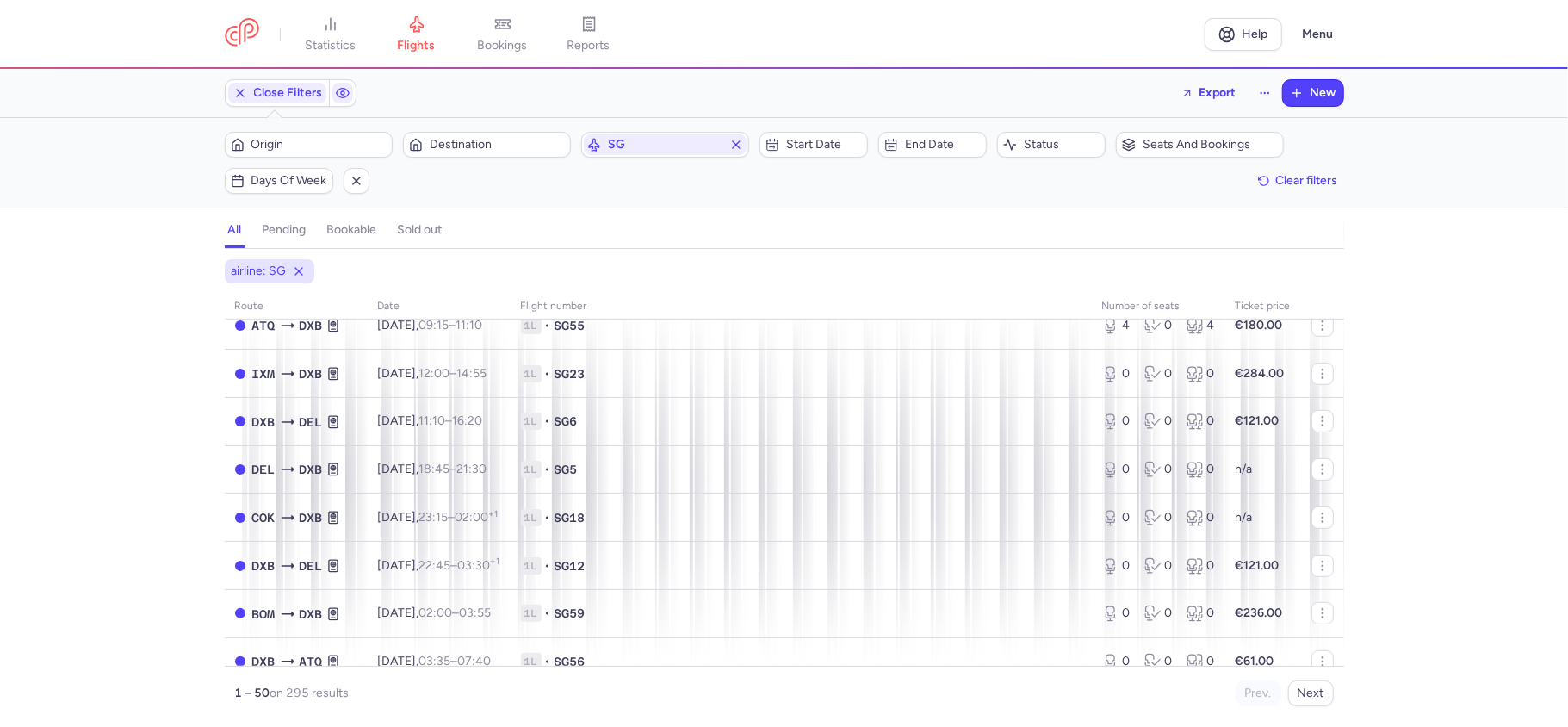
click at [355, 238] on h4 "bookable" at bounding box center [352, 231] width 50 height 16
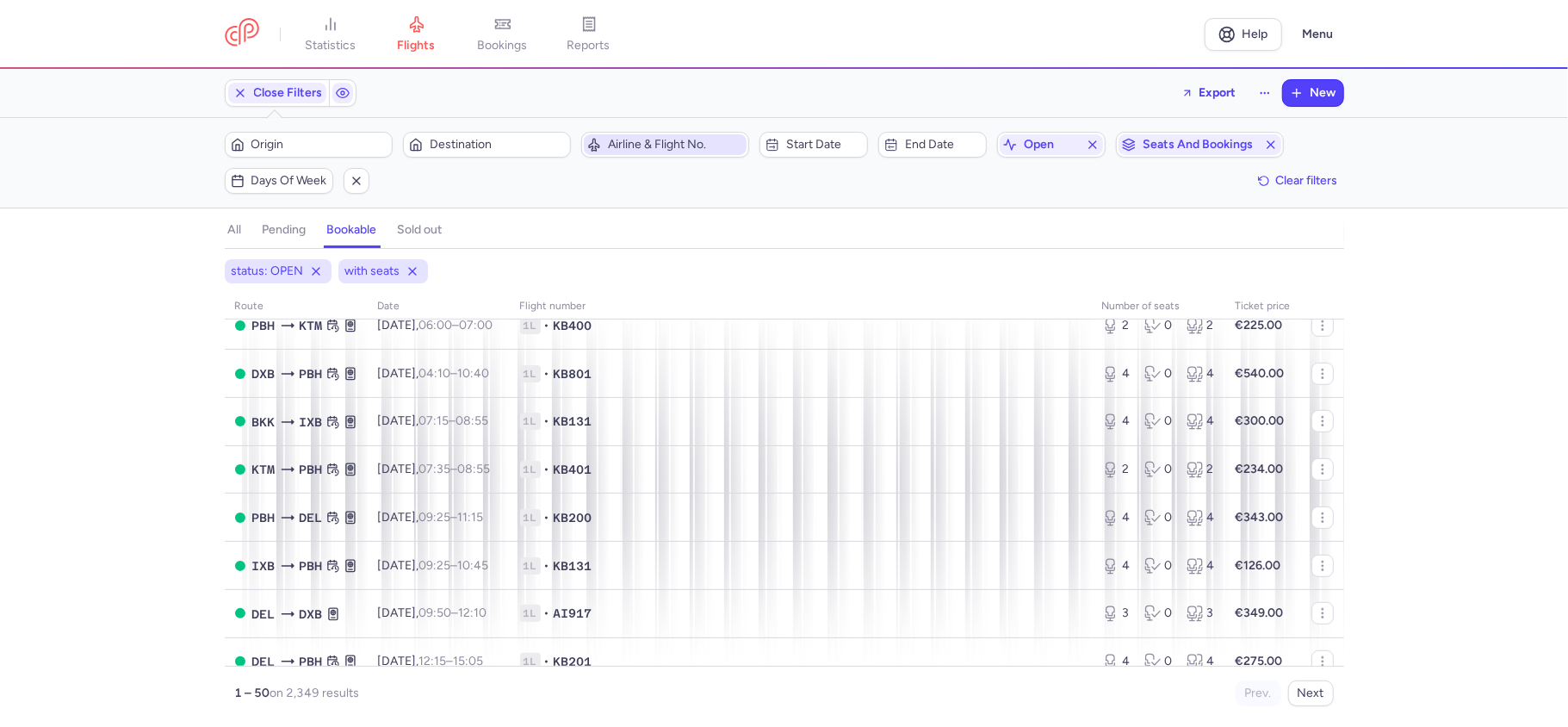
click at [651, 148] on span "Airline & Flight No." at bounding box center [676, 145] width 136 height 14
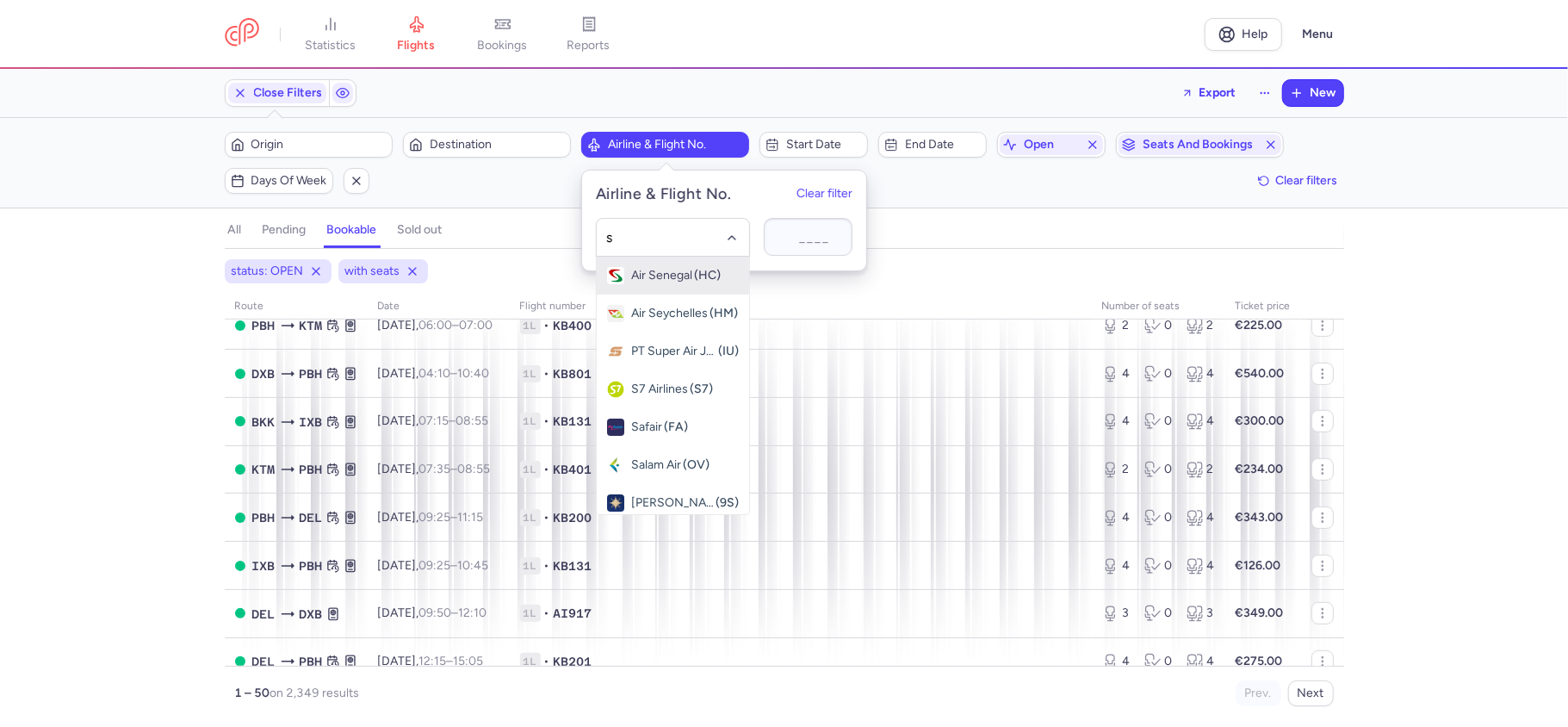
type input "sg"
click at [684, 279] on span "(SG)" at bounding box center [693, 275] width 26 height 14
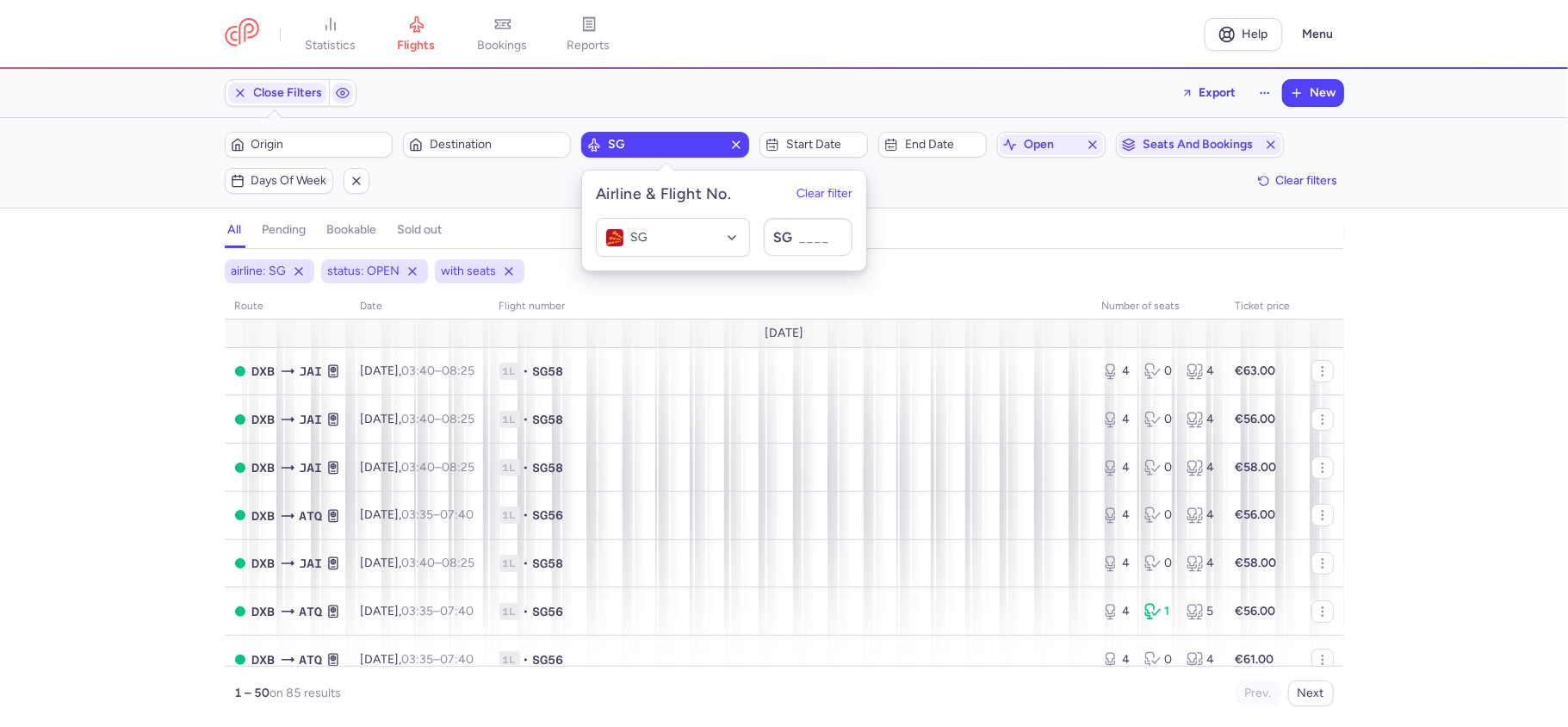
click at [979, 203] on div "Filters (3) – 85 results Origin Destination SG Start date End date open Seats a…" at bounding box center [784, 163] width 1568 height 90
